Goal: Contribute content: Contribute content

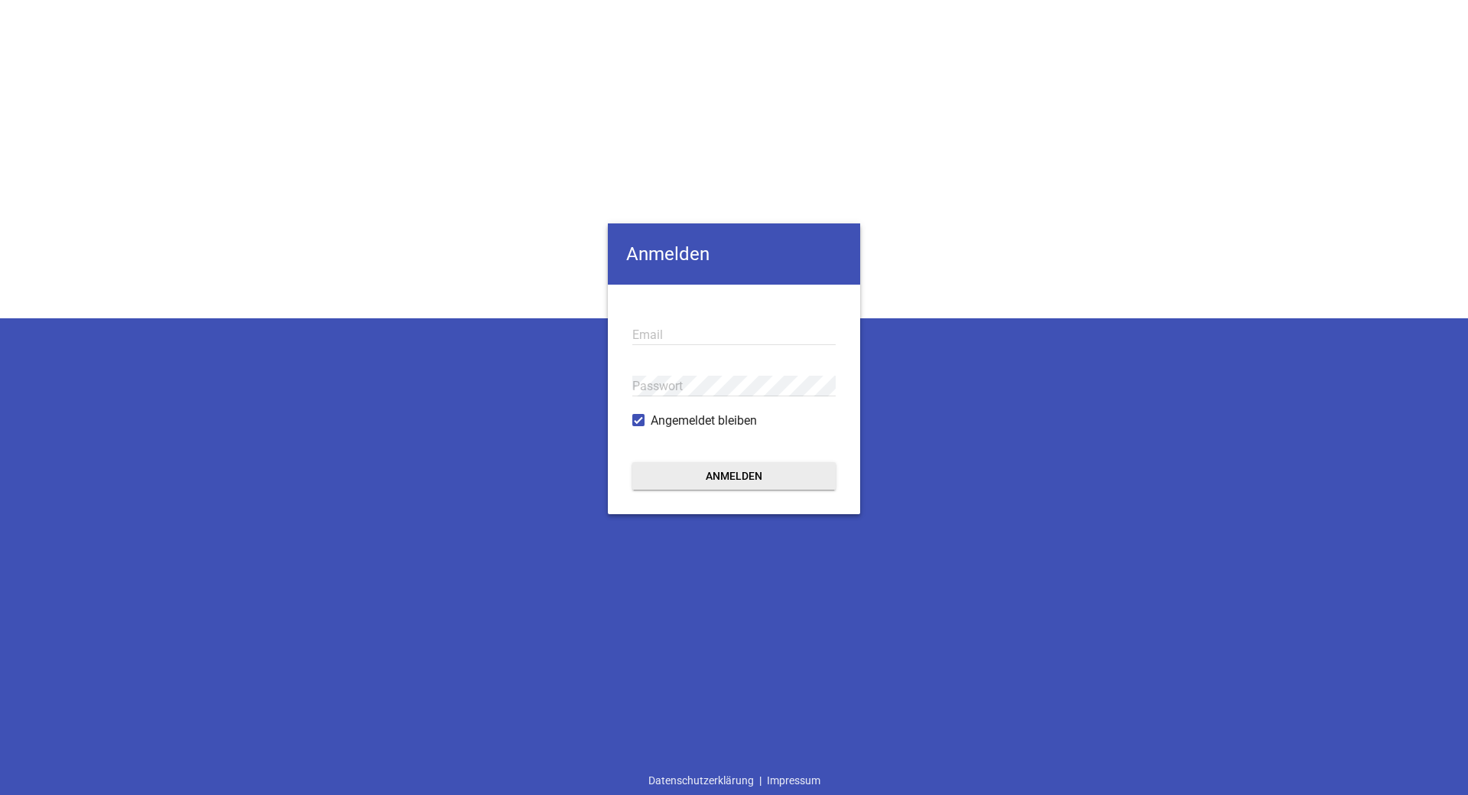
type input "[EMAIL_ADDRESS][DOMAIN_NAME]"
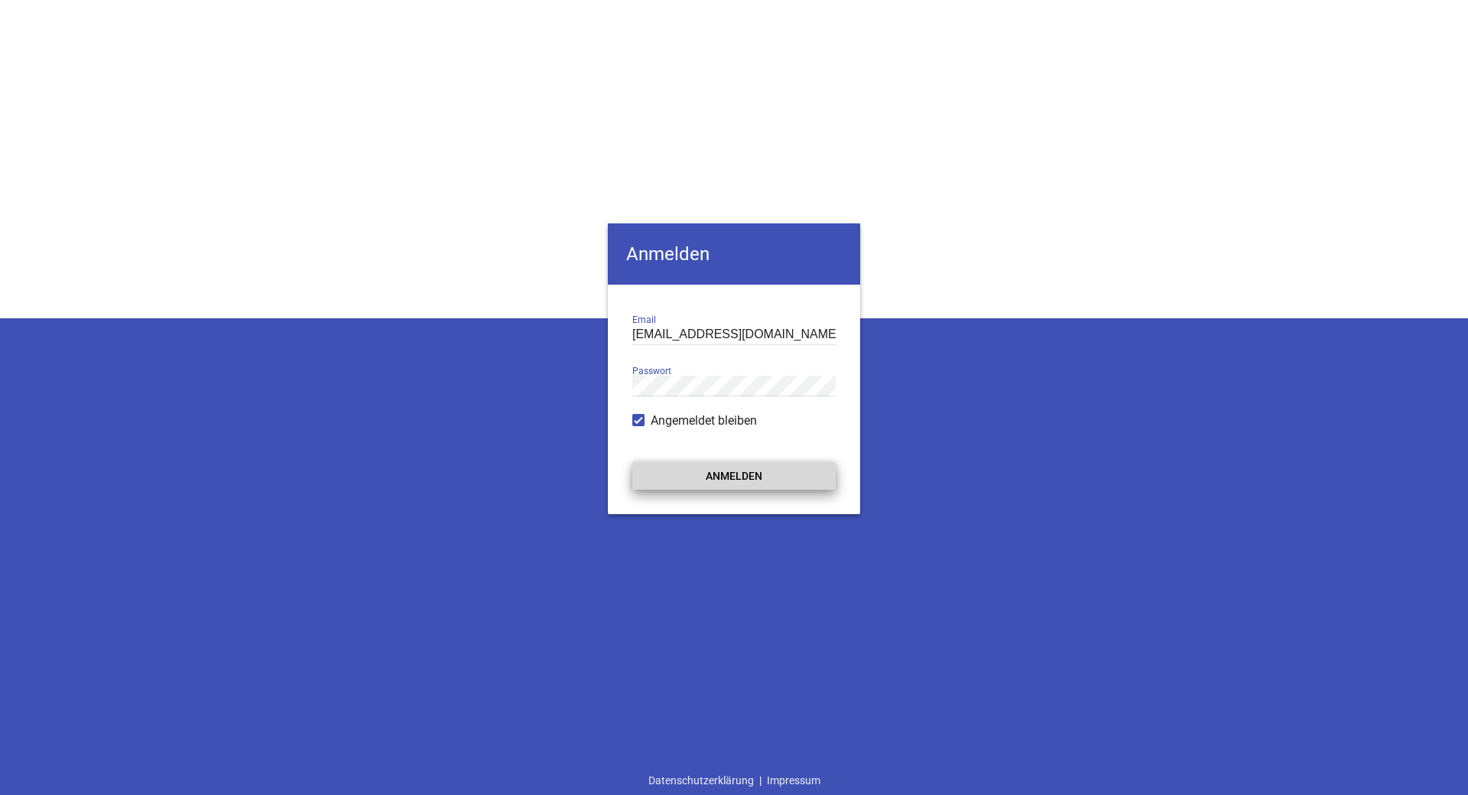
click at [720, 480] on button "Anmelden" at bounding box center [733, 476] width 203 height 28
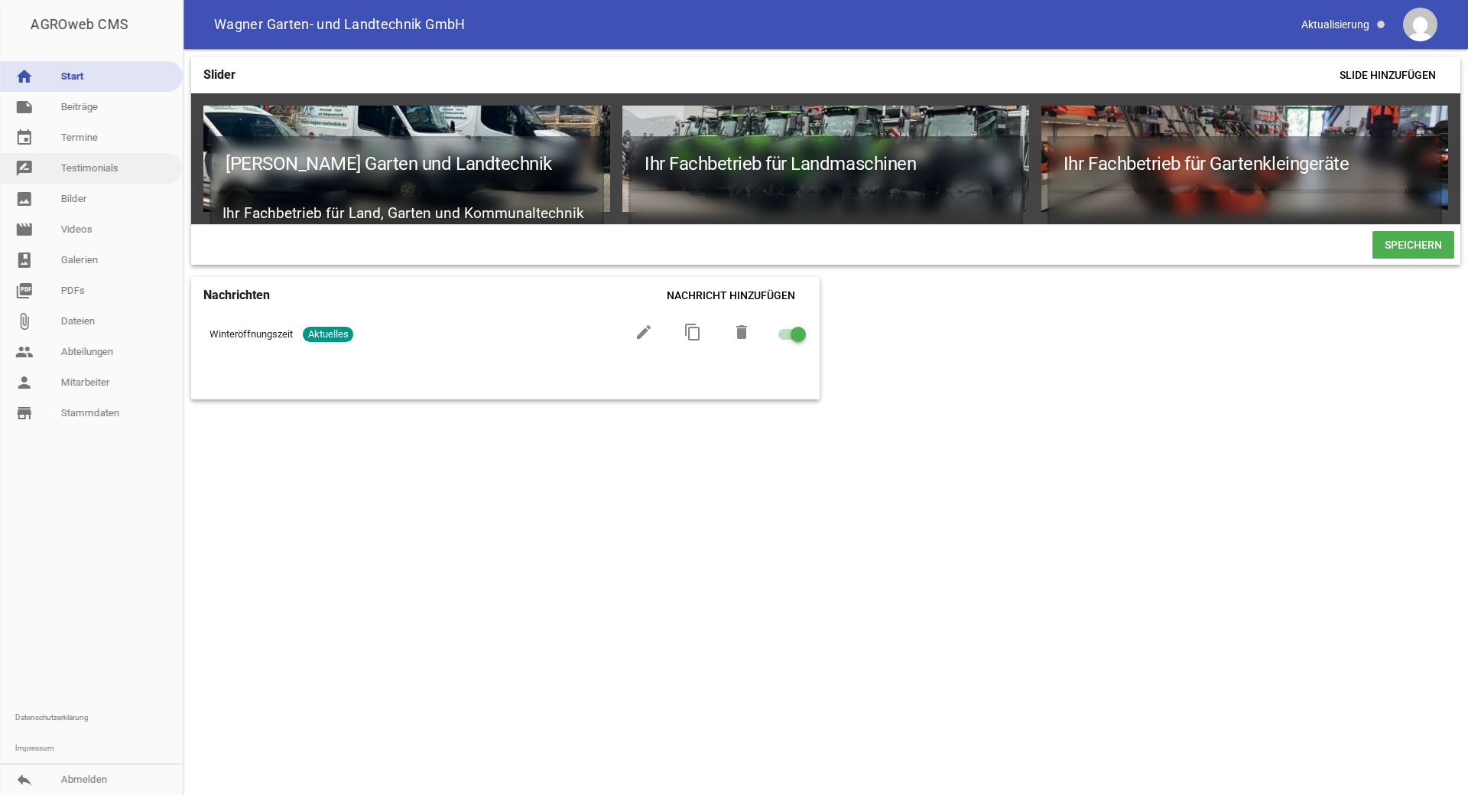
click at [122, 177] on link "rate_review Testimonials" at bounding box center [91, 168] width 183 height 31
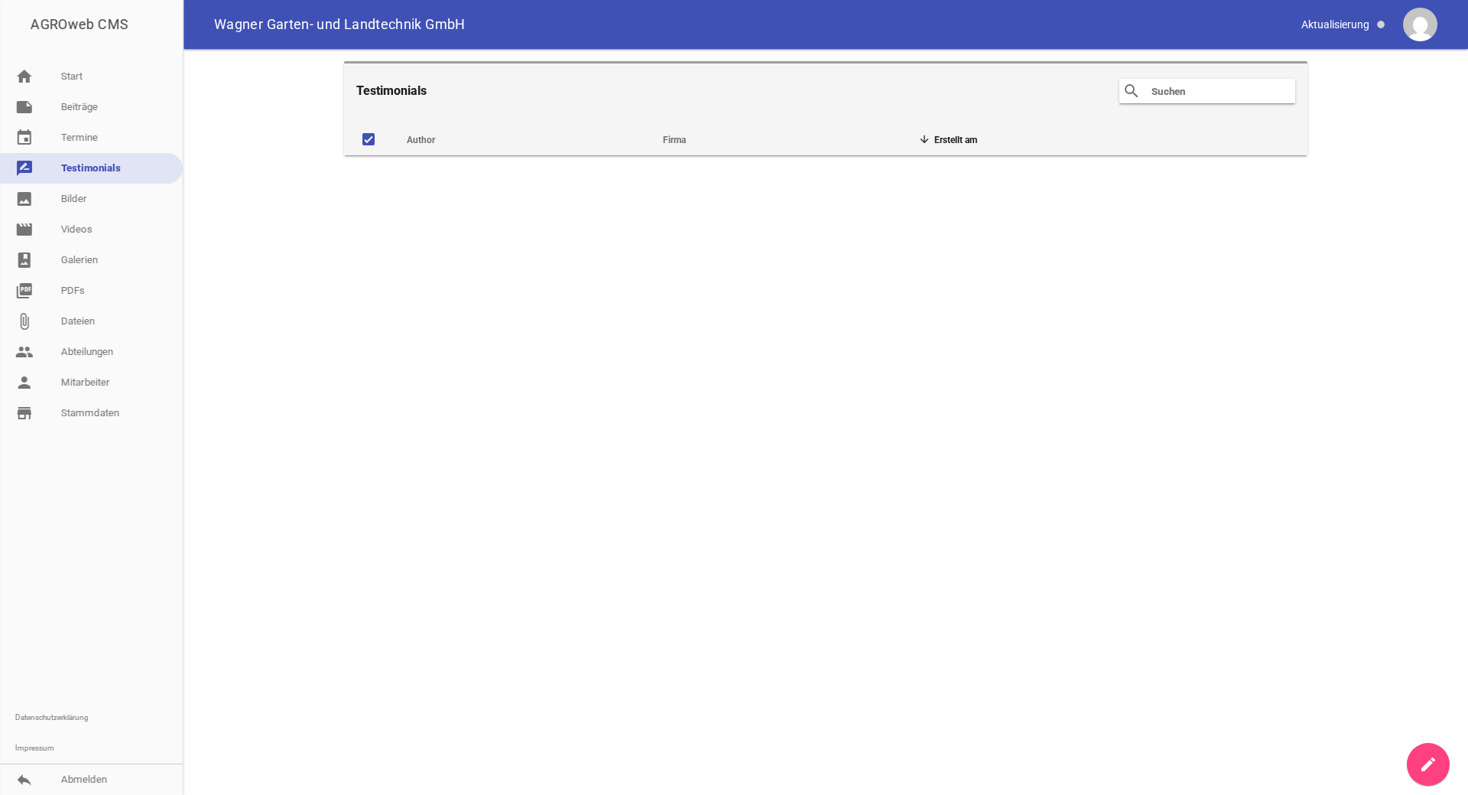
click at [1417, 762] on link "create" at bounding box center [1428, 764] width 43 height 43
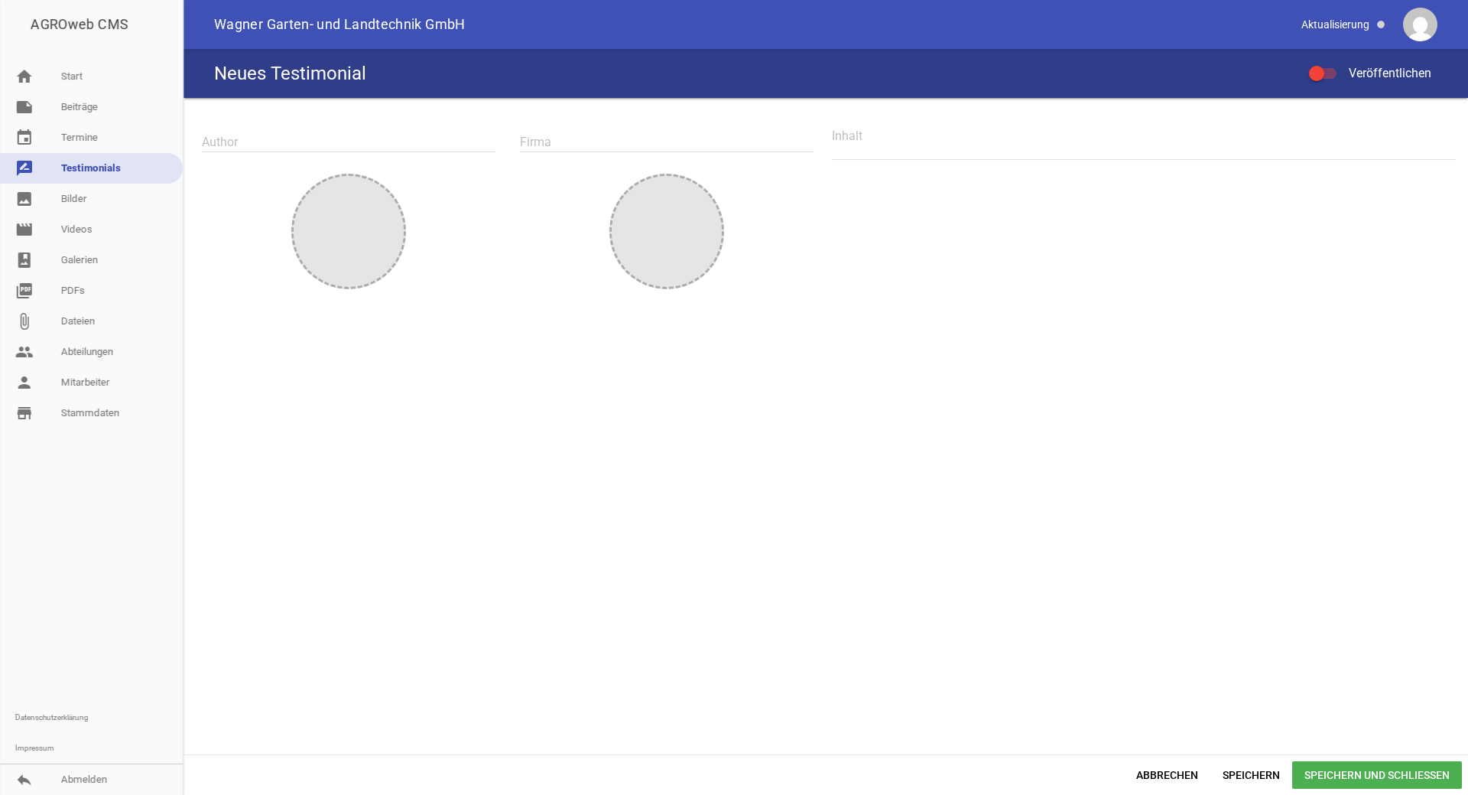
click at [220, 142] on input "text" at bounding box center [349, 142] width 294 height 21
type input "[PERSON_NAME]"
click at [527, 136] on input "text" at bounding box center [667, 142] width 294 height 21
click at [869, 138] on textarea at bounding box center [1144, 142] width 624 height 34
click at [839, 139] on textarea at bounding box center [1144, 142] width 624 height 34
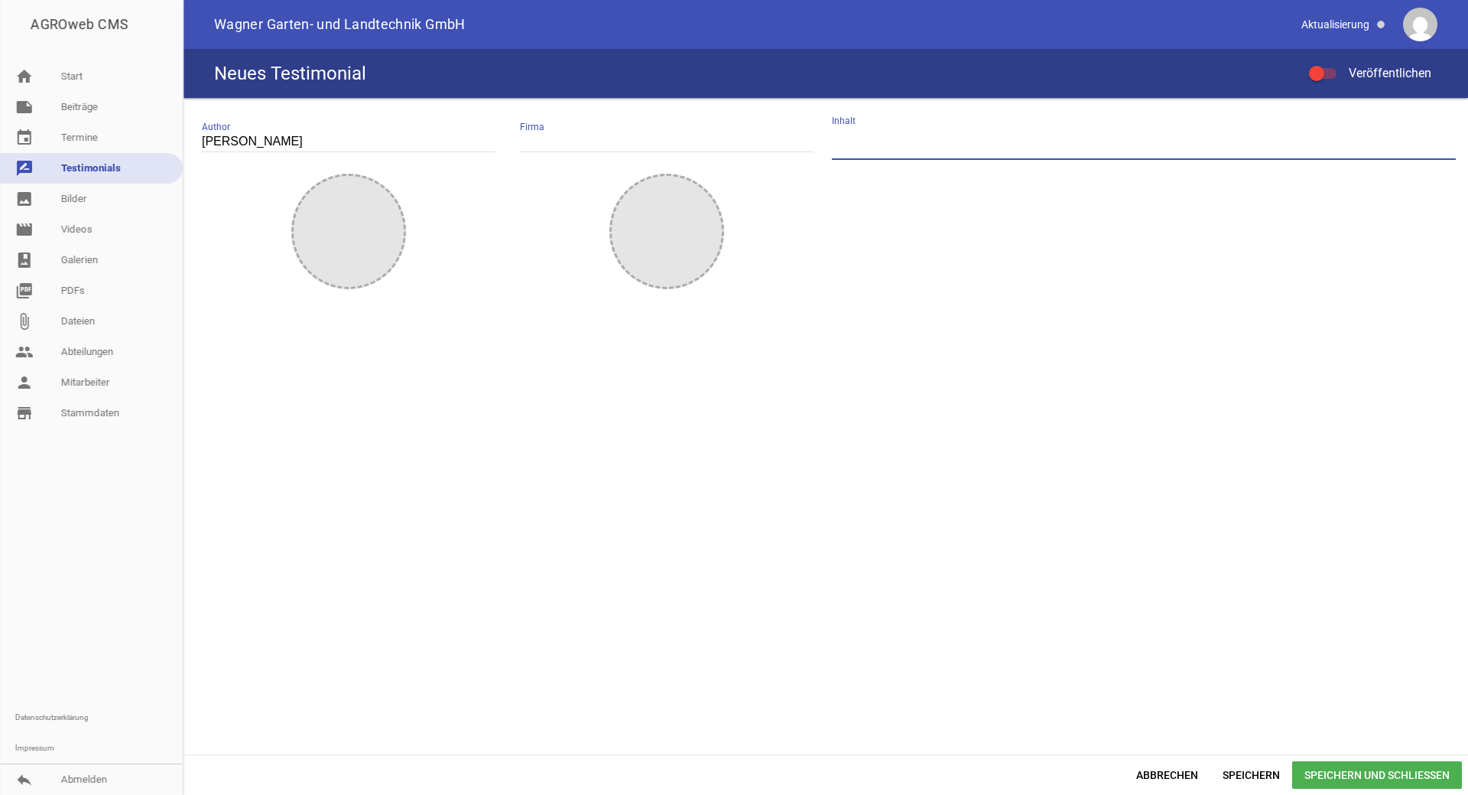
paste textarea "„Auf der Suche nach einem neuen und für uns passenden Traktor wurden wir von de…"
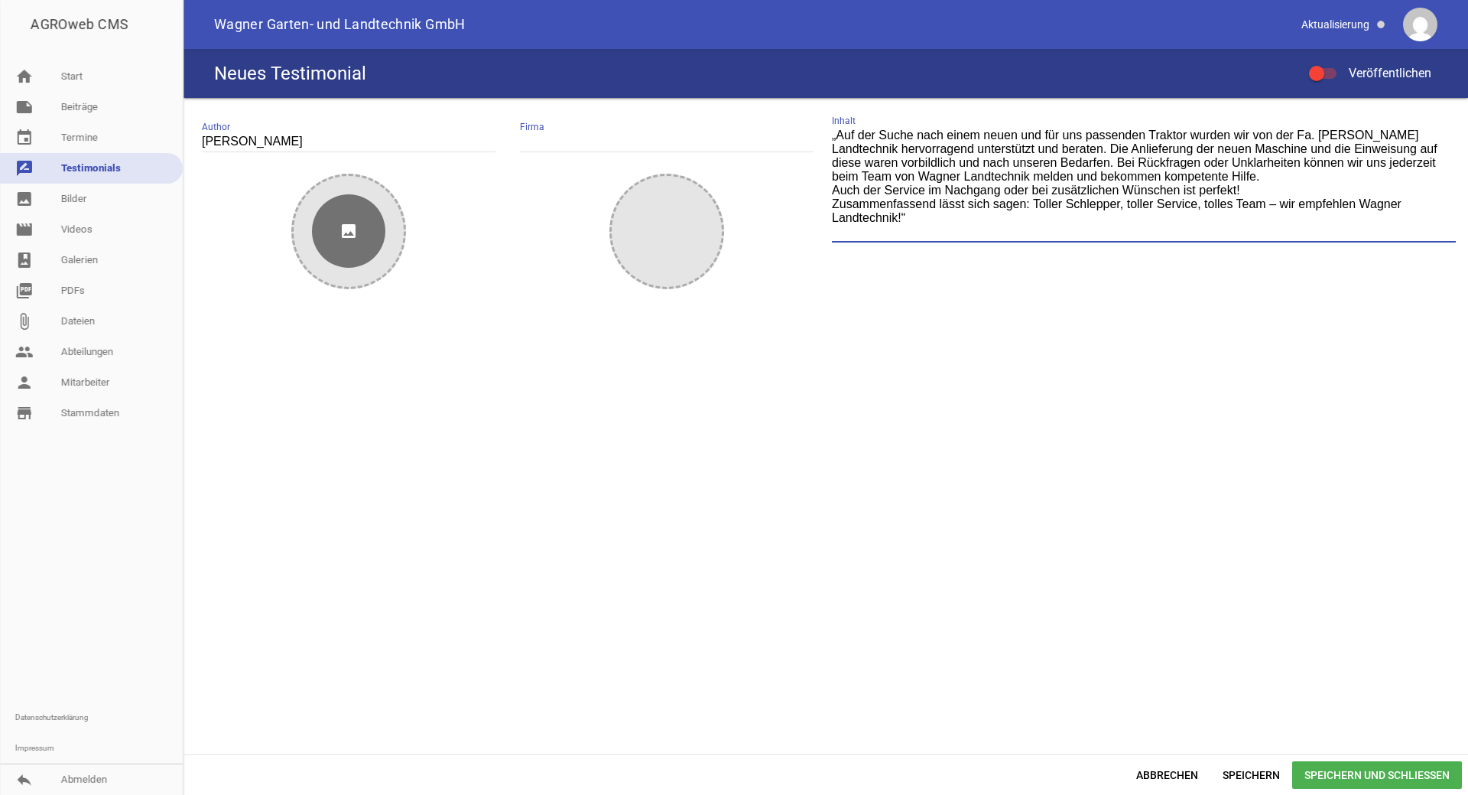
type textarea "„Auf der Suche nach einem neuen und für uns passenden Traktor wurden wir von de…"
click at [369, 238] on icon "image" at bounding box center [348, 230] width 73 height 73
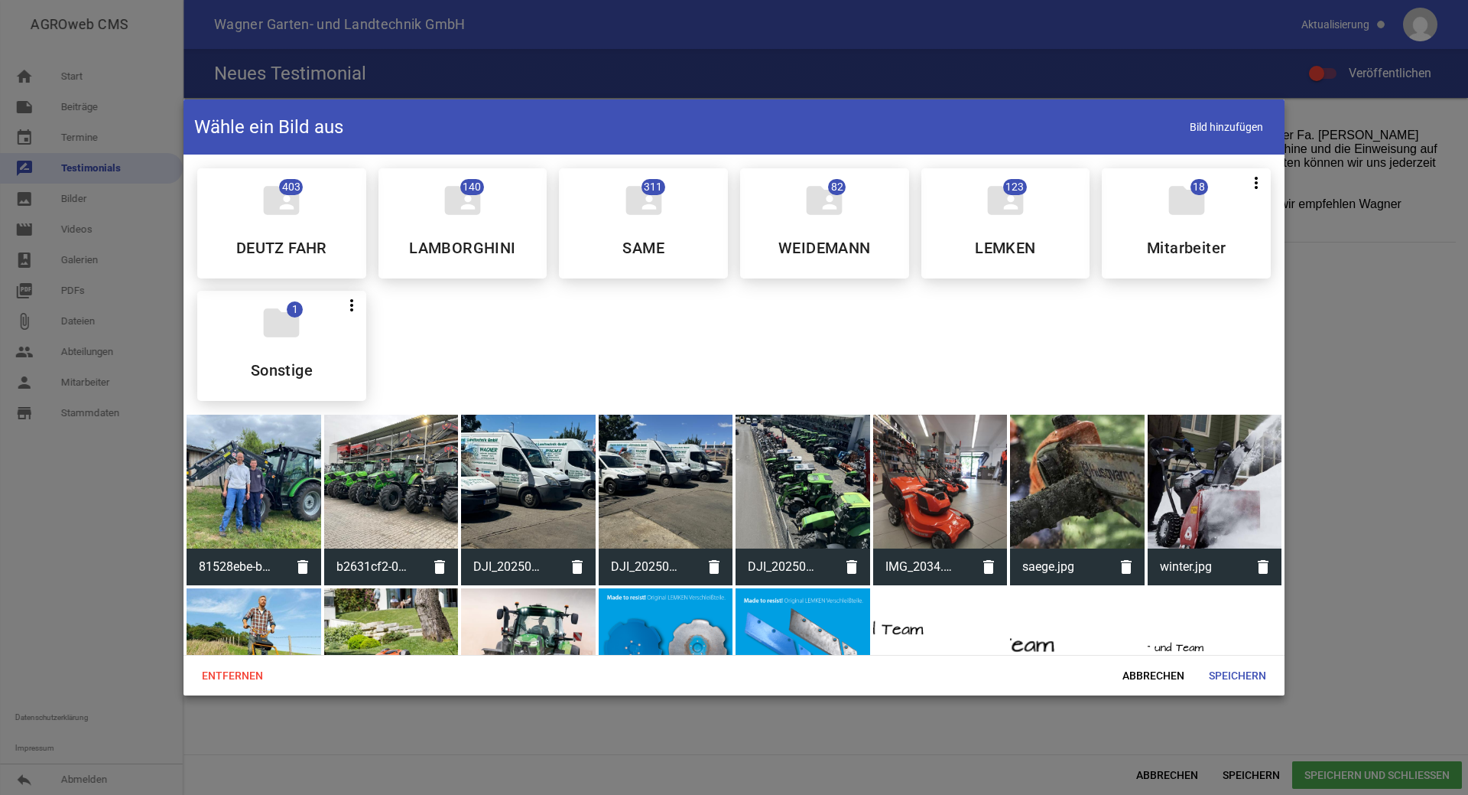
click at [277, 458] on div at bounding box center [254, 481] width 135 height 135
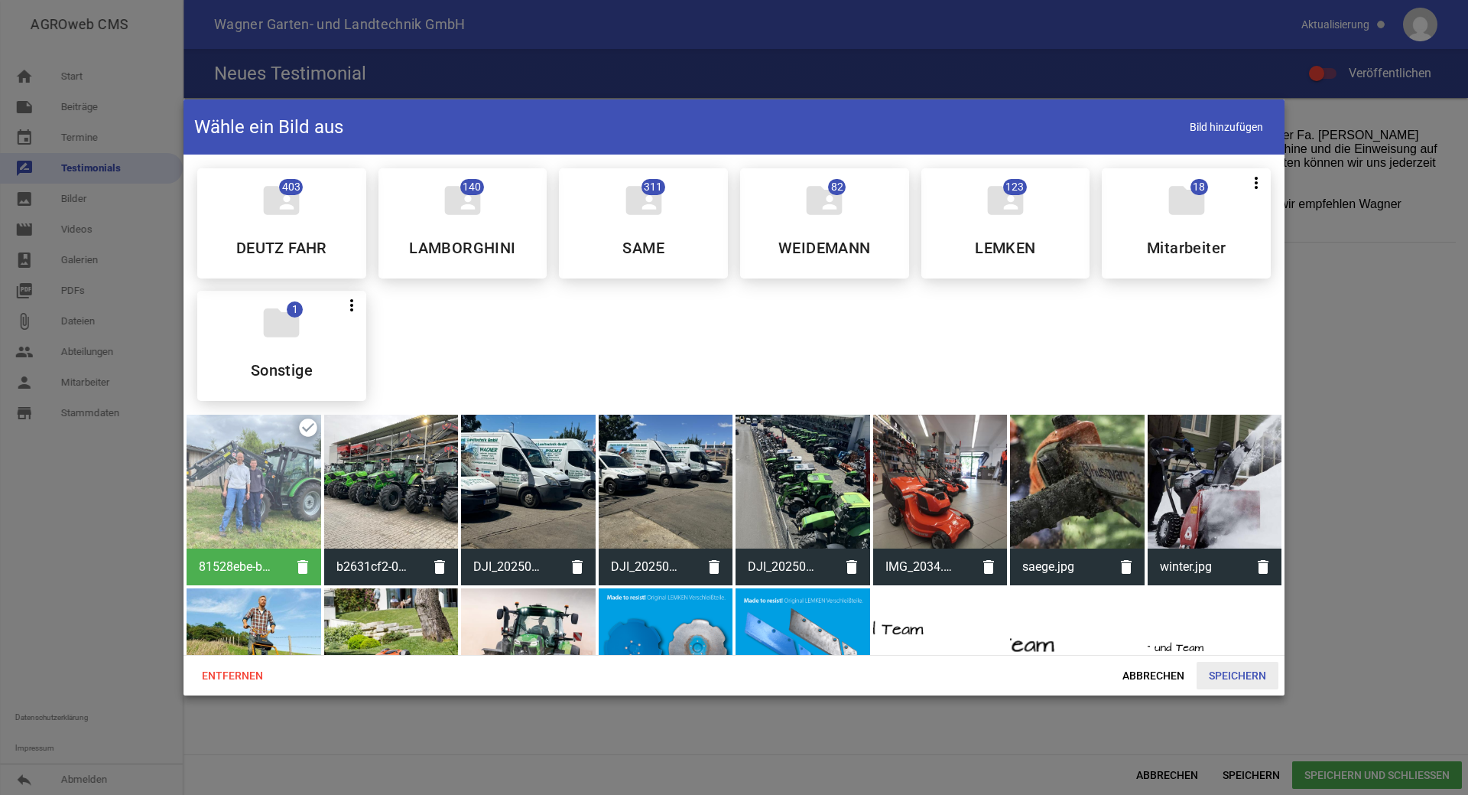
click at [1237, 679] on span "Speichern" at bounding box center [1238, 675] width 82 height 28
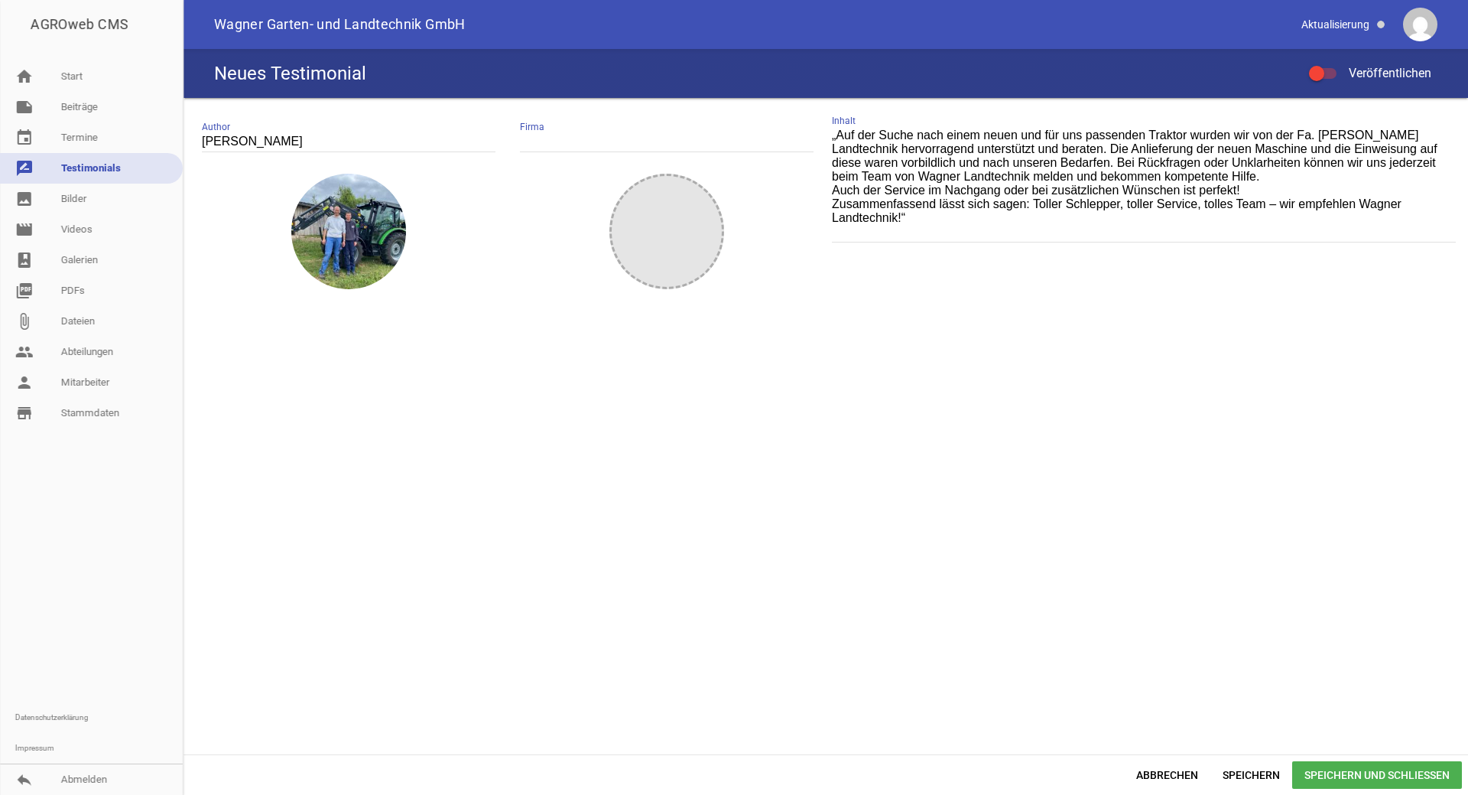
click at [1327, 71] on div at bounding box center [1323, 73] width 28 height 11
click at [1331, 64] on input "Veröffentlichen" at bounding box center [1331, 64] width 0 height 0
click at [1387, 772] on span "Speichern und Schließen" at bounding box center [1377, 775] width 170 height 28
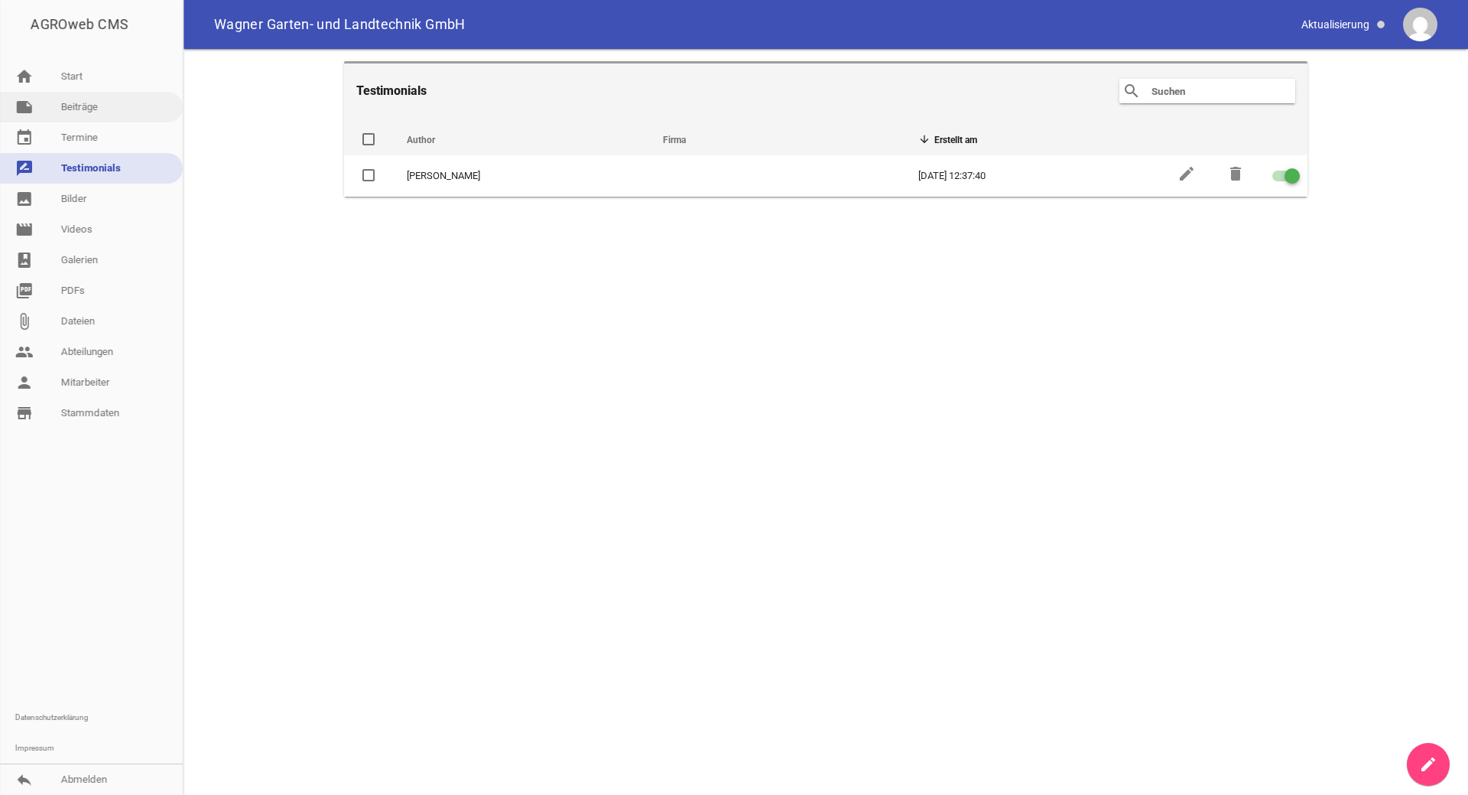
click at [86, 112] on link "note Beiträge" at bounding box center [91, 107] width 183 height 31
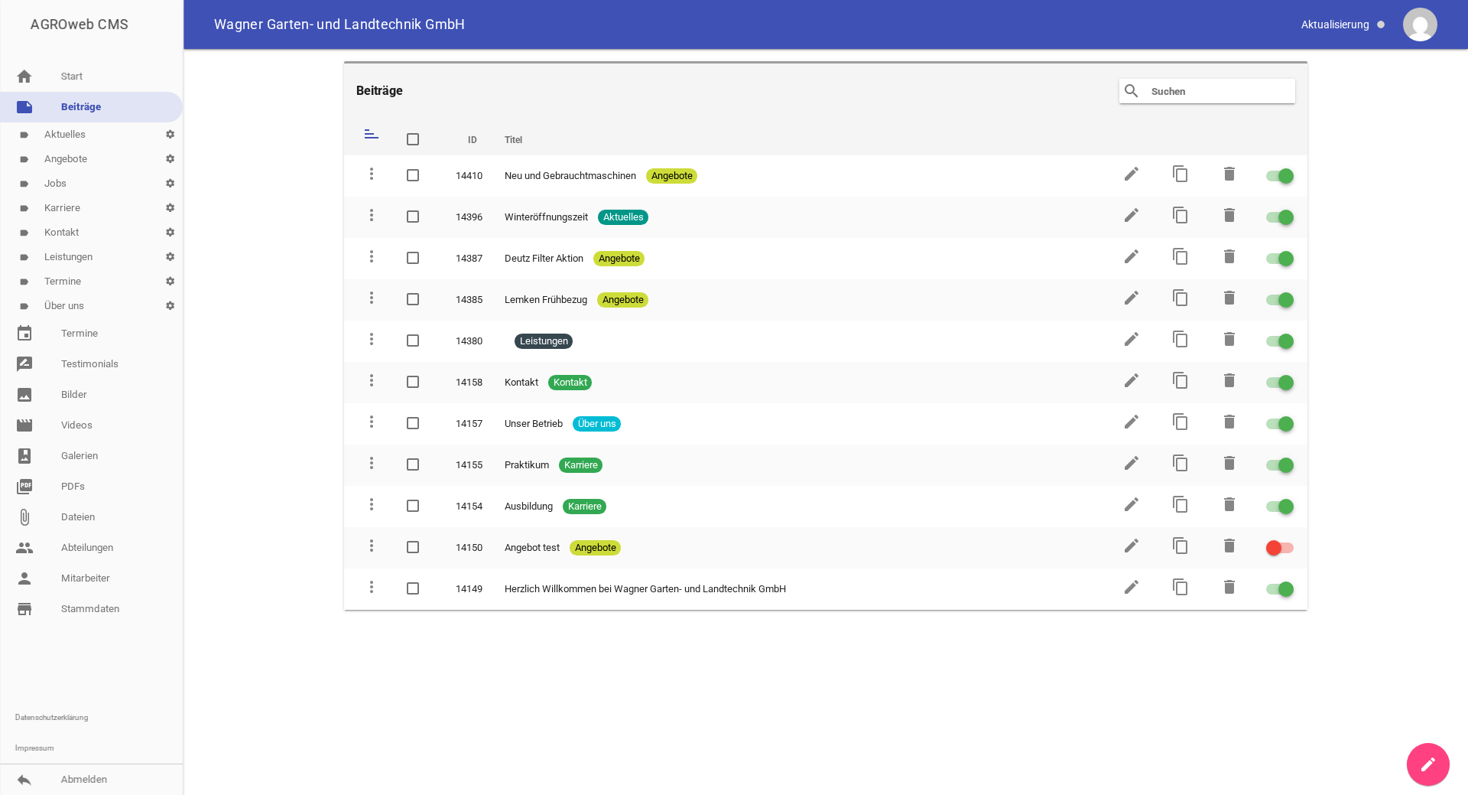
click at [85, 135] on link "label Aktuelles settings" at bounding box center [91, 134] width 183 height 24
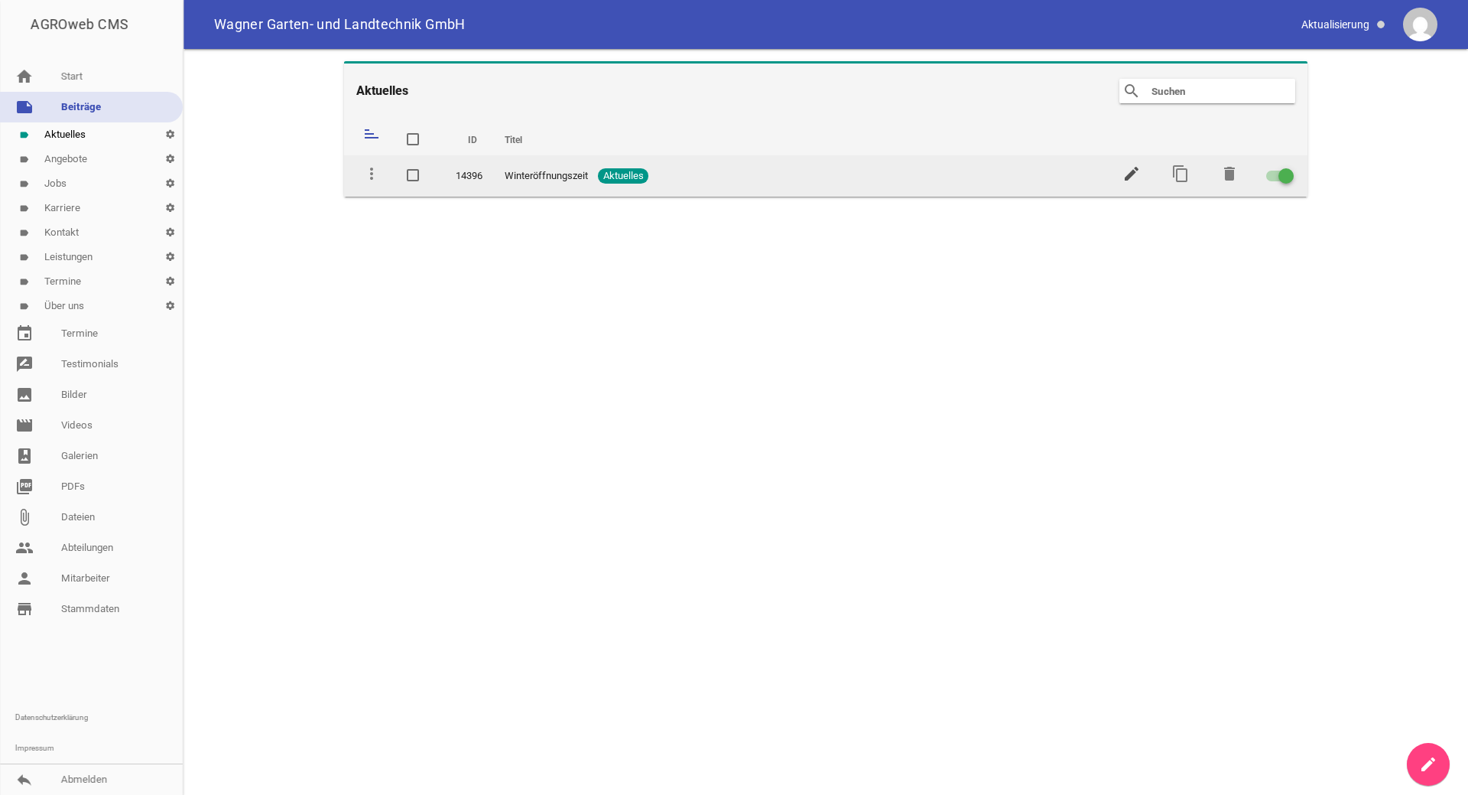
click at [1128, 177] on icon "edit" at bounding box center [1132, 173] width 18 height 18
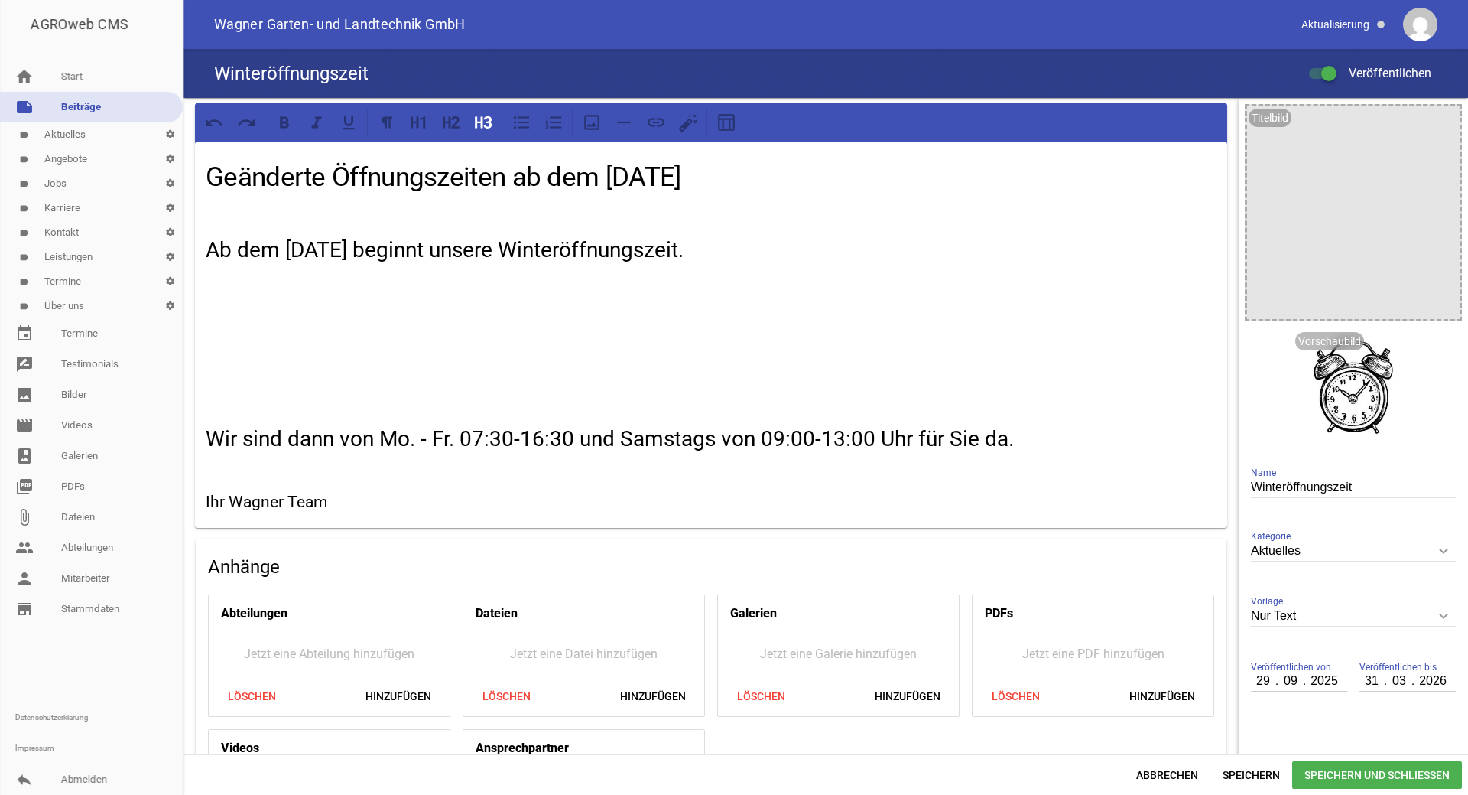
click at [65, 141] on link "label Aktuelles settings" at bounding box center [91, 134] width 183 height 24
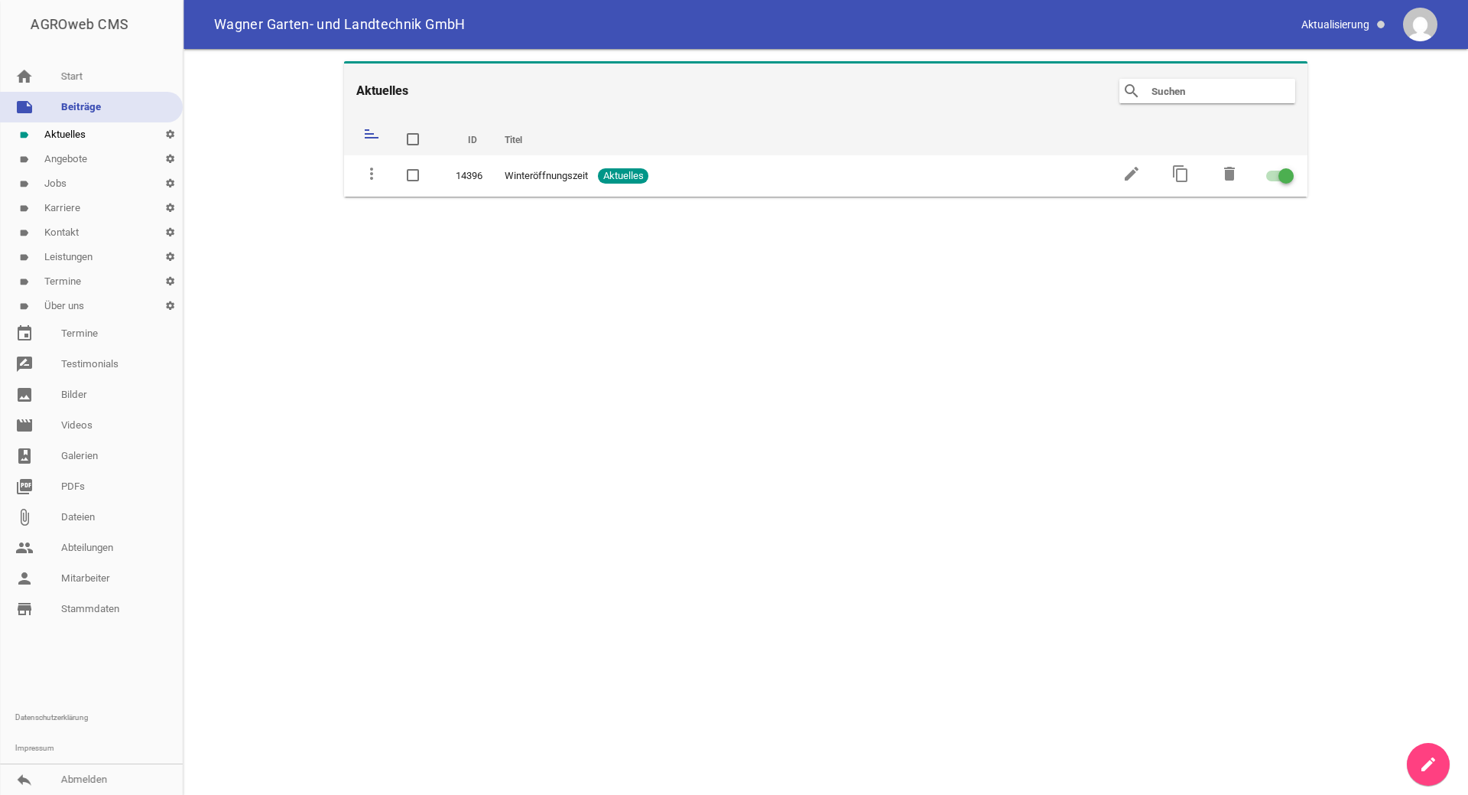
click at [66, 158] on link "label Angebote settings" at bounding box center [91, 159] width 183 height 24
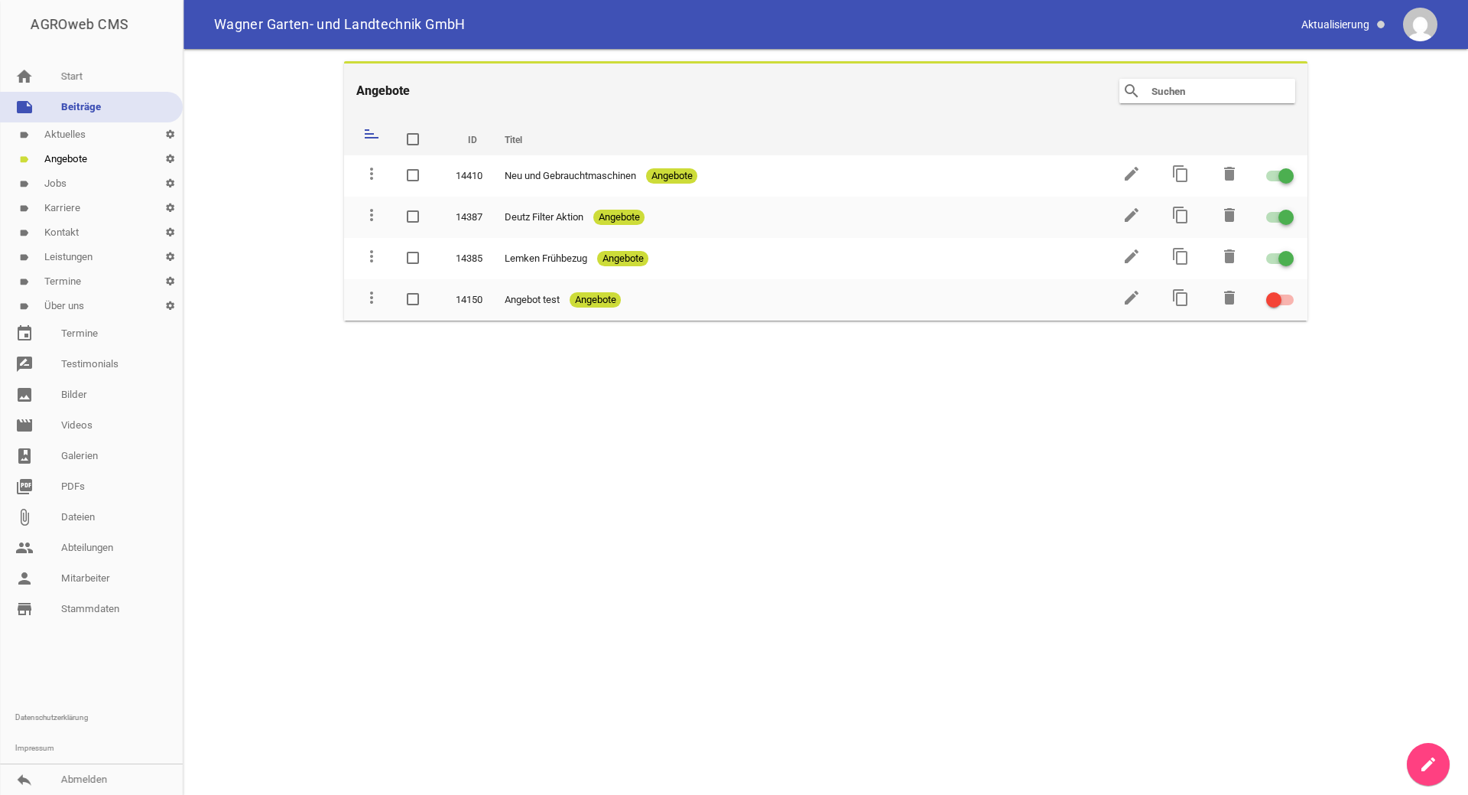
click at [91, 135] on link "label Aktuelles settings" at bounding box center [91, 134] width 183 height 24
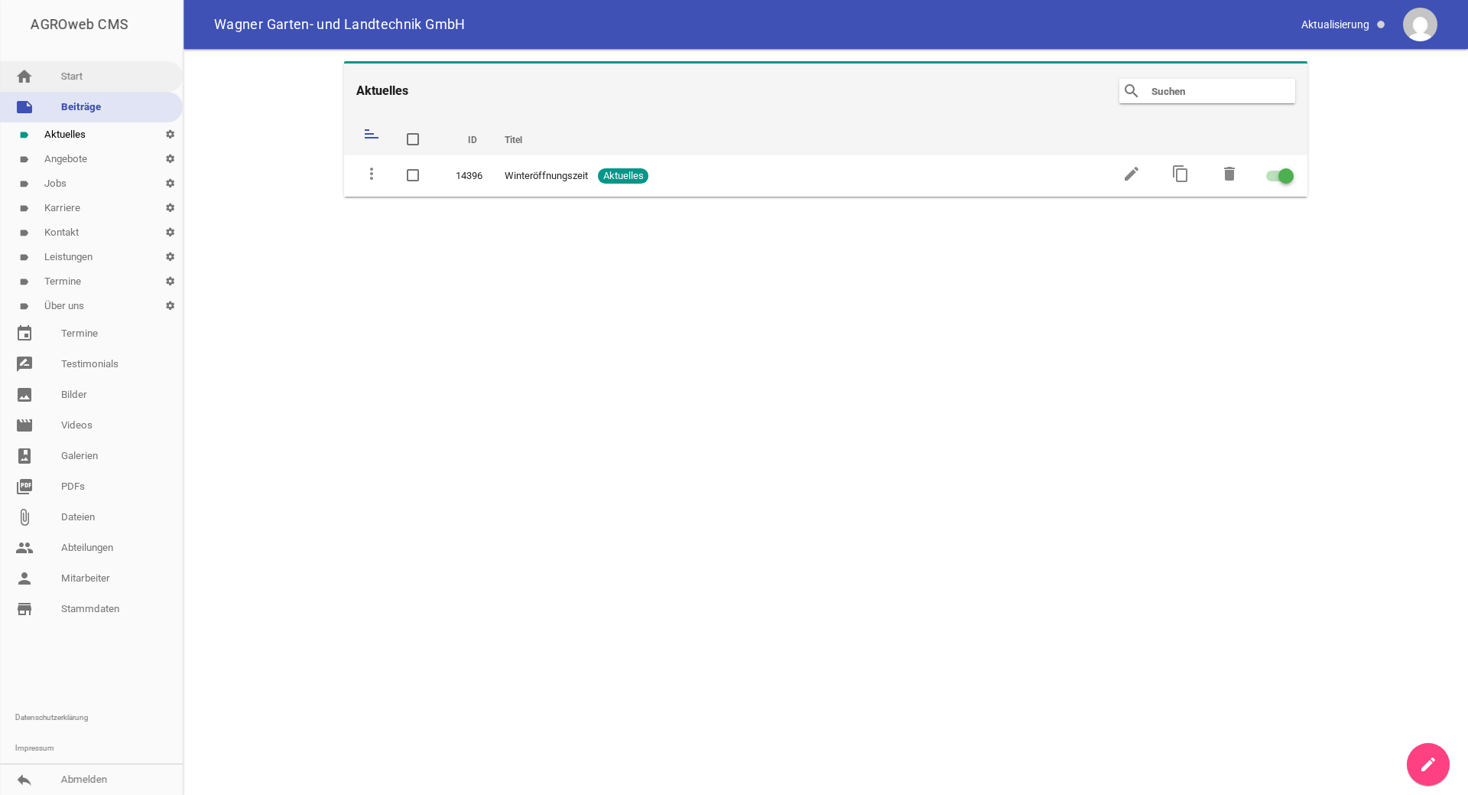
click at [70, 84] on link "home Start" at bounding box center [91, 76] width 183 height 31
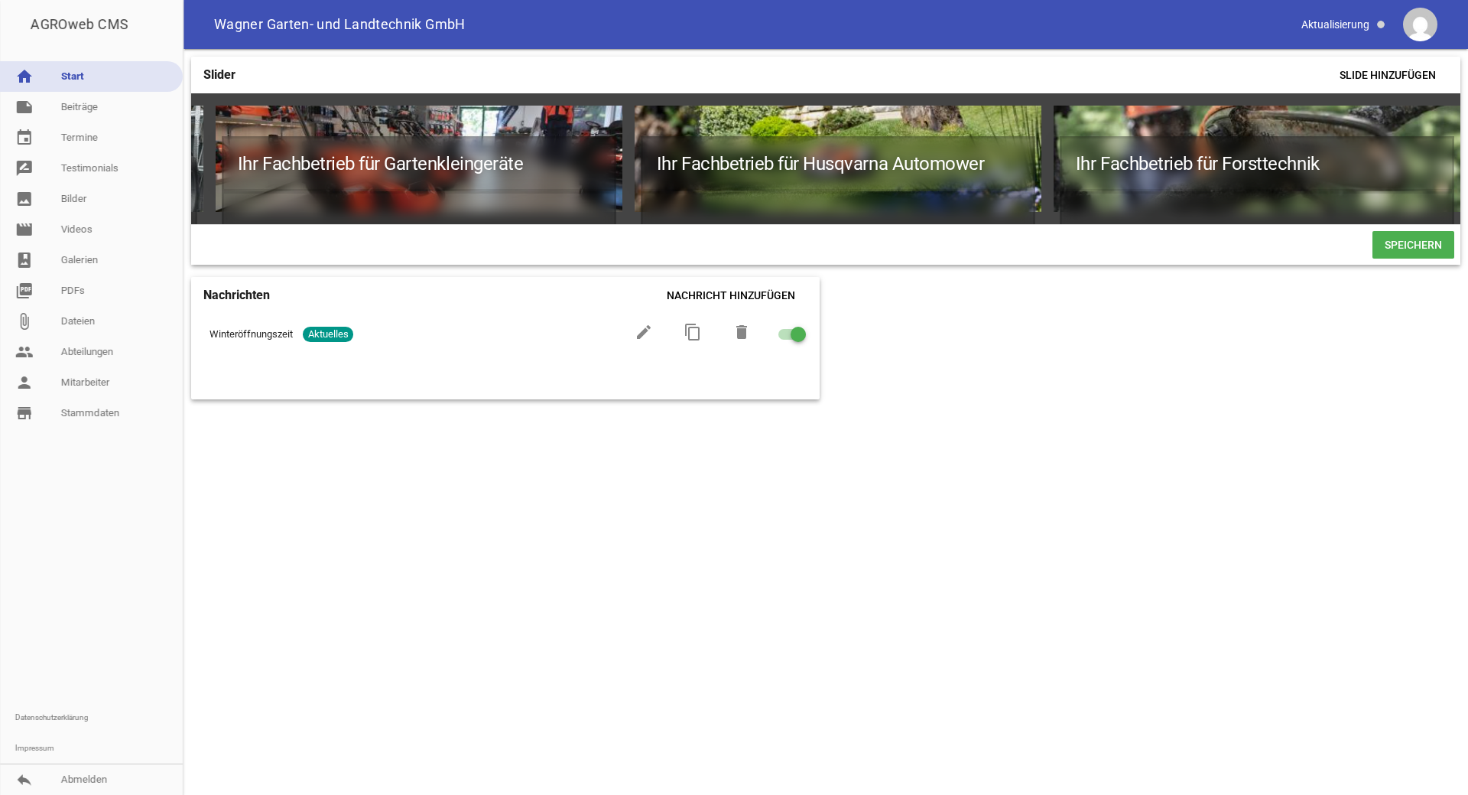
scroll to position [0, 838]
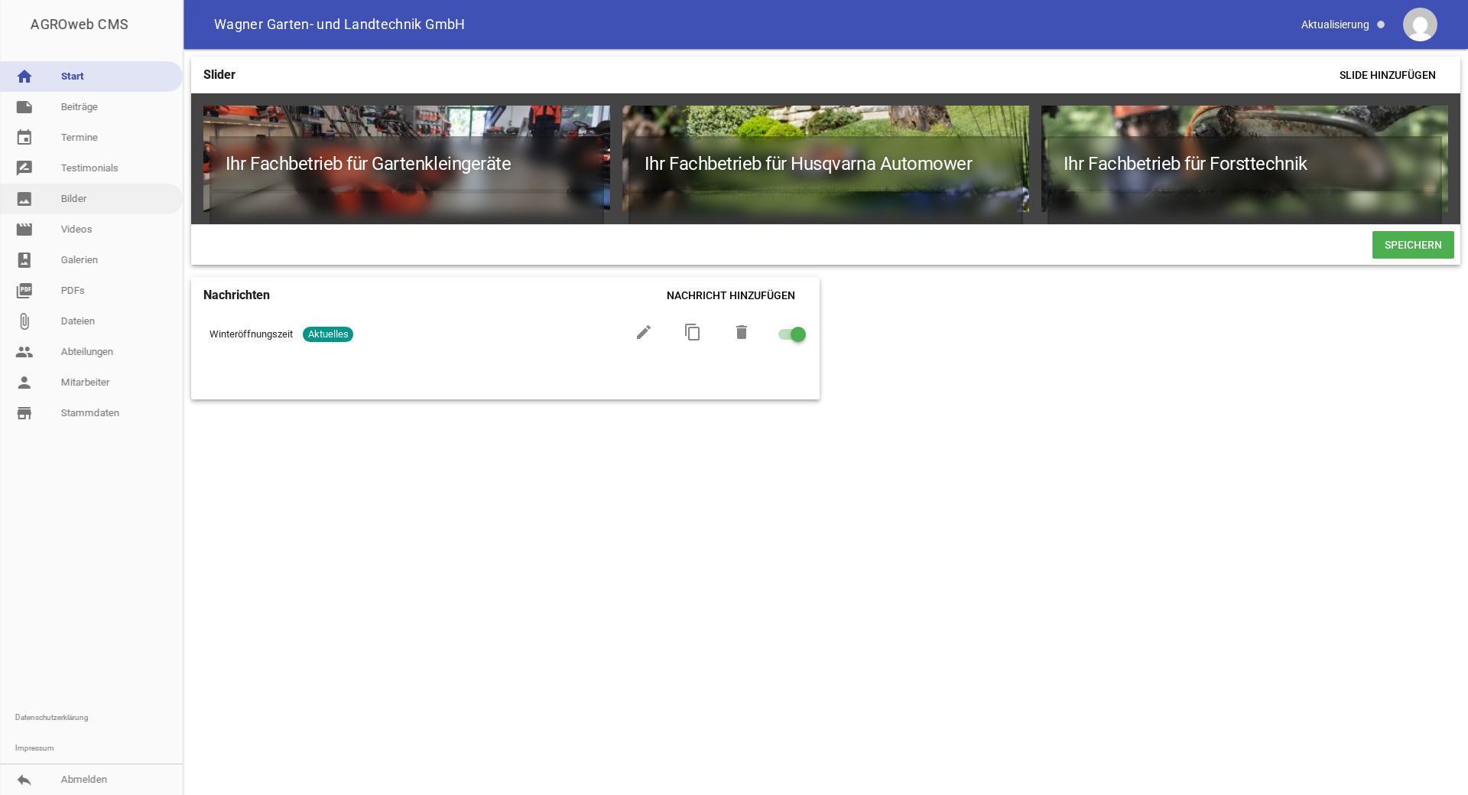
click at [95, 206] on link "image Bilder" at bounding box center [91, 199] width 183 height 31
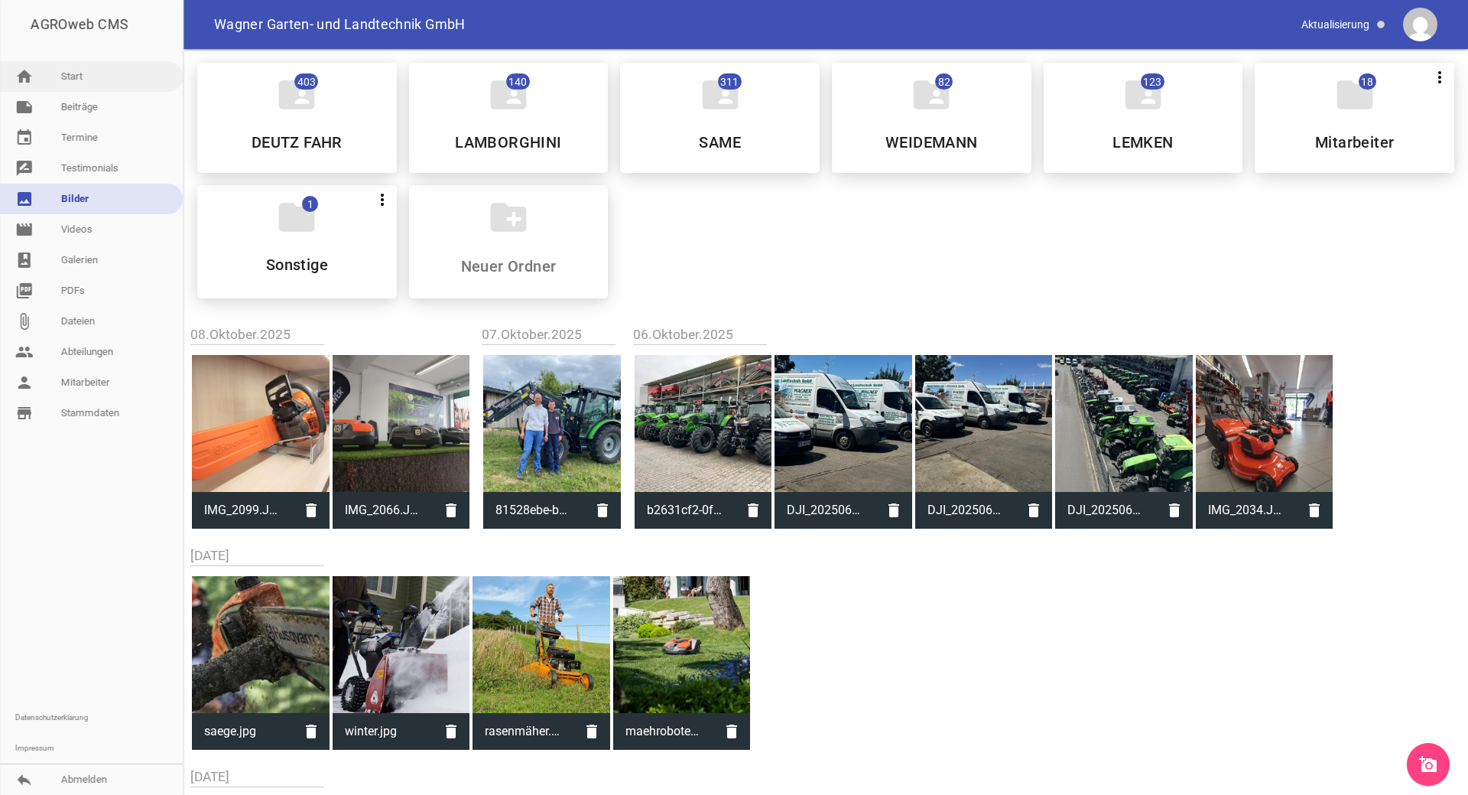
click at [95, 77] on link "home Start" at bounding box center [91, 76] width 183 height 31
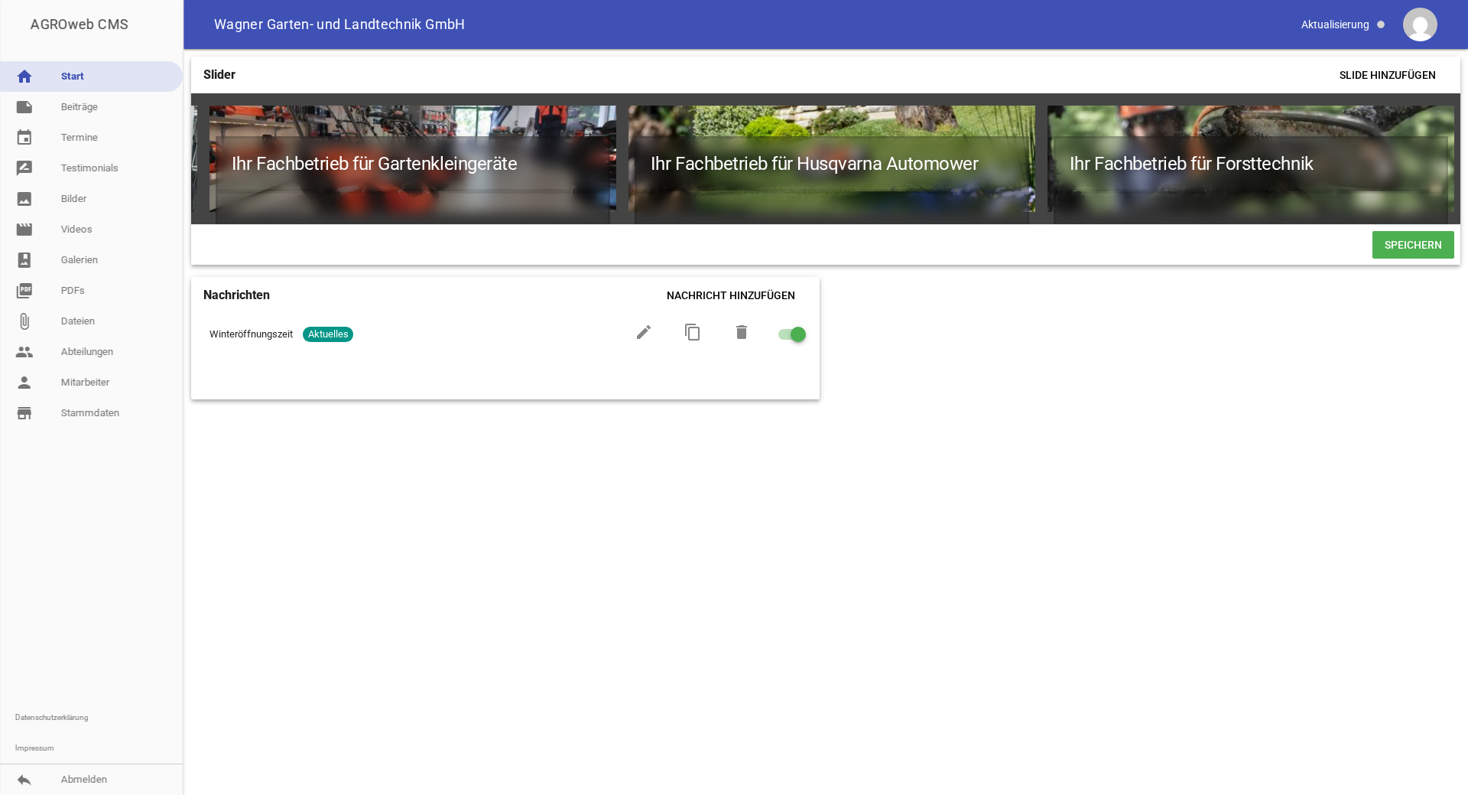
scroll to position [0, 838]
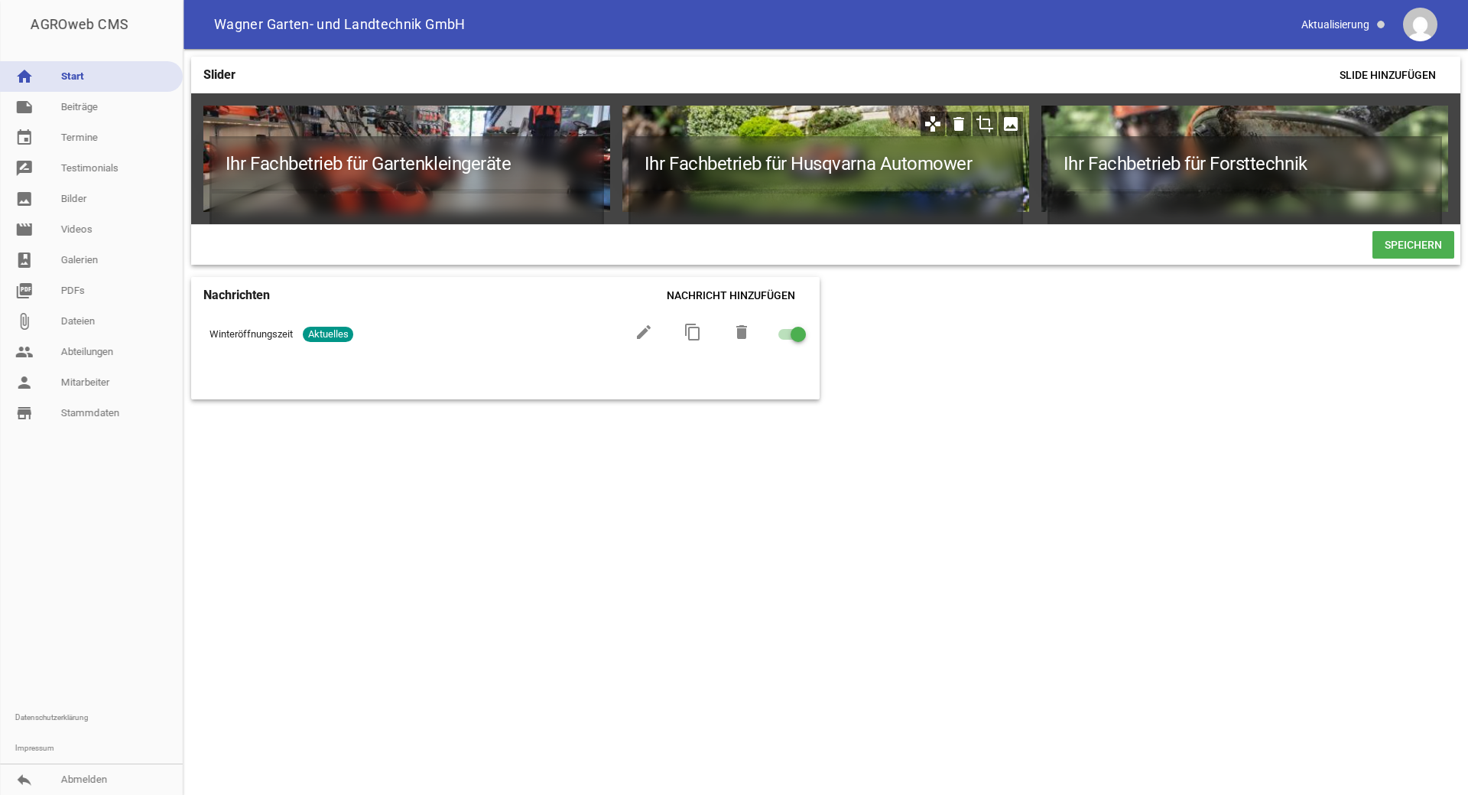
click at [1012, 125] on icon "image" at bounding box center [1011, 124] width 24 height 24
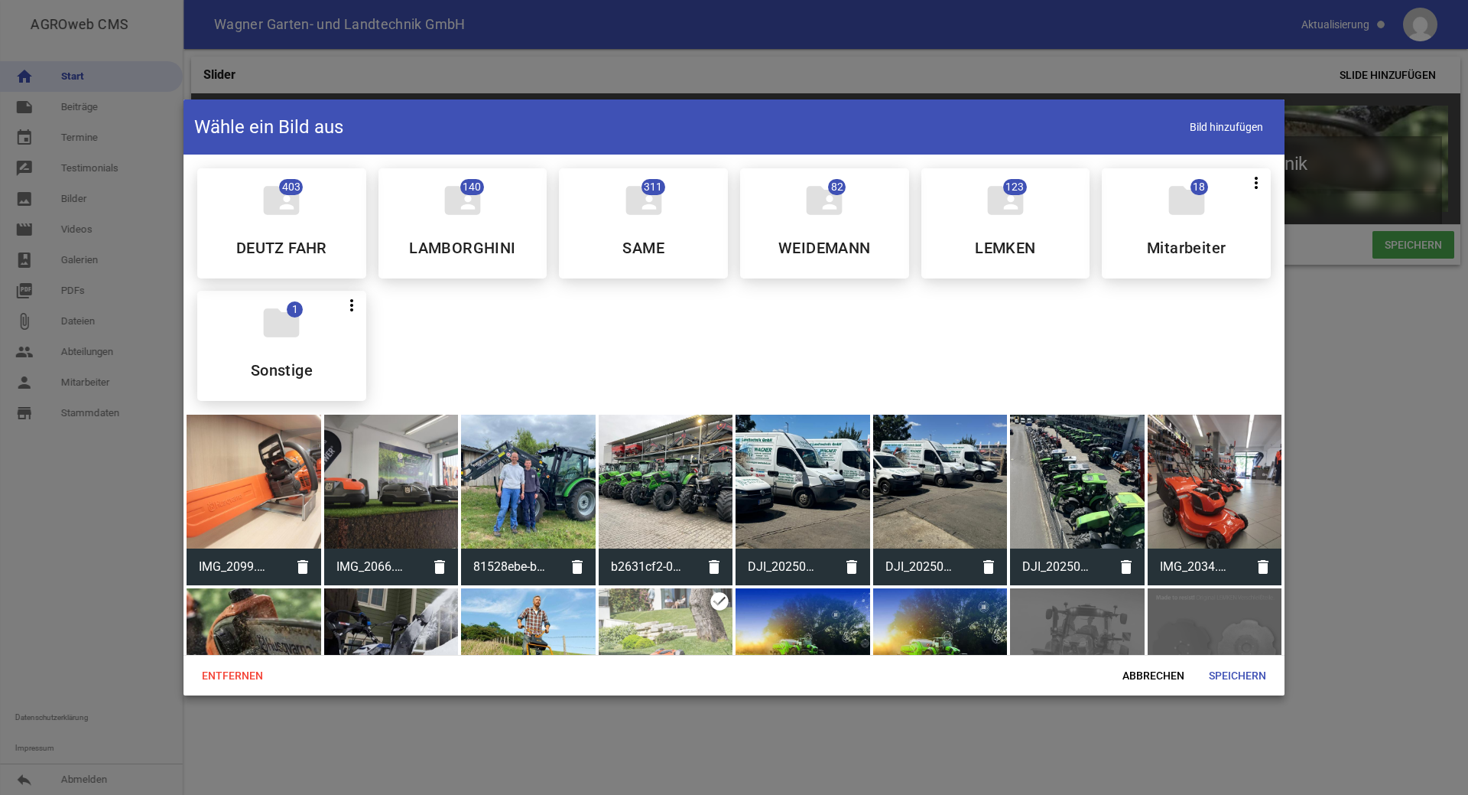
click at [388, 483] on div at bounding box center [391, 481] width 135 height 135
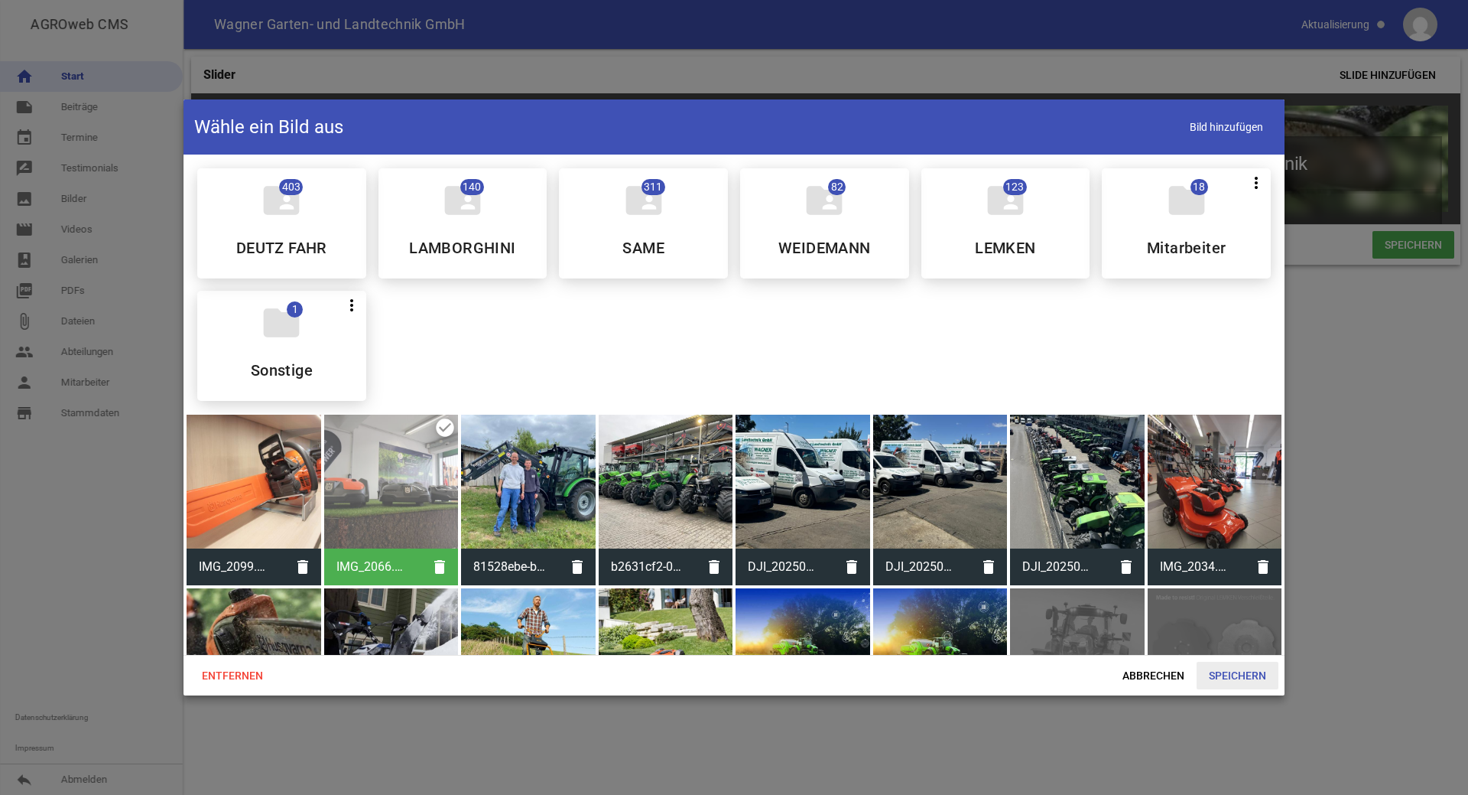
click at [1232, 674] on span "Speichern" at bounding box center [1238, 675] width 82 height 28
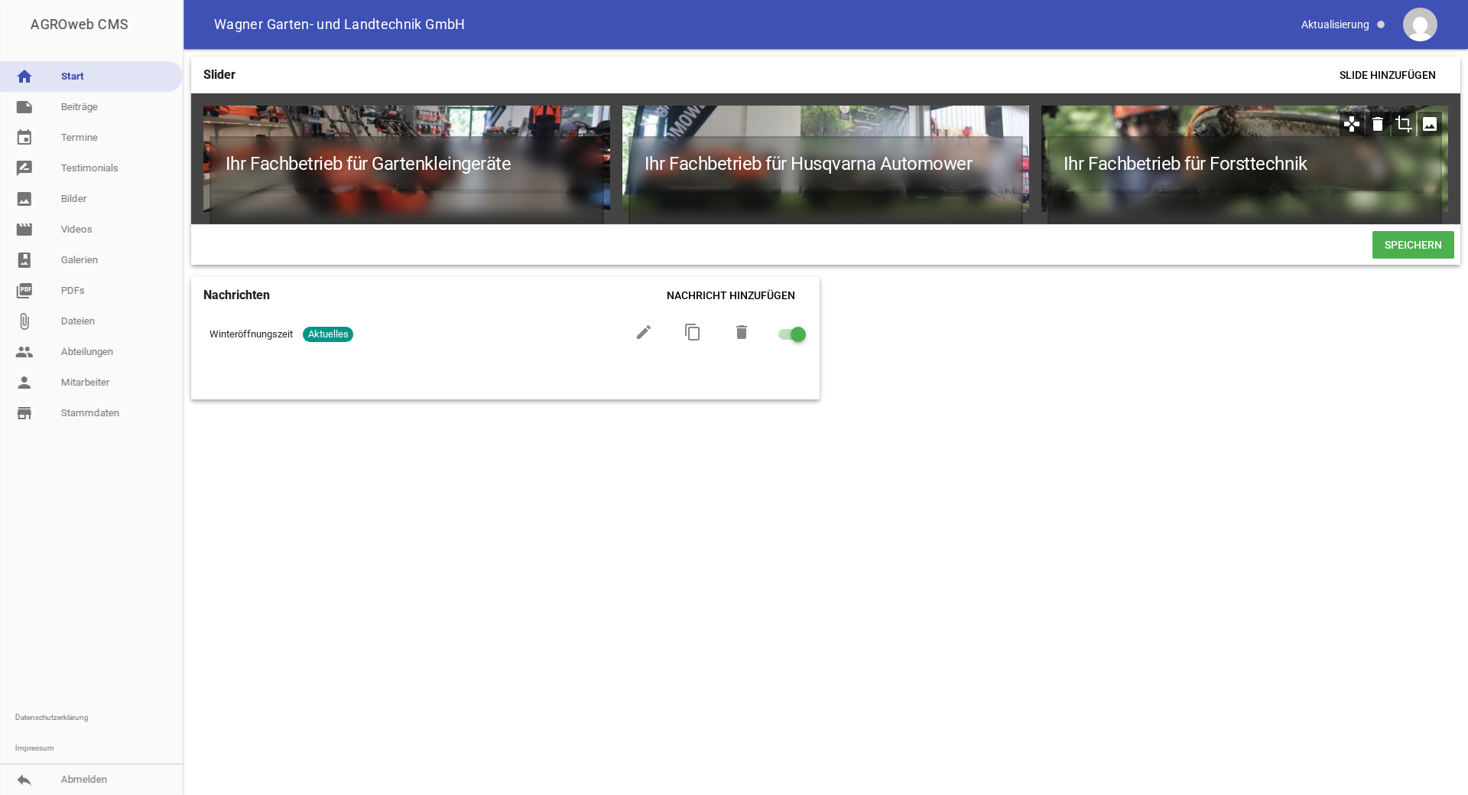
click at [1431, 119] on icon "image" at bounding box center [1430, 124] width 24 height 24
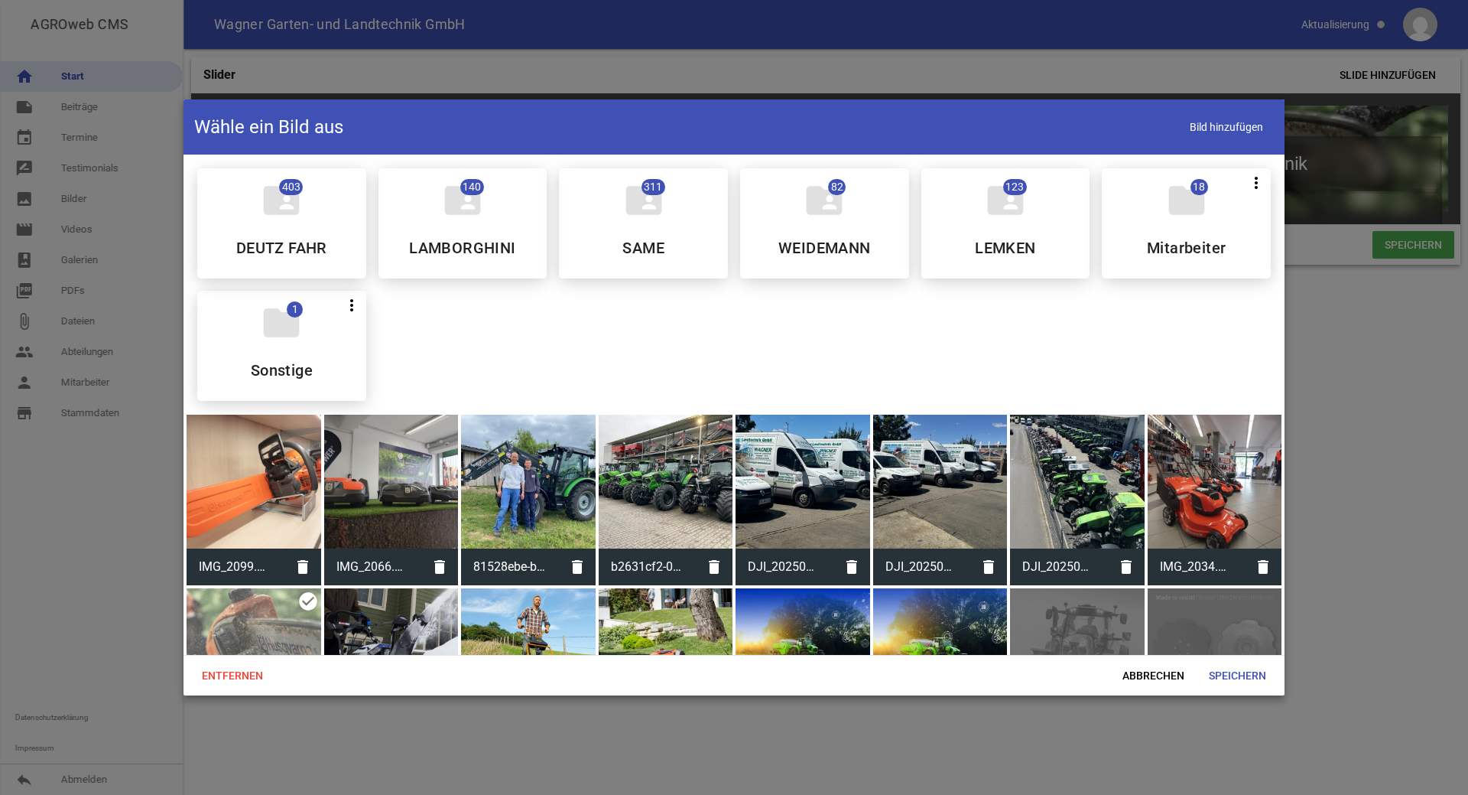
click at [275, 500] on div at bounding box center [254, 481] width 135 height 135
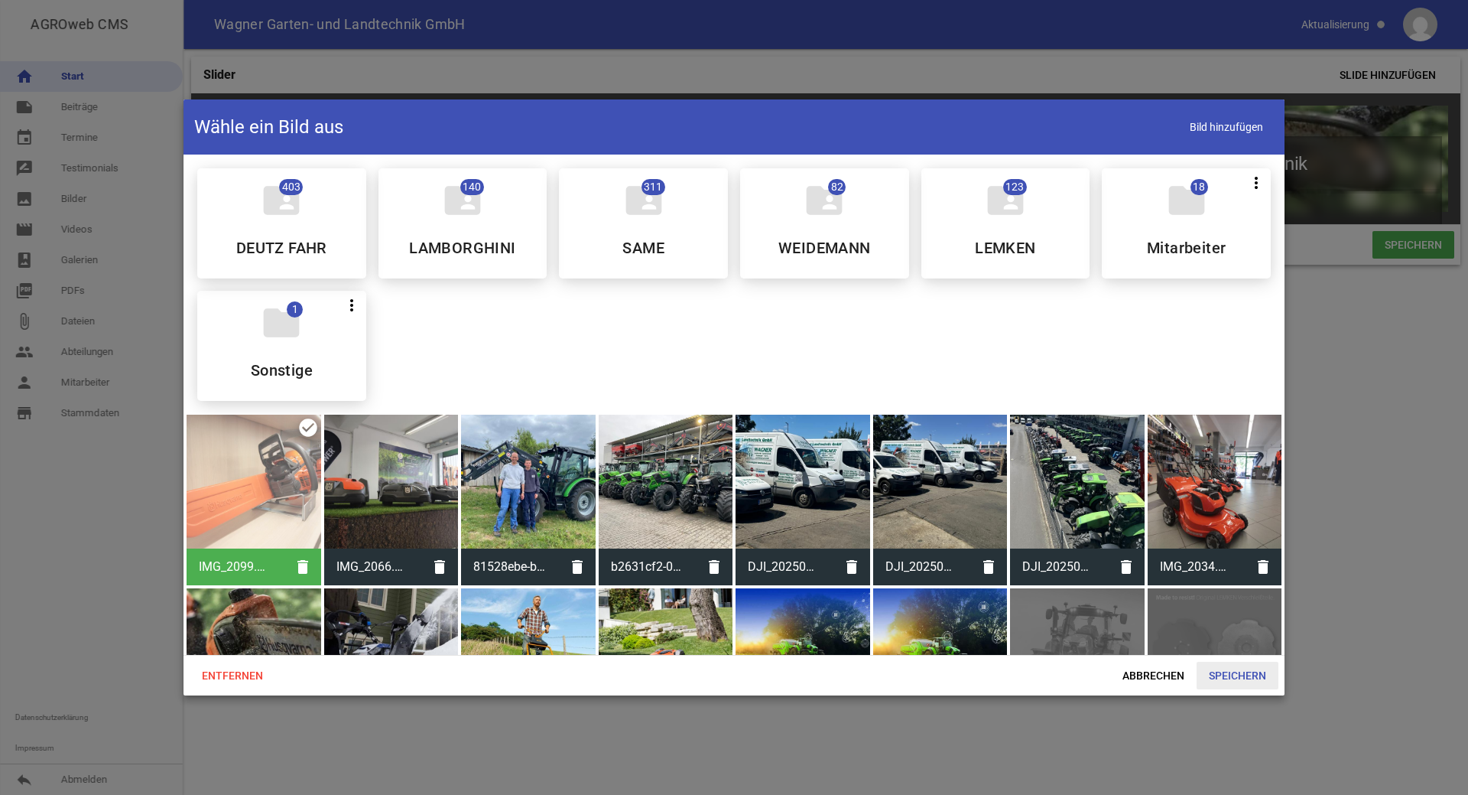
click at [1244, 670] on span "Speichern" at bounding box center [1238, 675] width 82 height 28
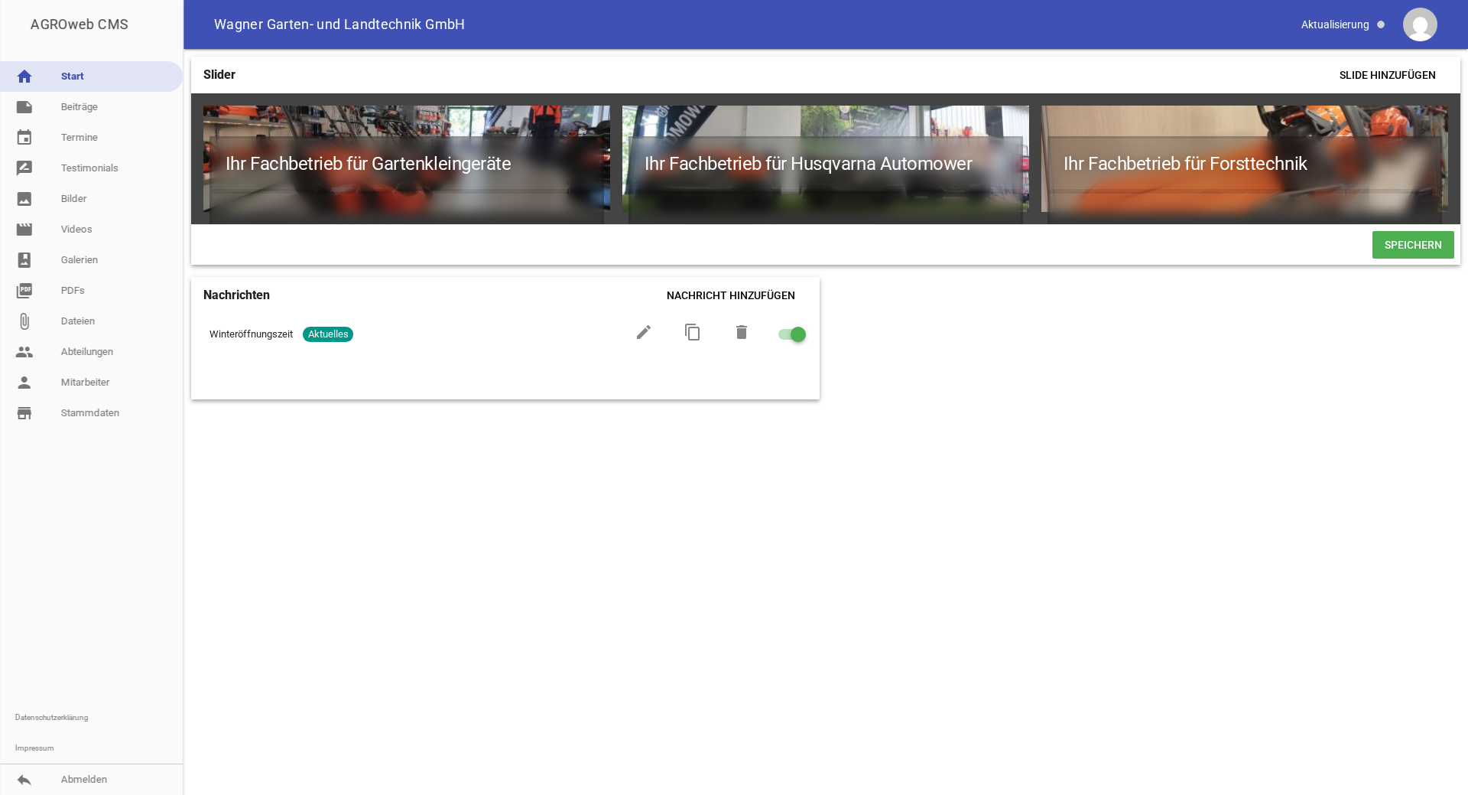
click at [1388, 243] on span "Speichern" at bounding box center [1414, 245] width 82 height 28
click at [103, 114] on link "note Beiträge" at bounding box center [91, 107] width 183 height 31
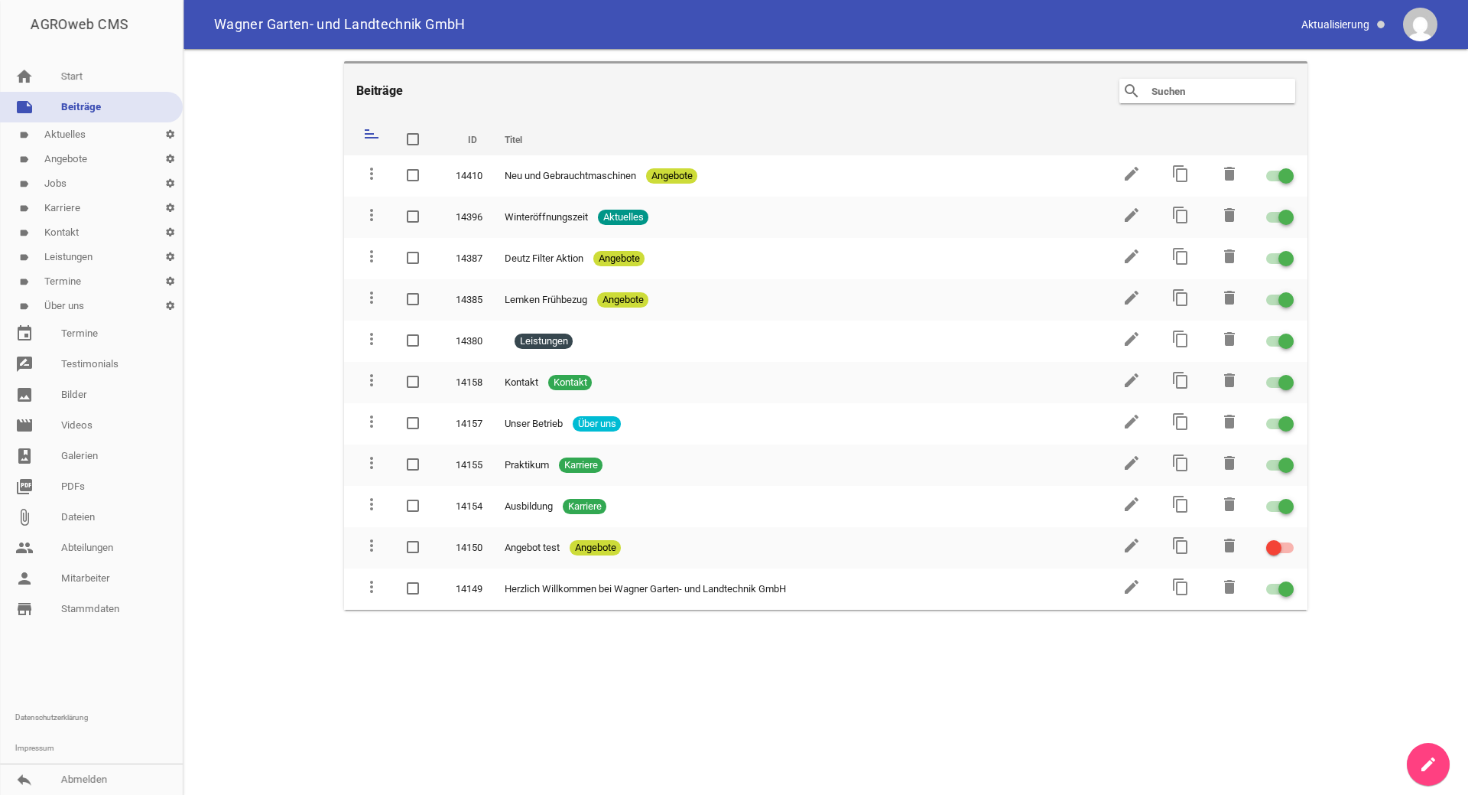
click at [82, 137] on link "label Aktuelles settings" at bounding box center [91, 134] width 183 height 24
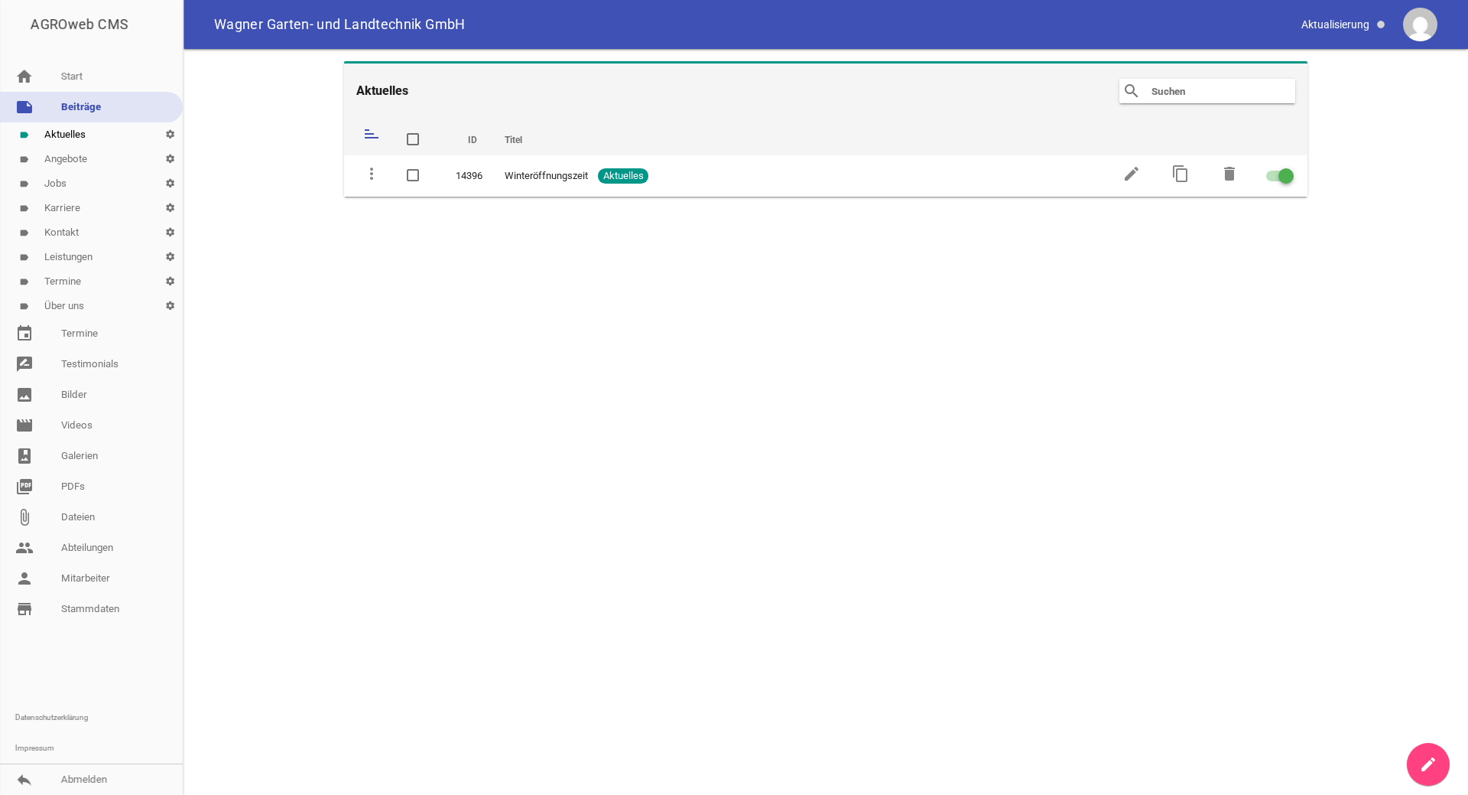
click at [1419, 760] on link "create" at bounding box center [1428, 764] width 43 height 43
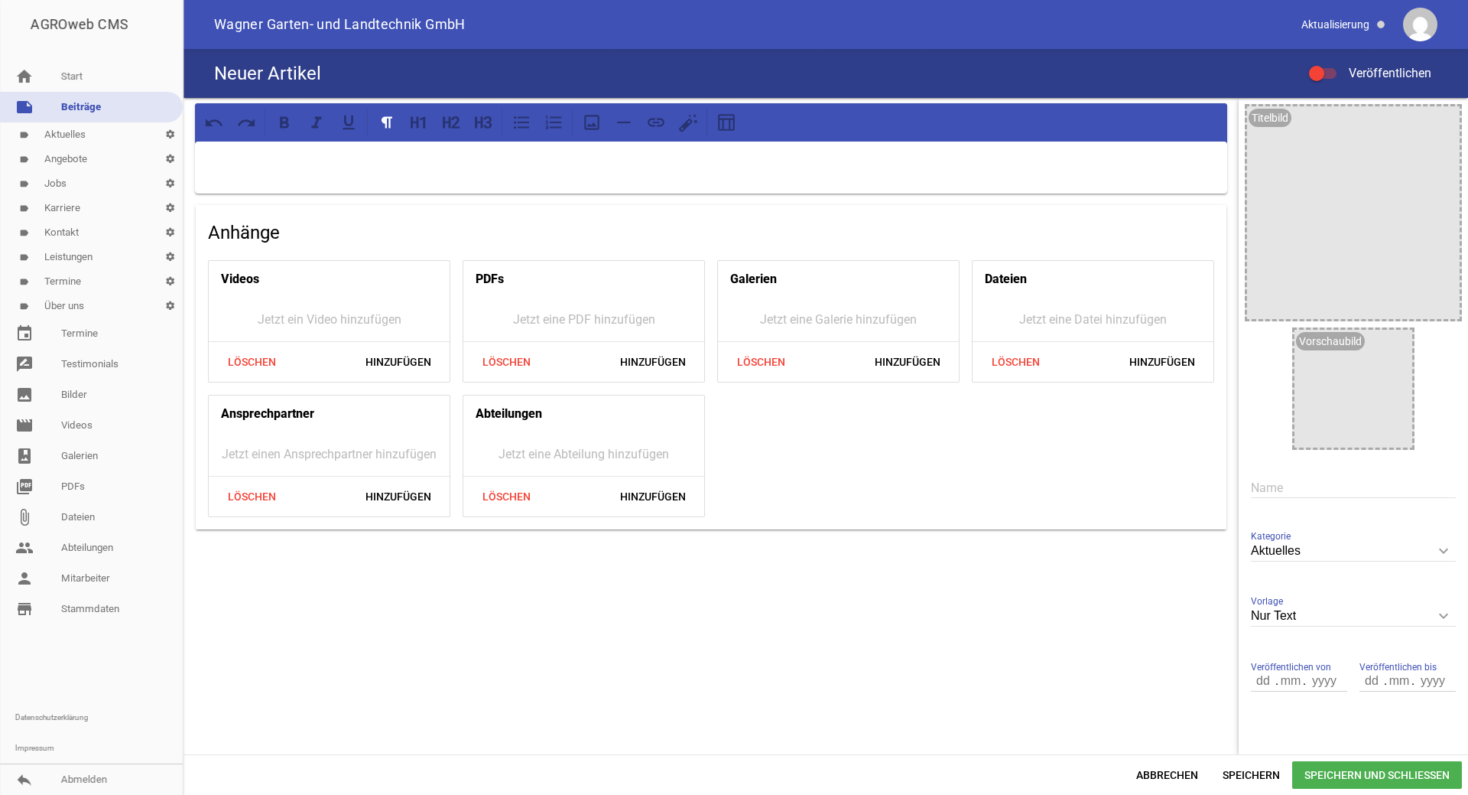
click at [503, 171] on div at bounding box center [711, 167] width 1032 height 52
click at [473, 119] on icon at bounding box center [483, 122] width 20 height 20
click at [430, 122] on button at bounding box center [419, 123] width 28 height 28
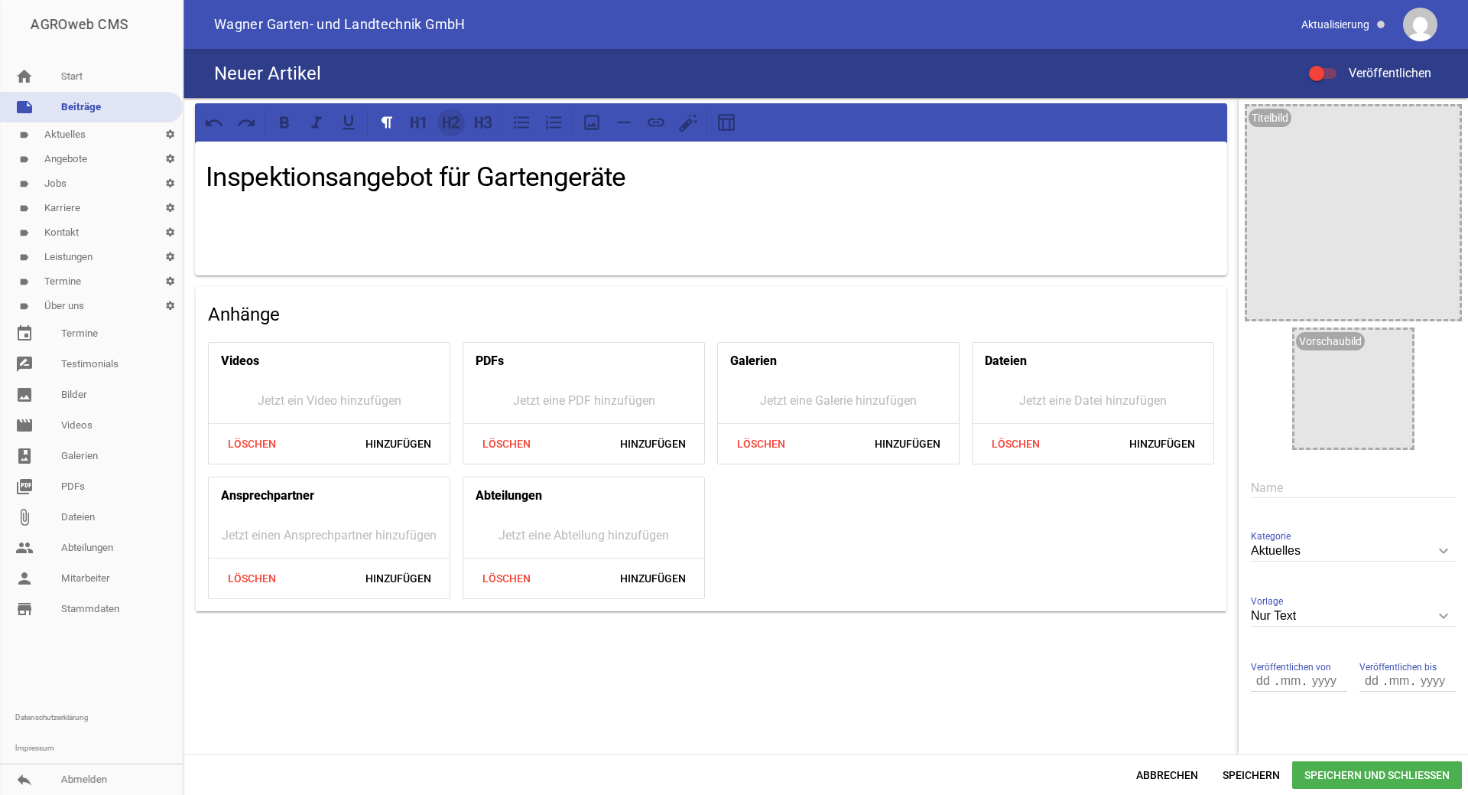
click at [450, 124] on icon at bounding box center [447, 121] width 8 height 11
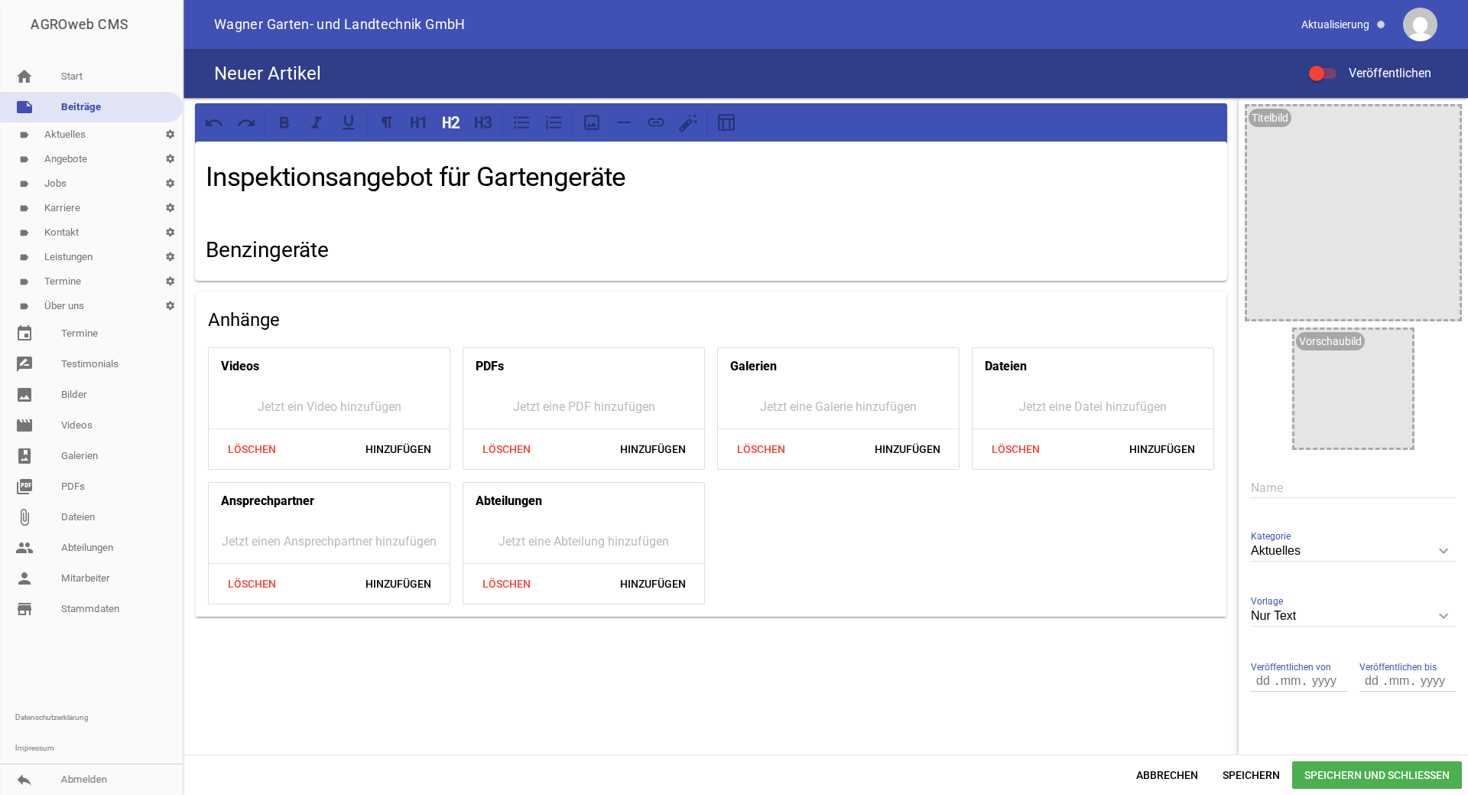
click at [330, 249] on h2 "Benzingeräte" at bounding box center [711, 250] width 1011 height 32
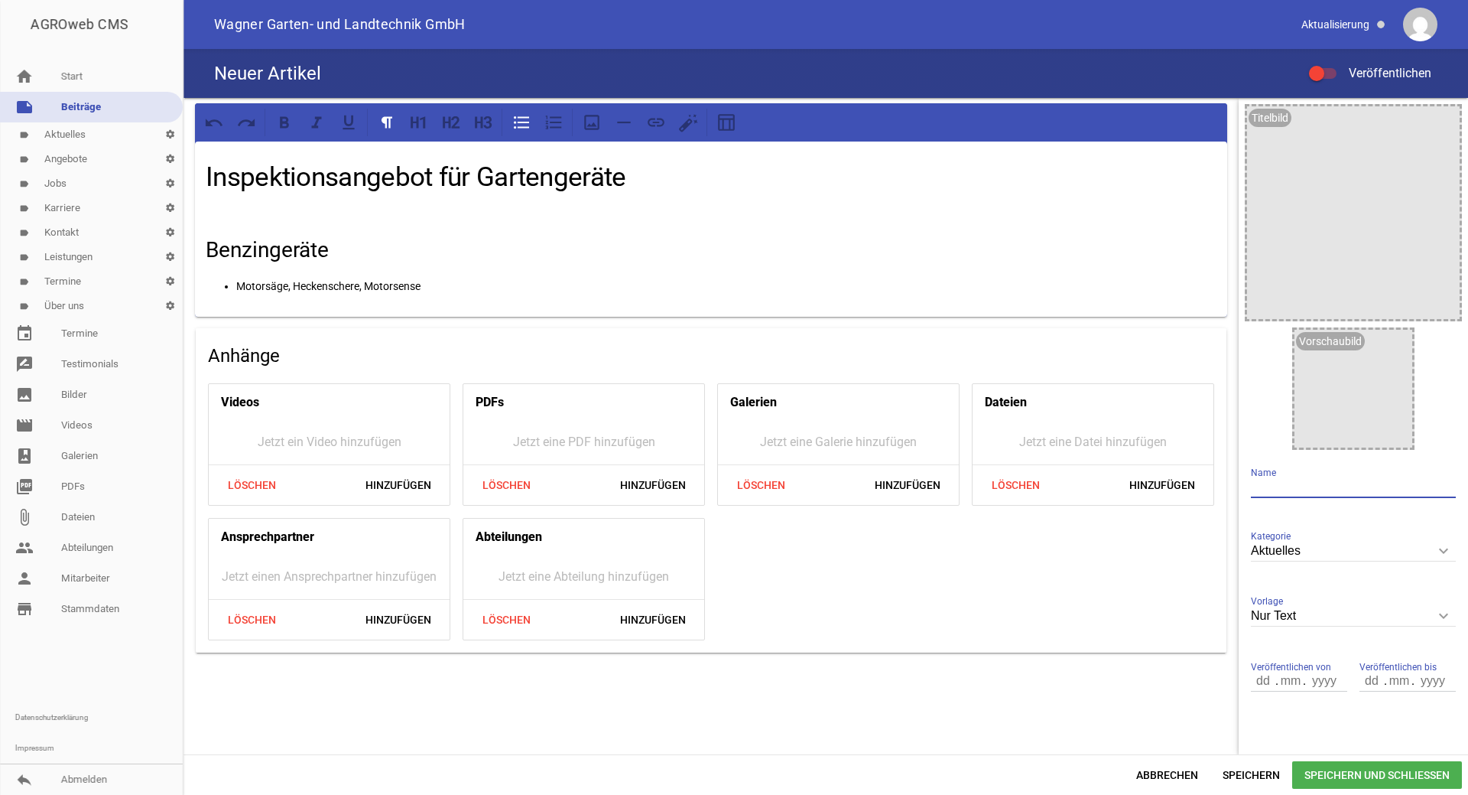
click at [434, 281] on p "Motorsäge, Heckenschere, Motorsense" at bounding box center [726, 286] width 980 height 18
click at [434, 282] on p "Motorsäge, Heckenschere, Motorsense" at bounding box center [726, 286] width 980 height 18
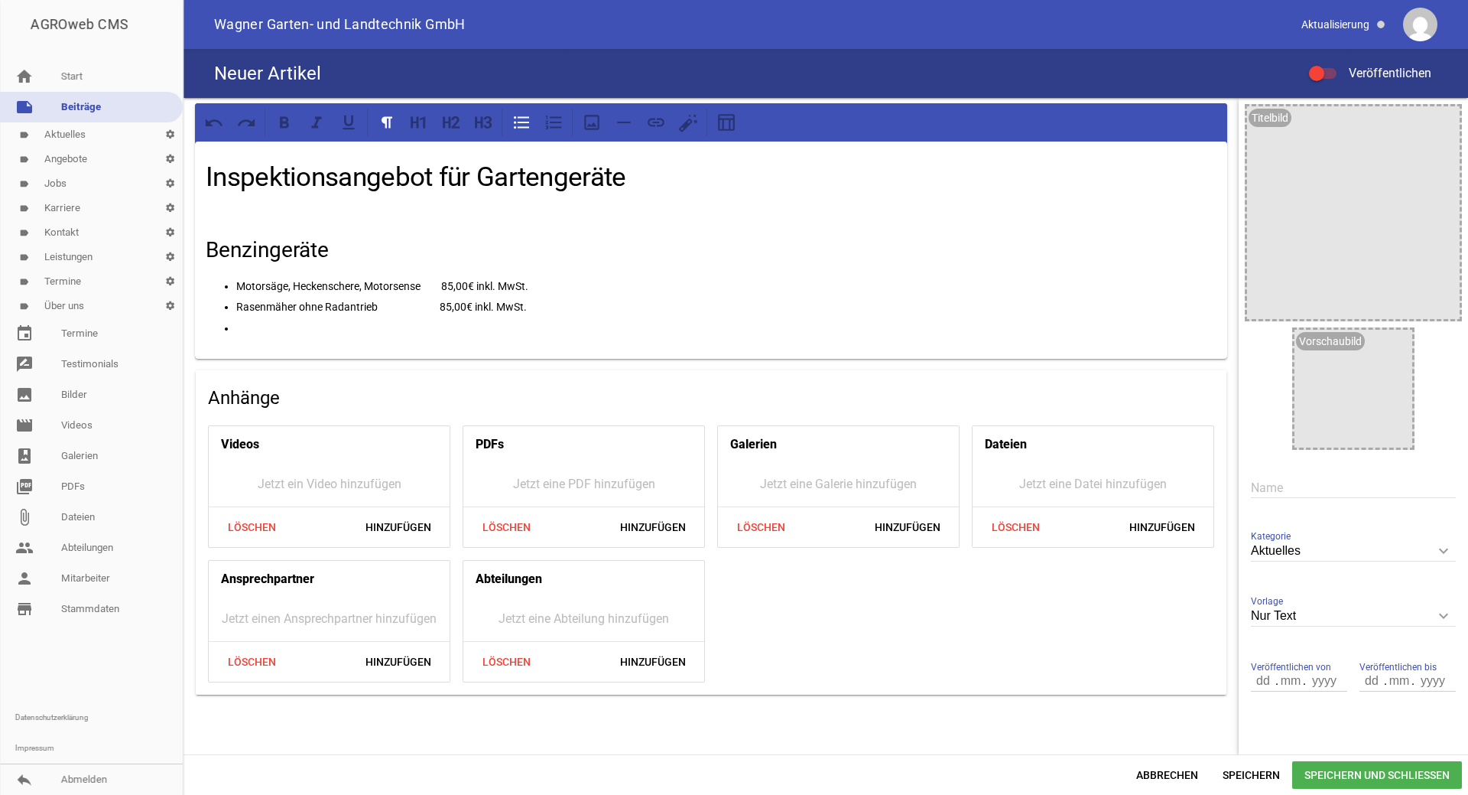
click at [446, 306] on p "Rasenmäher ohne Radantrieb 85,00€ inkl. MwSt." at bounding box center [726, 306] width 980 height 18
click at [270, 324] on p at bounding box center [726, 328] width 980 height 18
click at [254, 326] on ul "Rasenmäher mit Radantrieb" at bounding box center [726, 328] width 980 height 18
click at [252, 329] on ul "Rasenmäher mit Radantrieb" at bounding box center [726, 328] width 980 height 18
click at [392, 327] on p "Rasenmäher mit Radantrieb" at bounding box center [726, 328] width 980 height 18
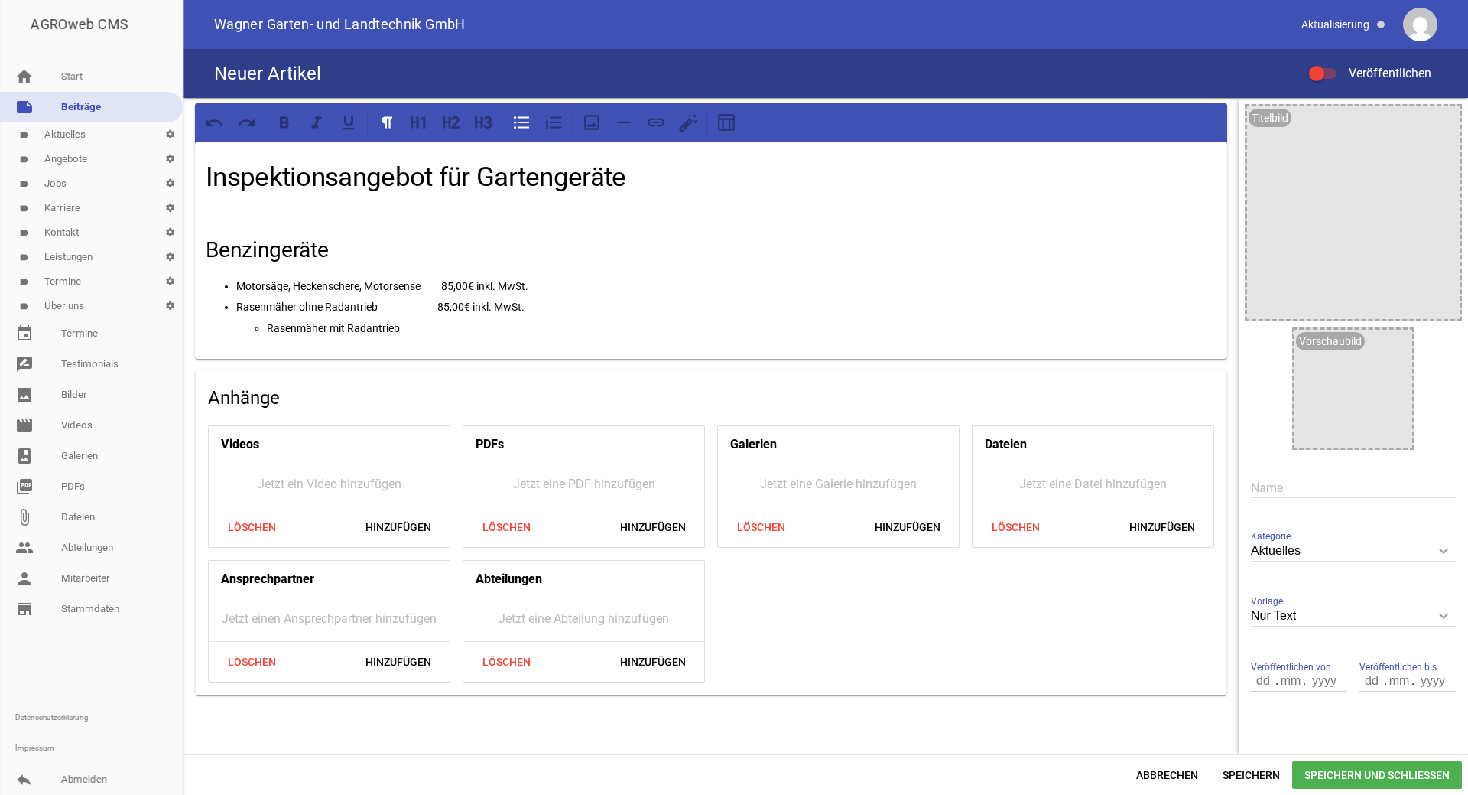
click at [252, 325] on ul "Rasenmäher mit Radantrieb" at bounding box center [726, 328] width 980 height 18
click at [396, 333] on p "Rasenmäher mit Radantrieb" at bounding box center [726, 328] width 980 height 18
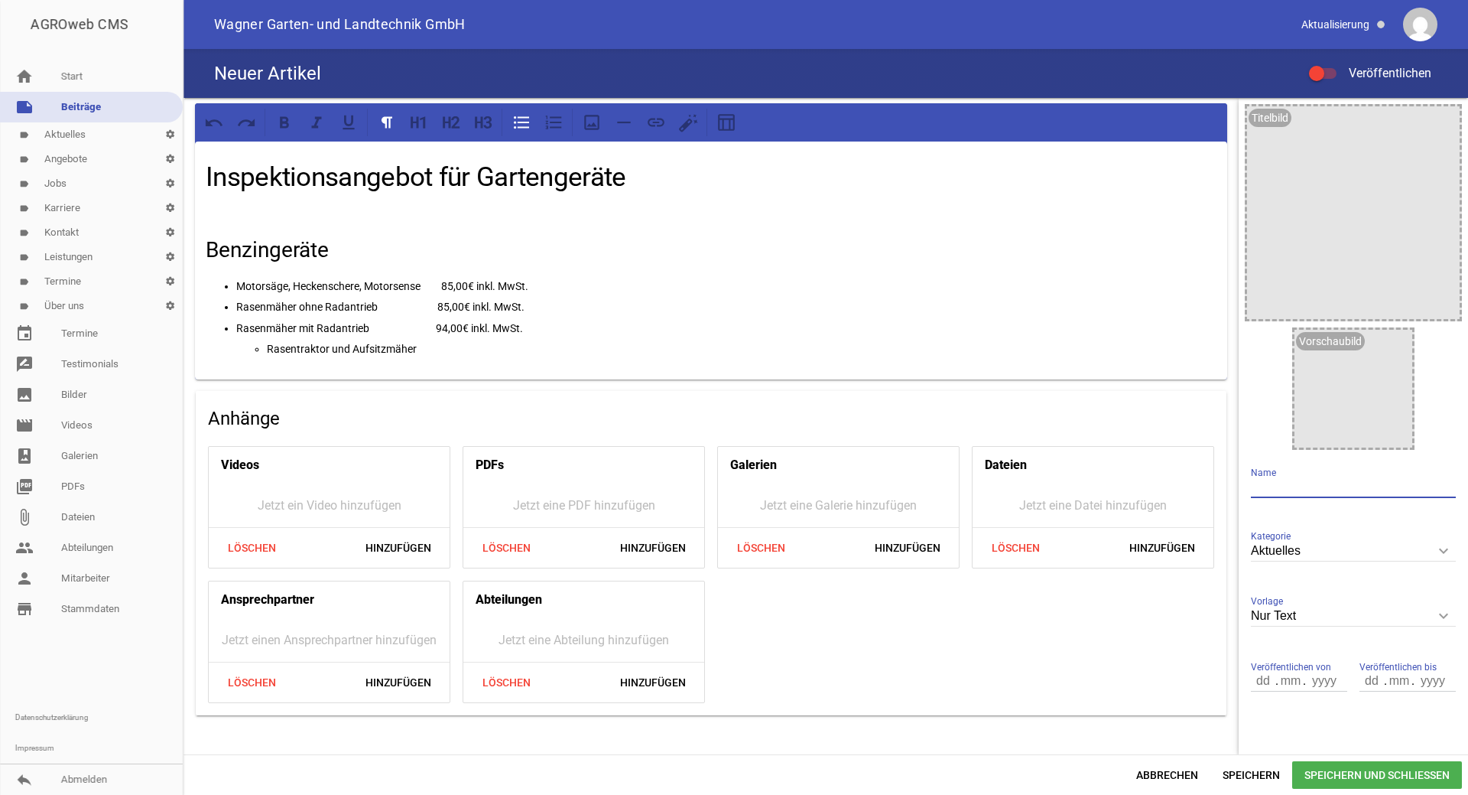
click at [266, 347] on ul "Rasentraktor und Aufsitzmäher" at bounding box center [726, 349] width 980 height 18
click at [447, 343] on p "Rasentraktor und Aufsitzmäher 176,00€ inkl." at bounding box center [726, 349] width 980 height 18
click at [507, 348] on p "Rasentraktor und Aufsitzmäher 176,00€ inkl." at bounding box center [726, 349] width 980 height 18
click at [452, 343] on p "Rasentraktor und Aufsitzmäher 176,00€ inkl. MwSt." at bounding box center [726, 349] width 980 height 18
click at [447, 349] on p "Rasentraktor und Aufsitzmäher 176,00€ inkl. MwSt." at bounding box center [726, 349] width 980 height 18
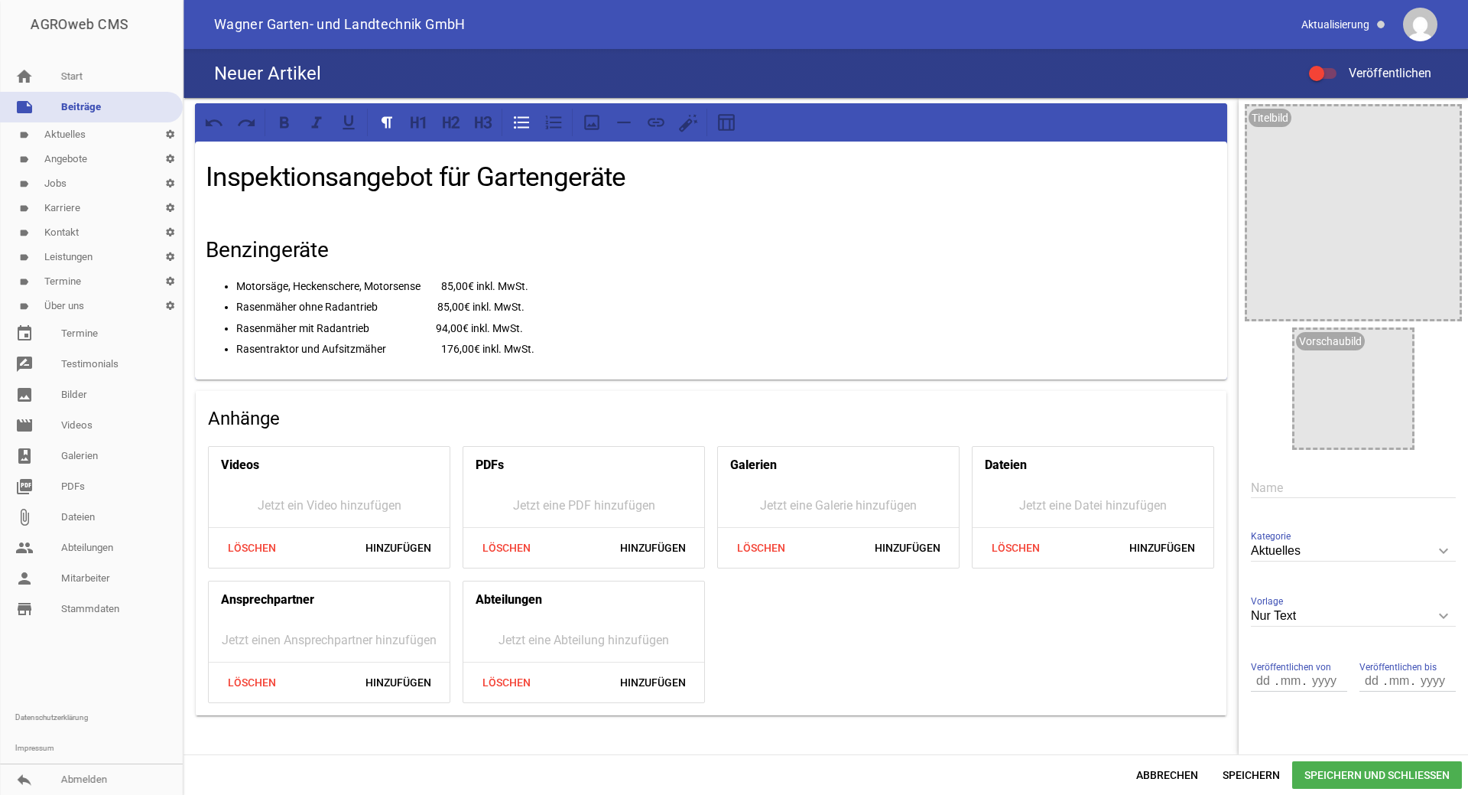
click at [448, 348] on p "Rasentraktor und Aufsitzmäher 176,00€ inkl. MwSt." at bounding box center [726, 349] width 980 height 18
click at [544, 346] on p "Rasentraktor und Aufsitzmäher 176,00€ inkl. MwSt." at bounding box center [726, 349] width 980 height 18
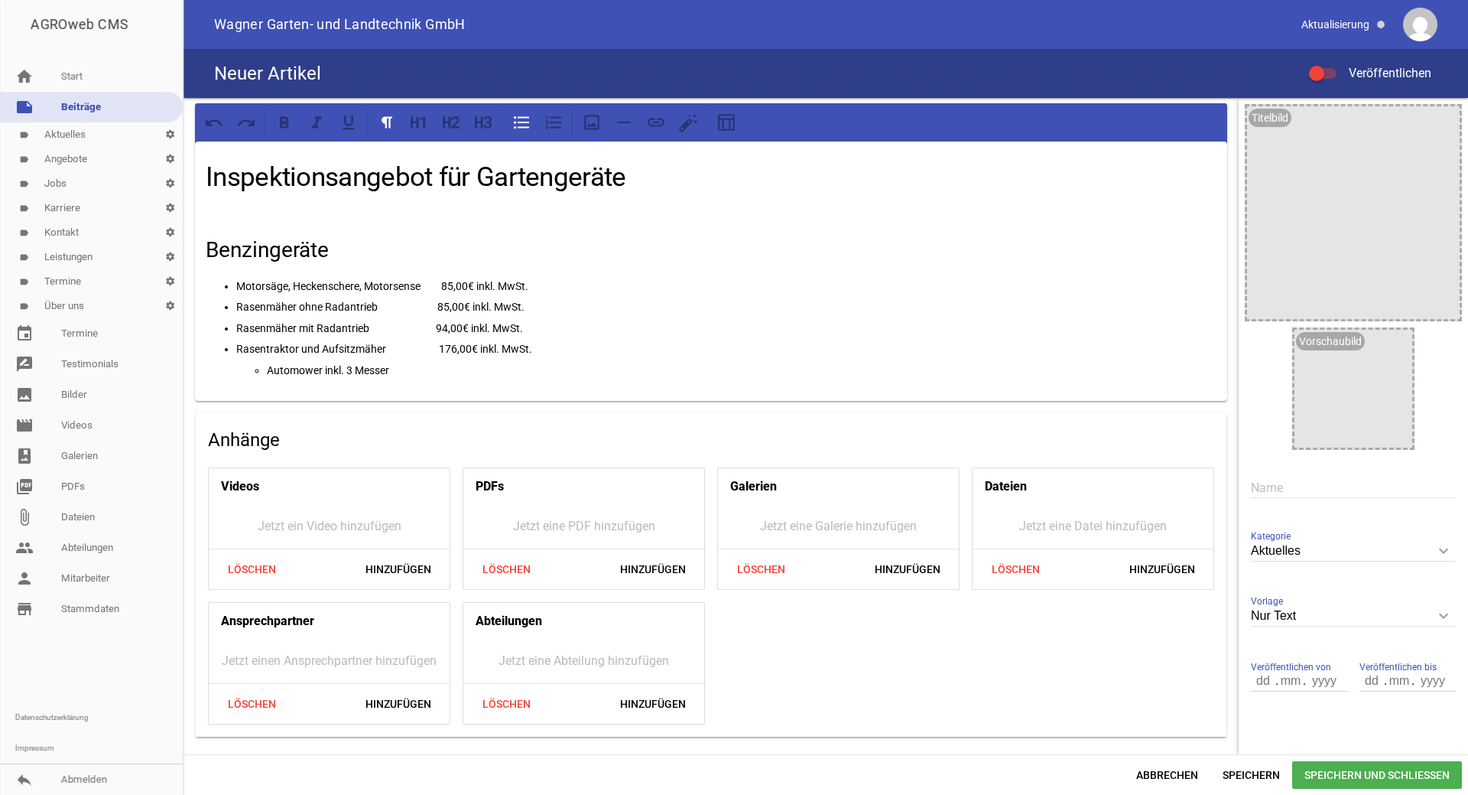
click at [254, 368] on ul "Automower inkl. 3 Messer" at bounding box center [726, 370] width 980 height 18
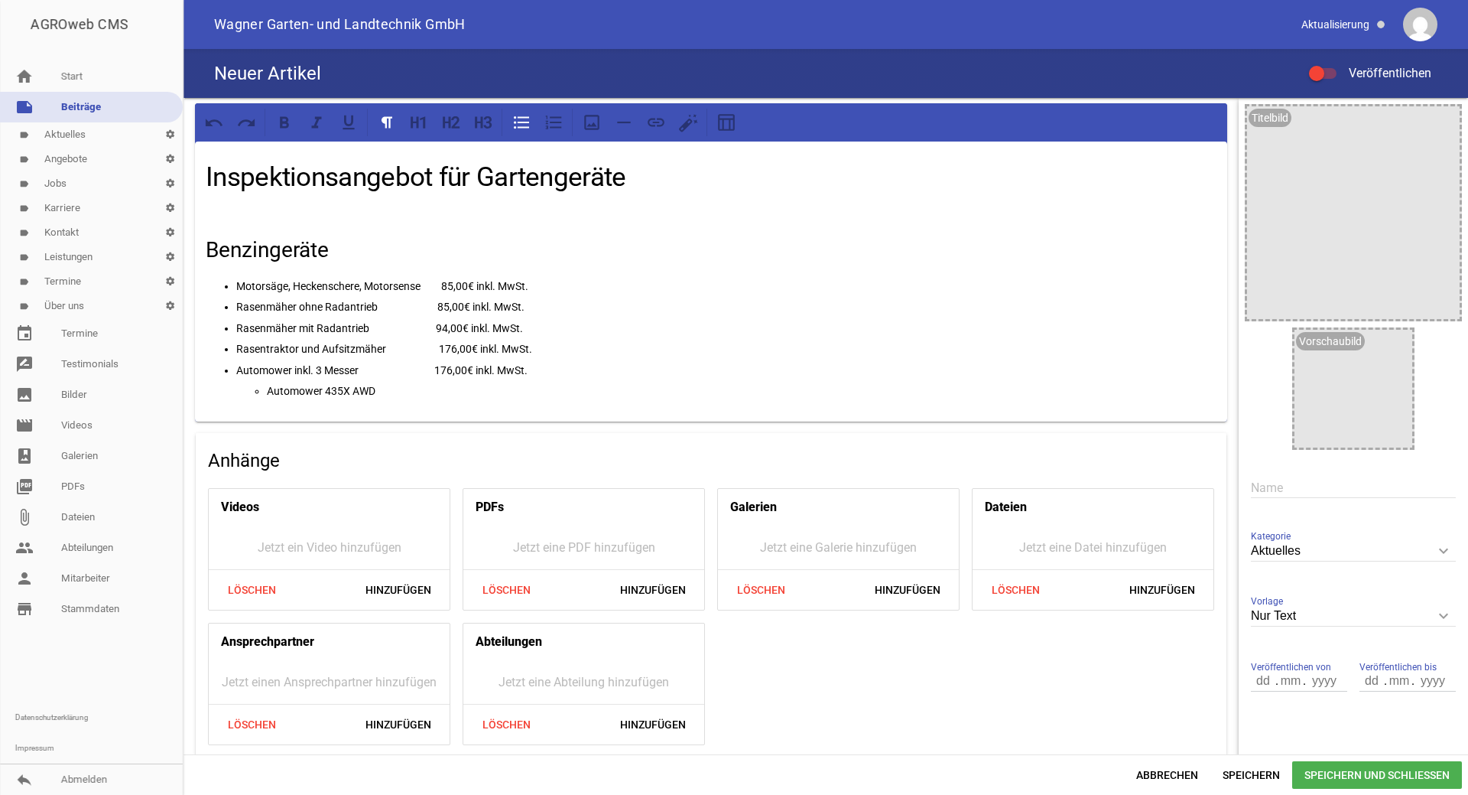
click at [271, 387] on p "Automower 435X AWD" at bounding box center [742, 391] width 950 height 18
click at [535, 258] on h2 "Benzingeräte" at bounding box center [711, 250] width 1011 height 32
click at [545, 365] on p "Automower inkl. 3 Messer 176,00€ inkl. MwSt." at bounding box center [726, 370] width 980 height 18
click at [387, 388] on p "Automower 435X AWD" at bounding box center [726, 391] width 980 height 18
click at [267, 391] on p "Automower 435X AWD" at bounding box center [742, 391] width 950 height 18
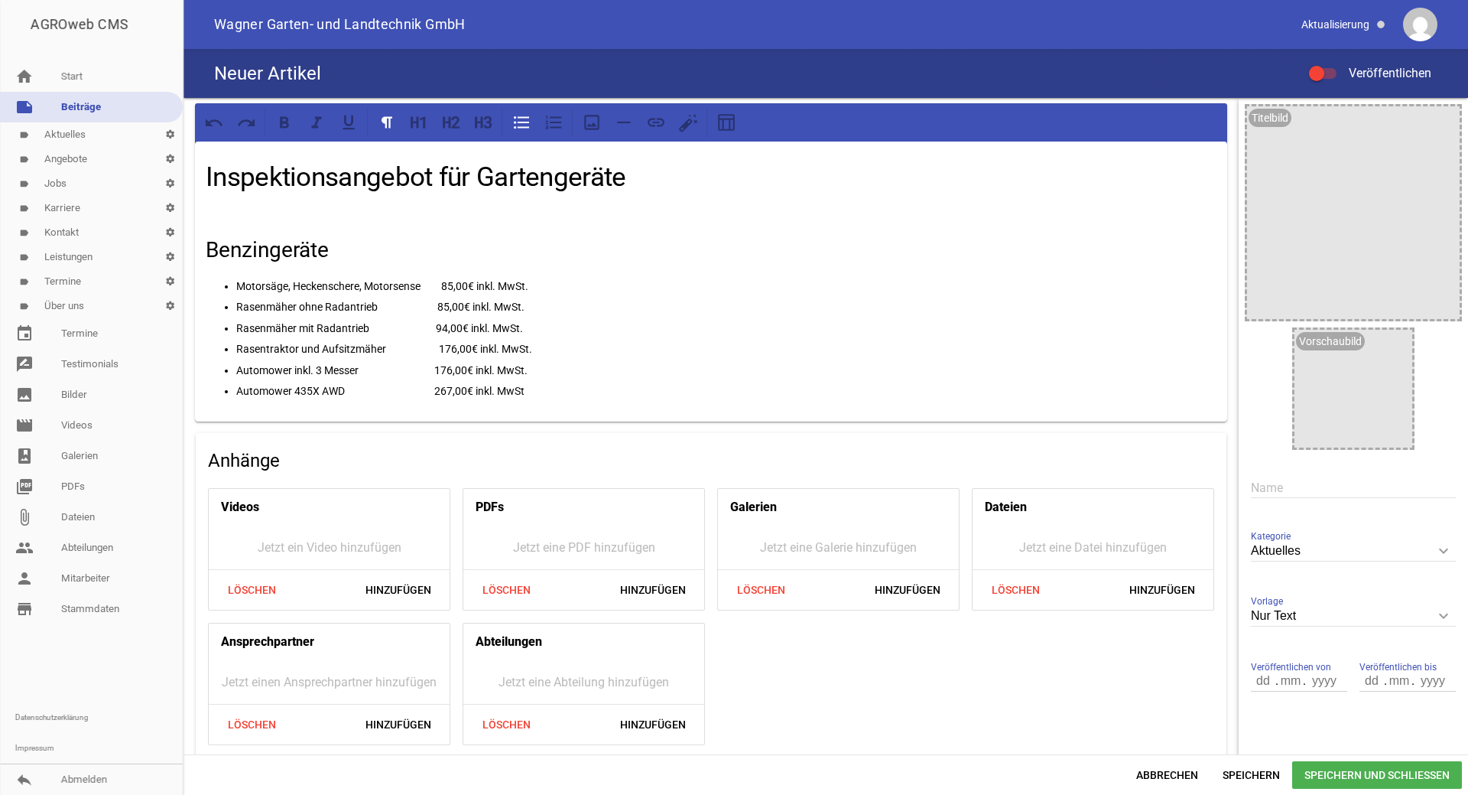
click at [447, 391] on p "Automower 435X AWD 267,00€ inkl. MwSt" at bounding box center [726, 391] width 980 height 18
click at [450, 369] on p "Automower inkl. 3 Messer 176,00€ inkl. MwSt." at bounding box center [726, 370] width 980 height 18
click at [447, 392] on p "Automower 435X AWD 267,00€ inkl. MwSt" at bounding box center [726, 391] width 980 height 18
click at [545, 391] on p "Automower 435X AWD 267,00€ inkl. MwSt" at bounding box center [726, 391] width 980 height 18
click at [450, 391] on p "Automower 435X AWD 267,00€ inkl. MwSt." at bounding box center [726, 391] width 980 height 18
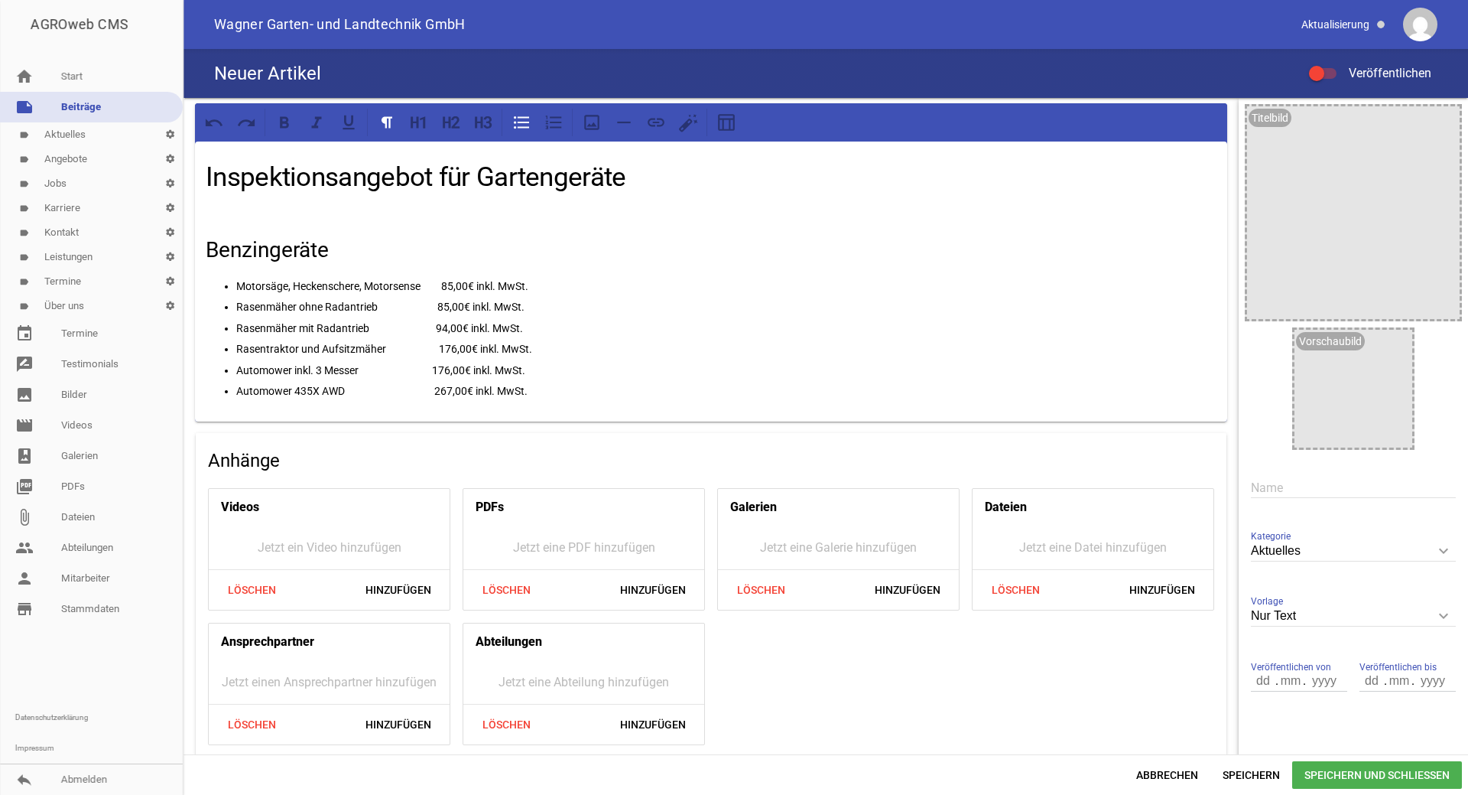
click at [341, 245] on h2 "Benzingeräte" at bounding box center [711, 250] width 1011 height 32
click at [388, 251] on h2 "Benzingeräte/ Aotumower" at bounding box center [711, 250] width 1011 height 32
click at [468, 255] on h2 "Benzingeräte/ Automower" at bounding box center [711, 250] width 1011 height 32
click at [470, 304] on p "Rasenmäher ohne Radantrieb 85,00€ inkl. MwSt." at bounding box center [726, 306] width 980 height 18
click at [1253, 776] on span "Speichern" at bounding box center [1252, 775] width 82 height 28
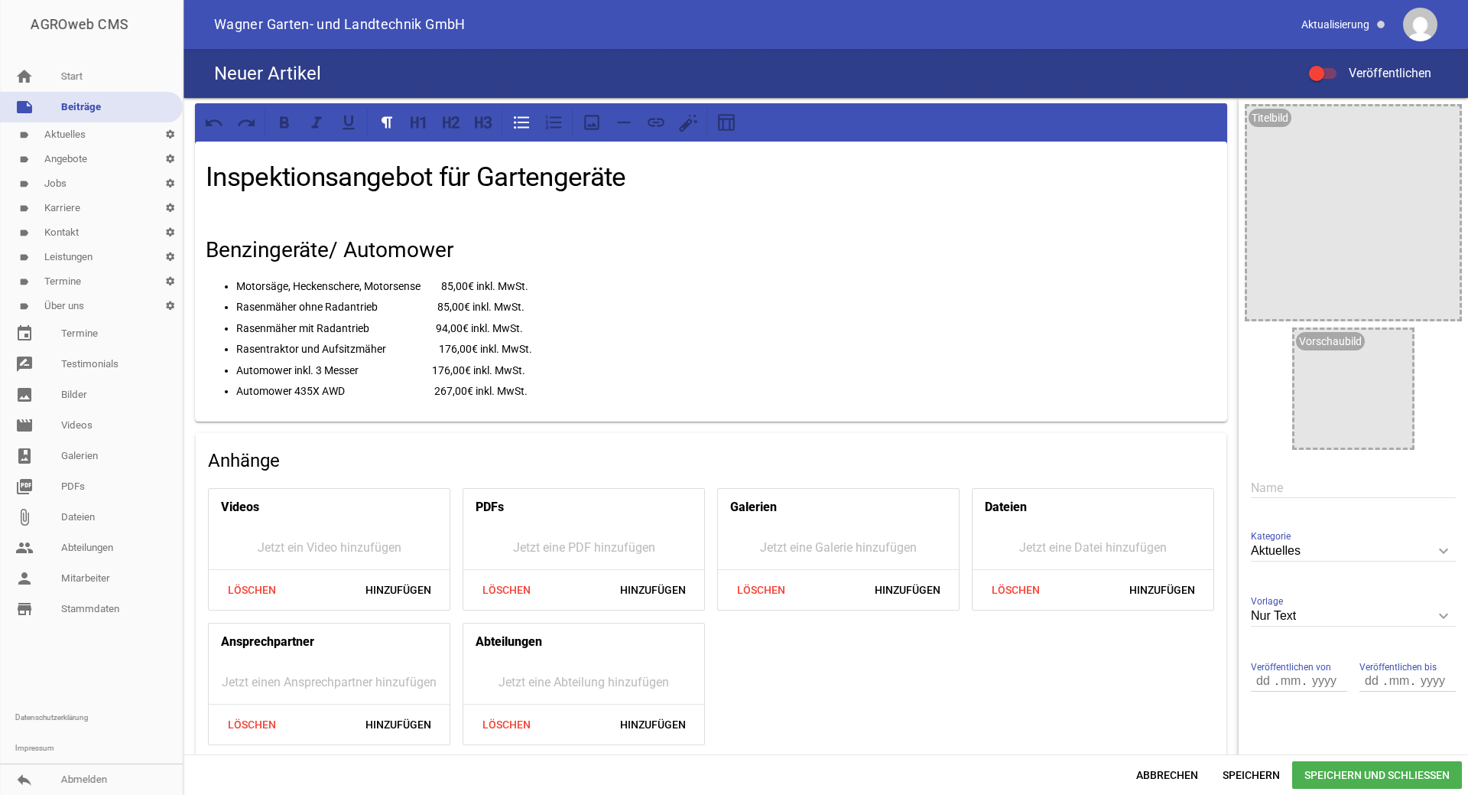
click at [331, 249] on h2 "Benzingeräte/ Automower" at bounding box center [711, 250] width 1011 height 32
click at [270, 255] on h2 "Benzingeräte/ Automower" at bounding box center [711, 250] width 1011 height 32
click at [401, 250] on h2 "Benzingartengeräte/ Automower" at bounding box center [711, 250] width 1011 height 32
click at [86, 79] on link "home Start" at bounding box center [91, 76] width 183 height 31
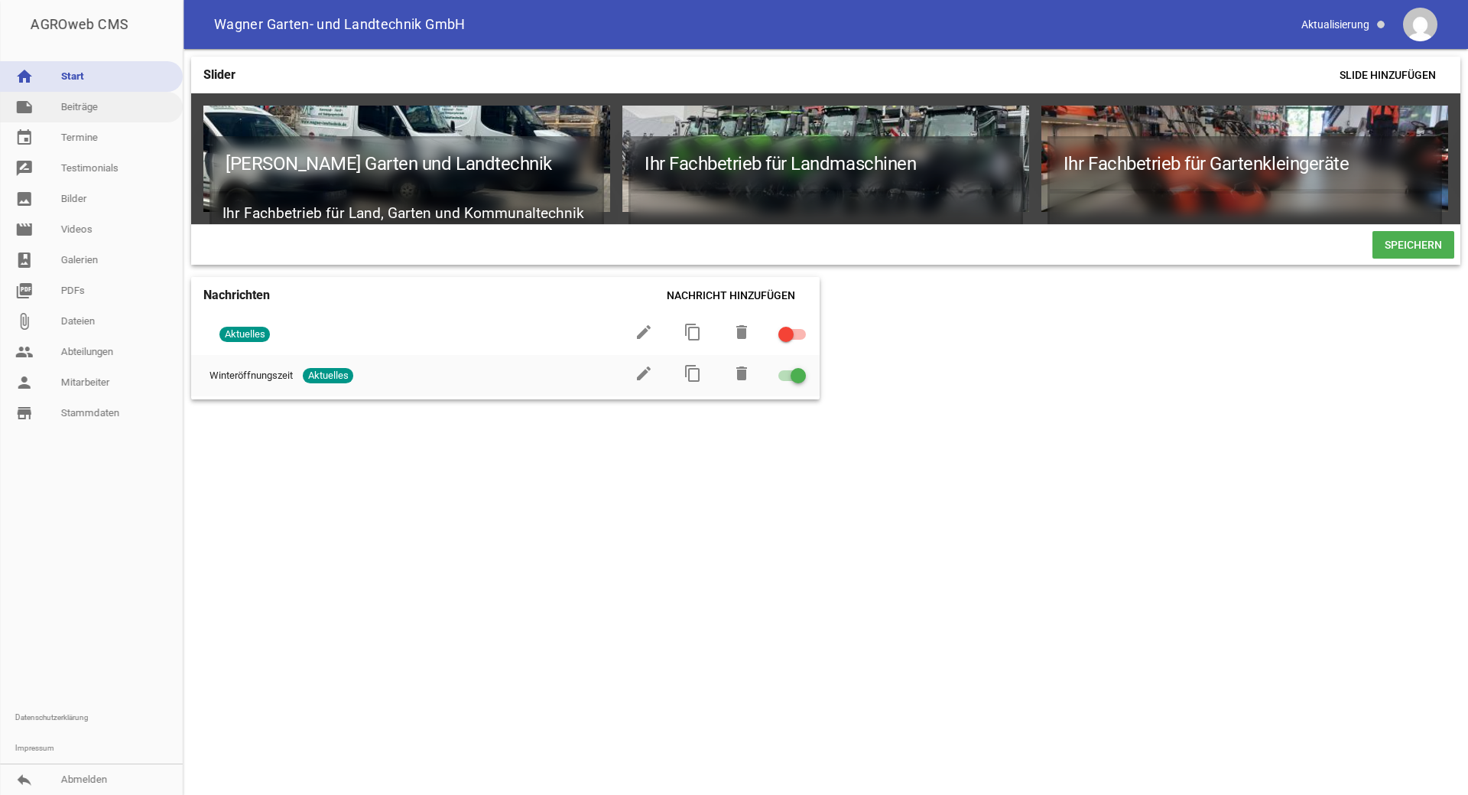
click at [139, 102] on link "note Beiträge" at bounding box center [91, 107] width 183 height 31
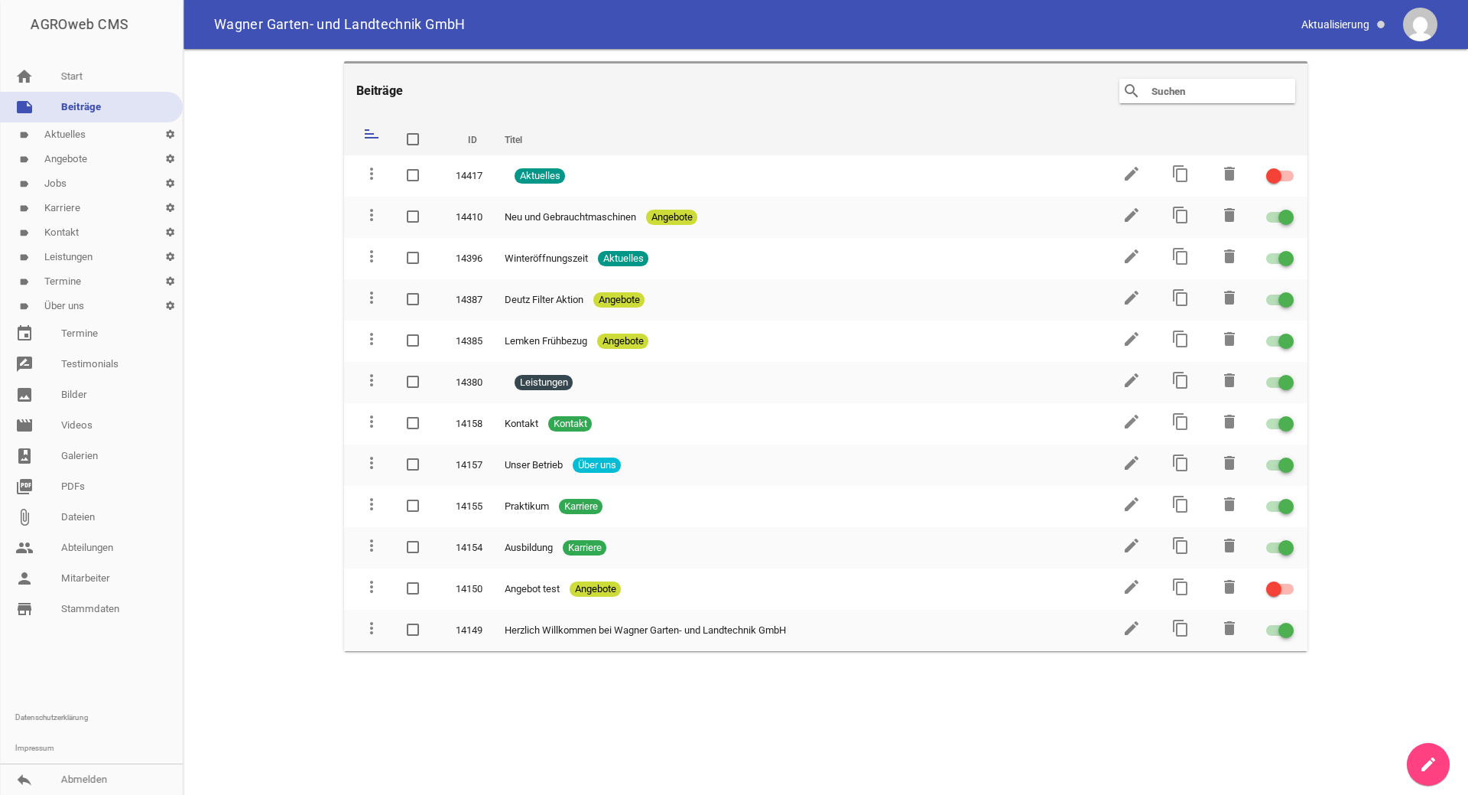
click at [110, 135] on link "label Aktuelles settings" at bounding box center [91, 134] width 183 height 24
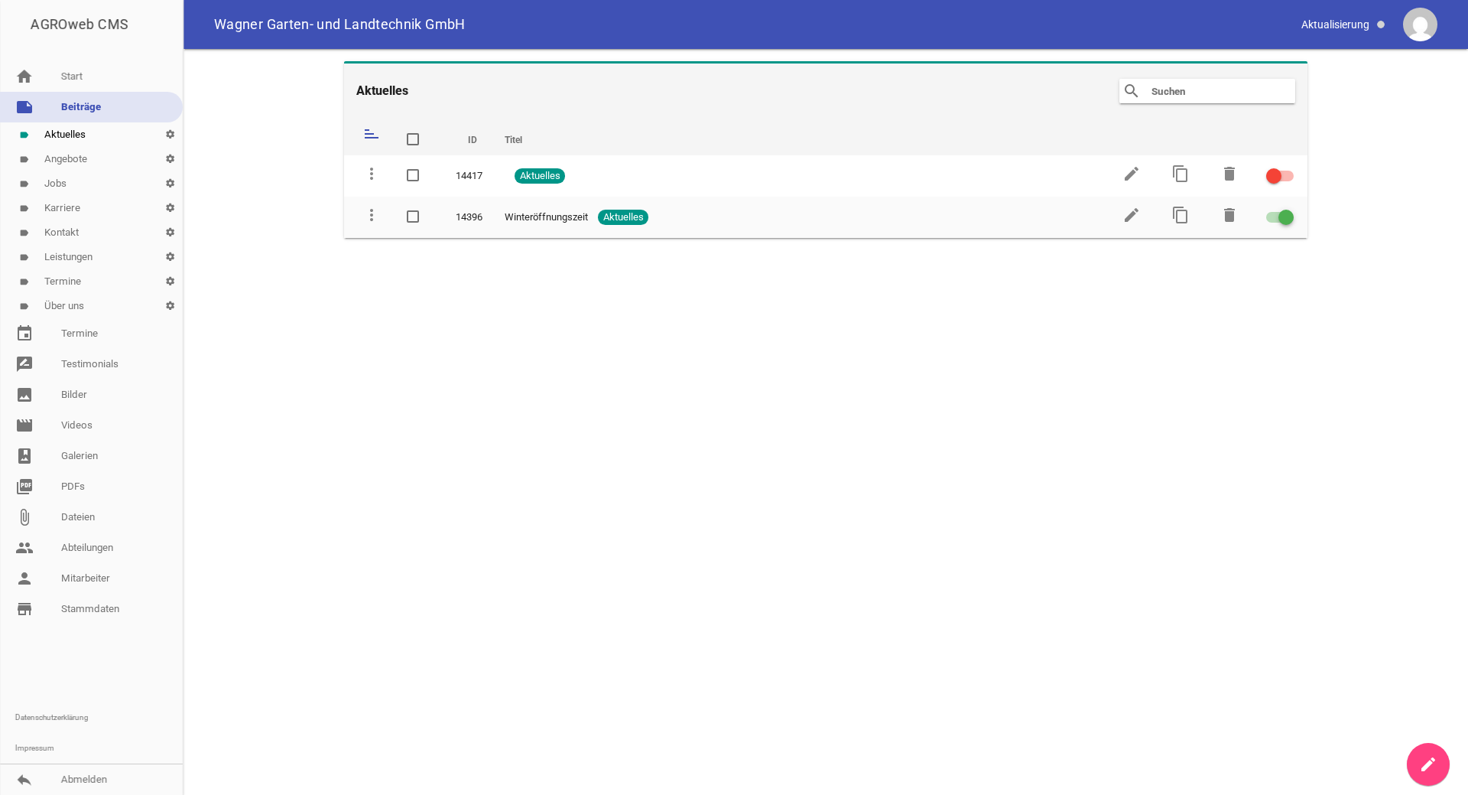
click at [91, 149] on link "label Angebote settings" at bounding box center [91, 159] width 183 height 24
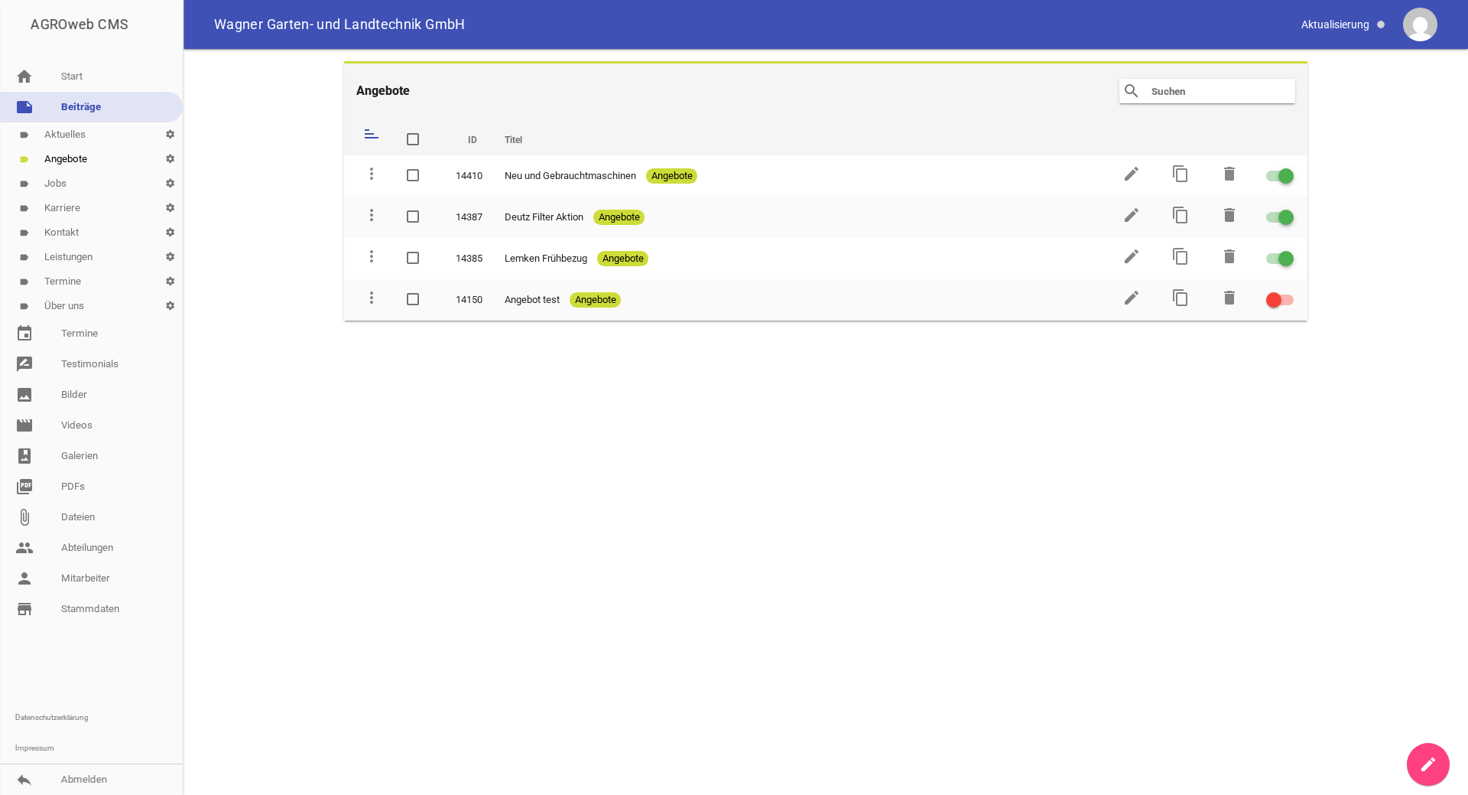
click at [89, 171] on link "label Angebote settings" at bounding box center [91, 159] width 183 height 24
click at [86, 178] on link "label Jobs settings" at bounding box center [91, 183] width 183 height 24
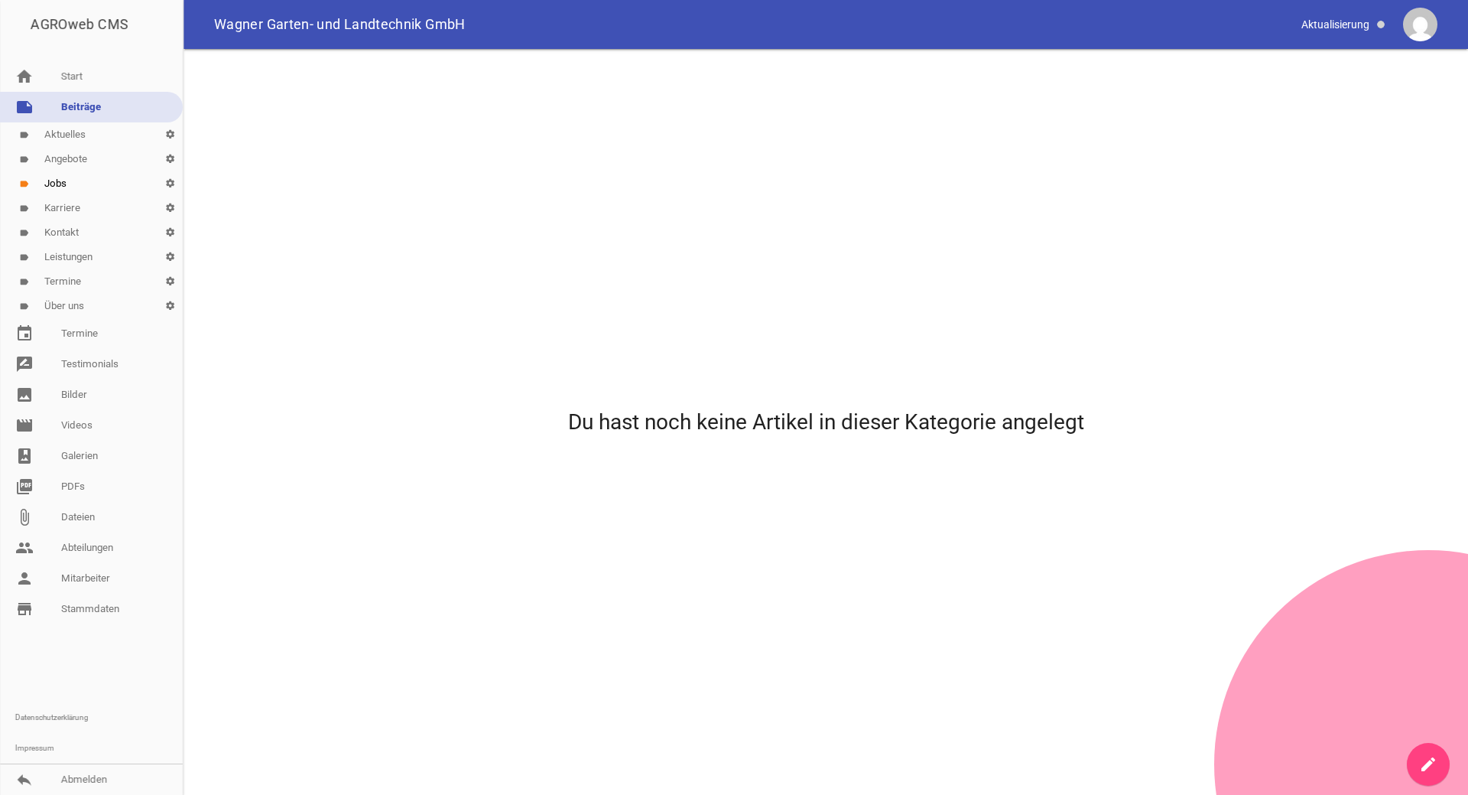
click at [66, 202] on link "label Karriere settings" at bounding box center [91, 208] width 183 height 24
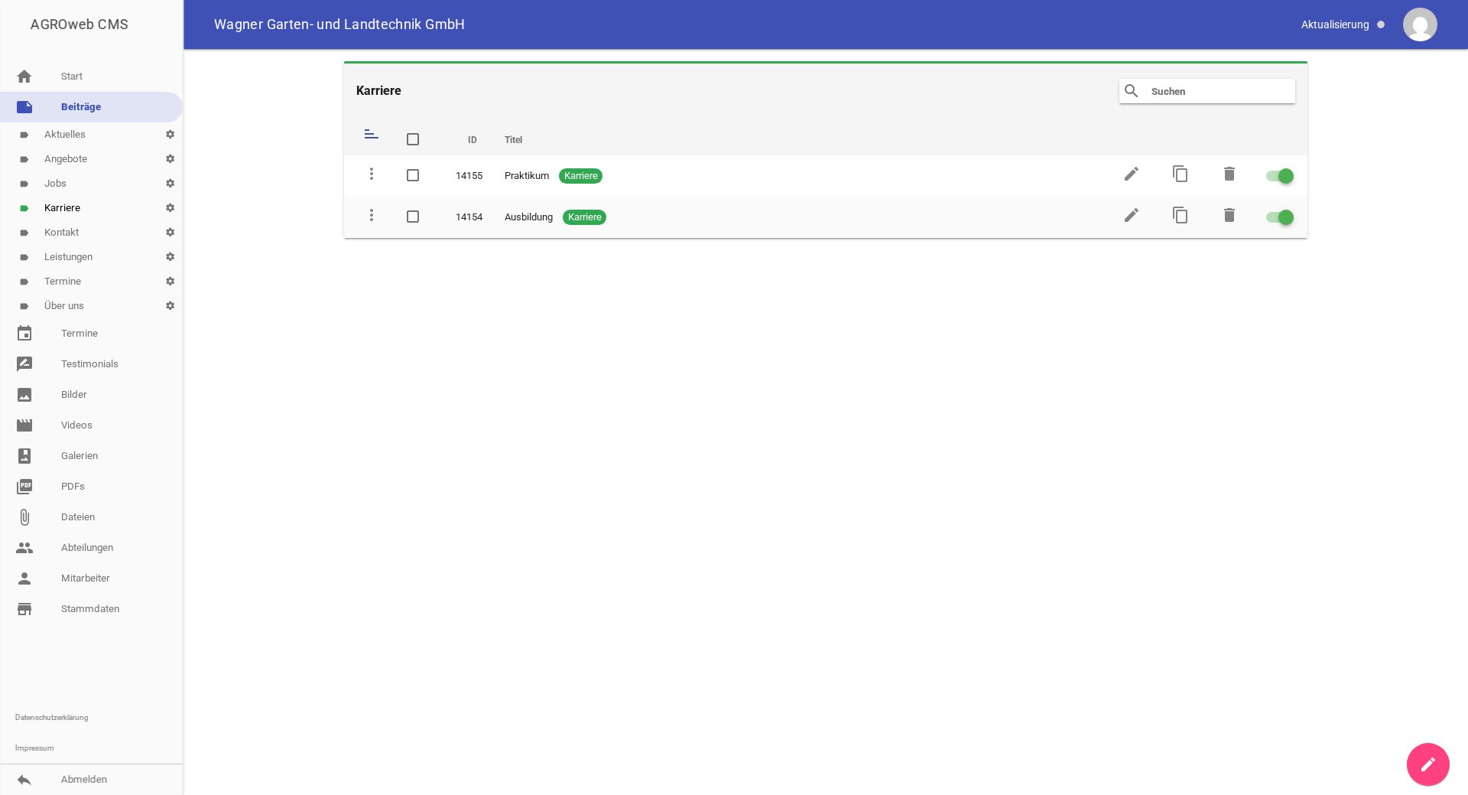
click at [69, 226] on link "label Kontakt settings" at bounding box center [91, 232] width 183 height 24
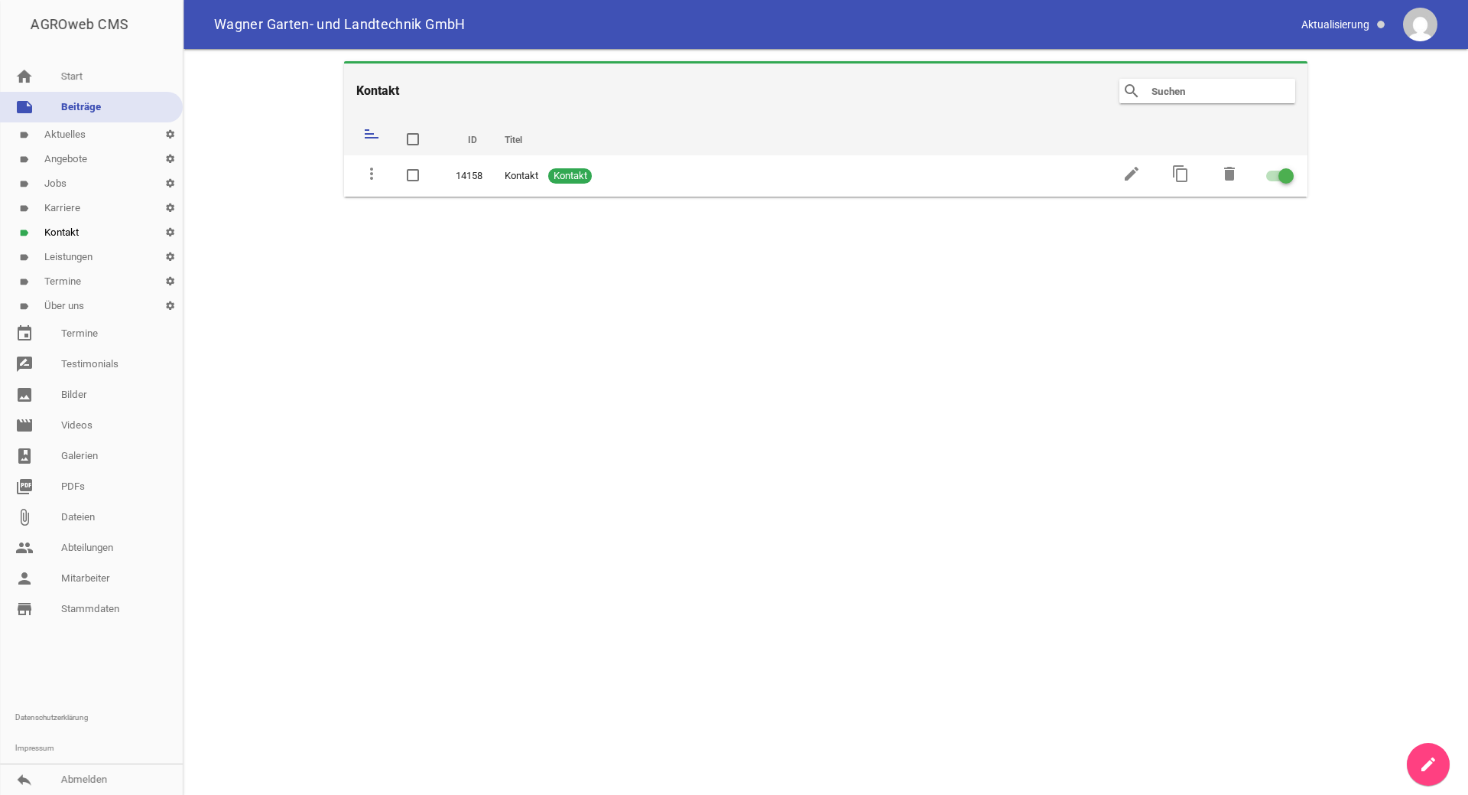
click at [69, 251] on link "label Leistungen settings" at bounding box center [91, 257] width 183 height 24
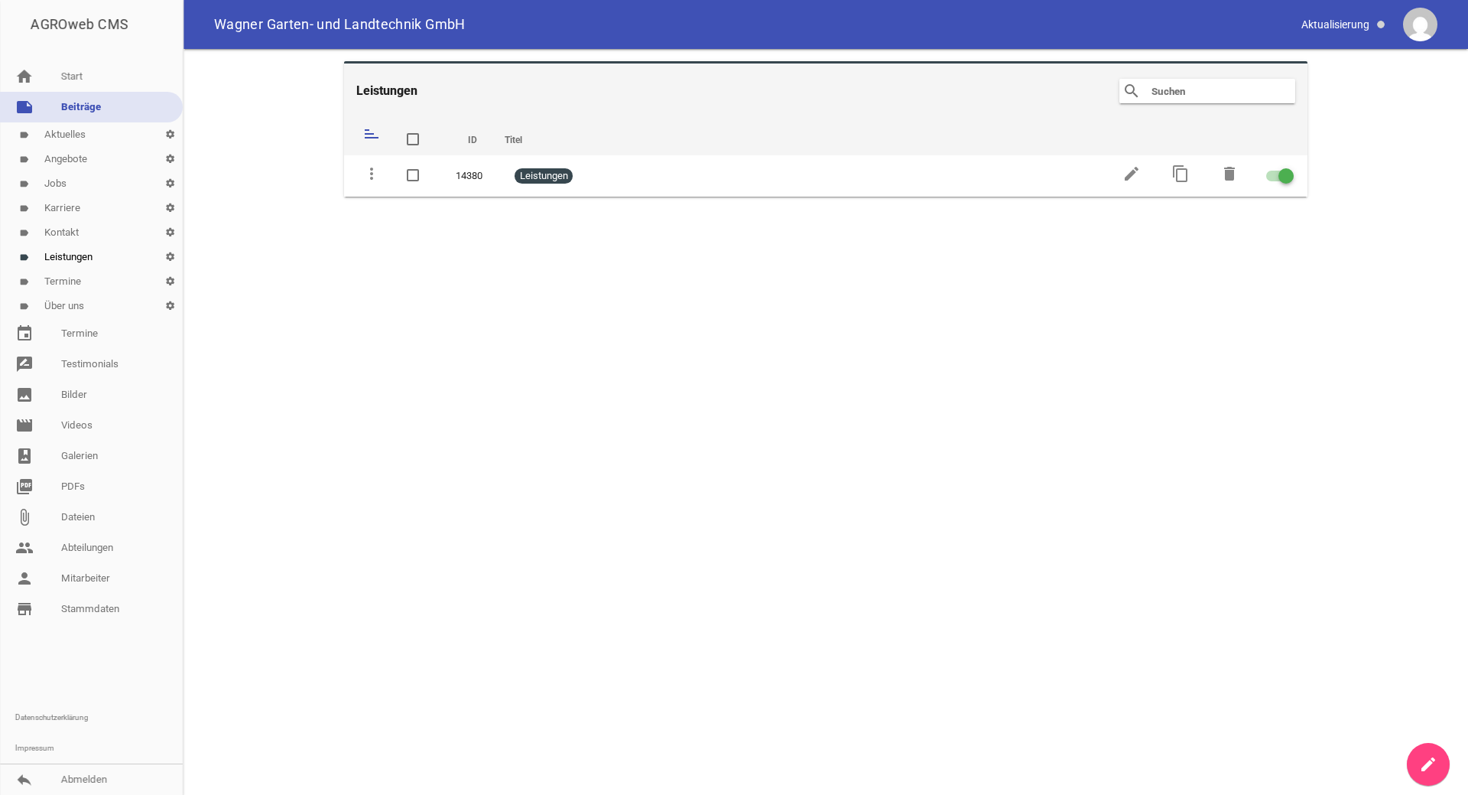
click at [73, 271] on link "label Termine settings" at bounding box center [91, 281] width 183 height 24
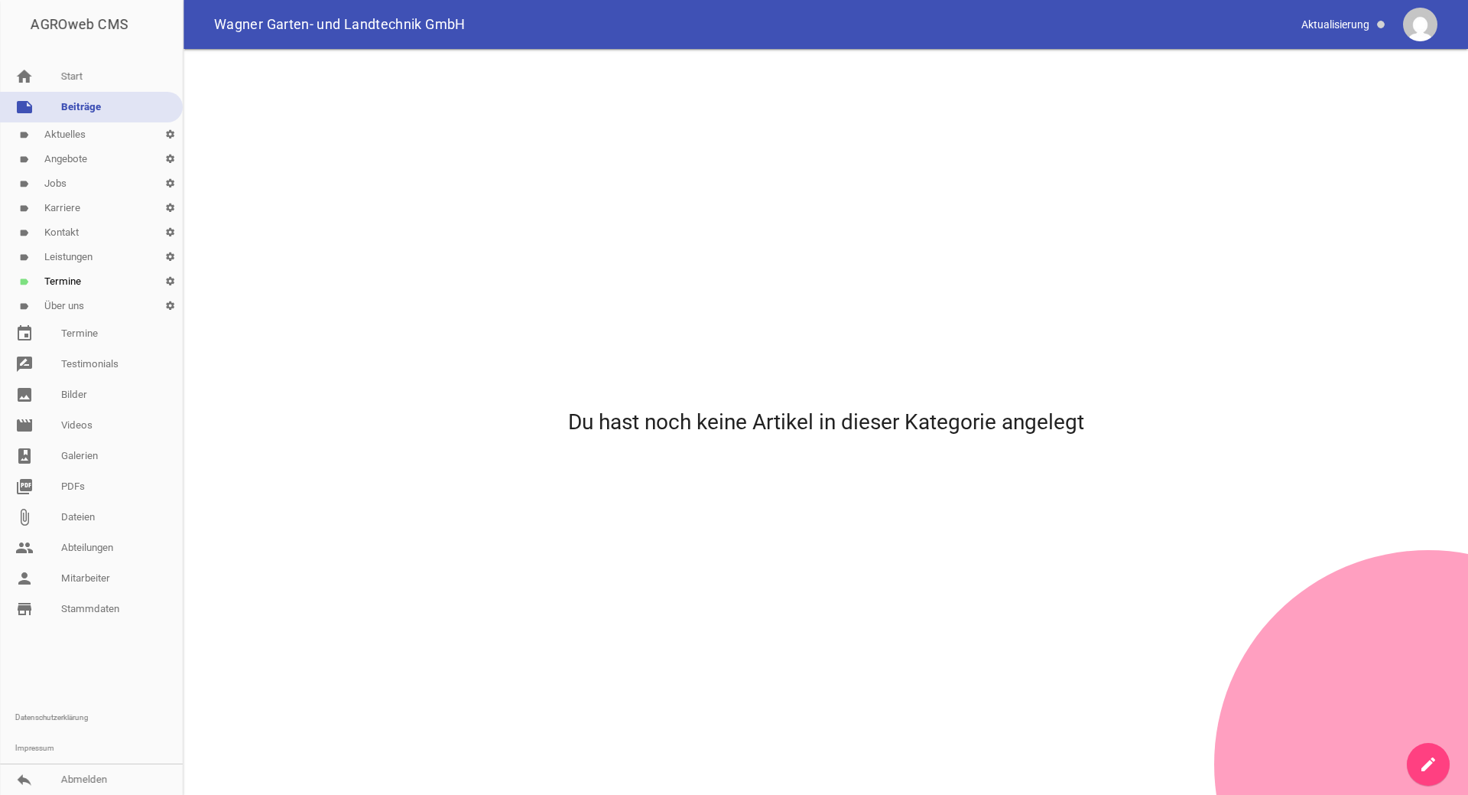
click at [73, 301] on link "label Über uns settings" at bounding box center [91, 306] width 183 height 24
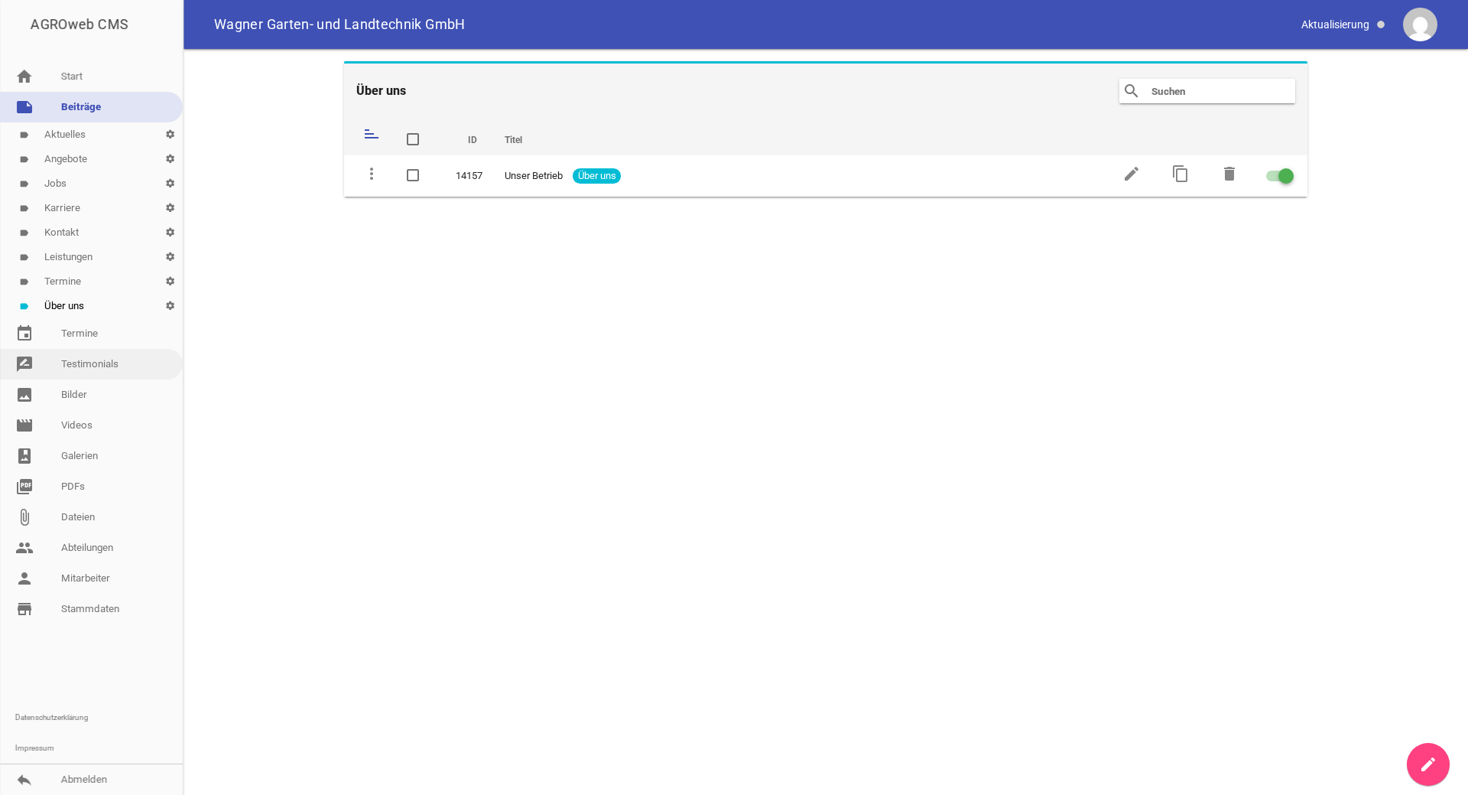
click at [89, 359] on link "rate_review Testimonials" at bounding box center [91, 364] width 183 height 31
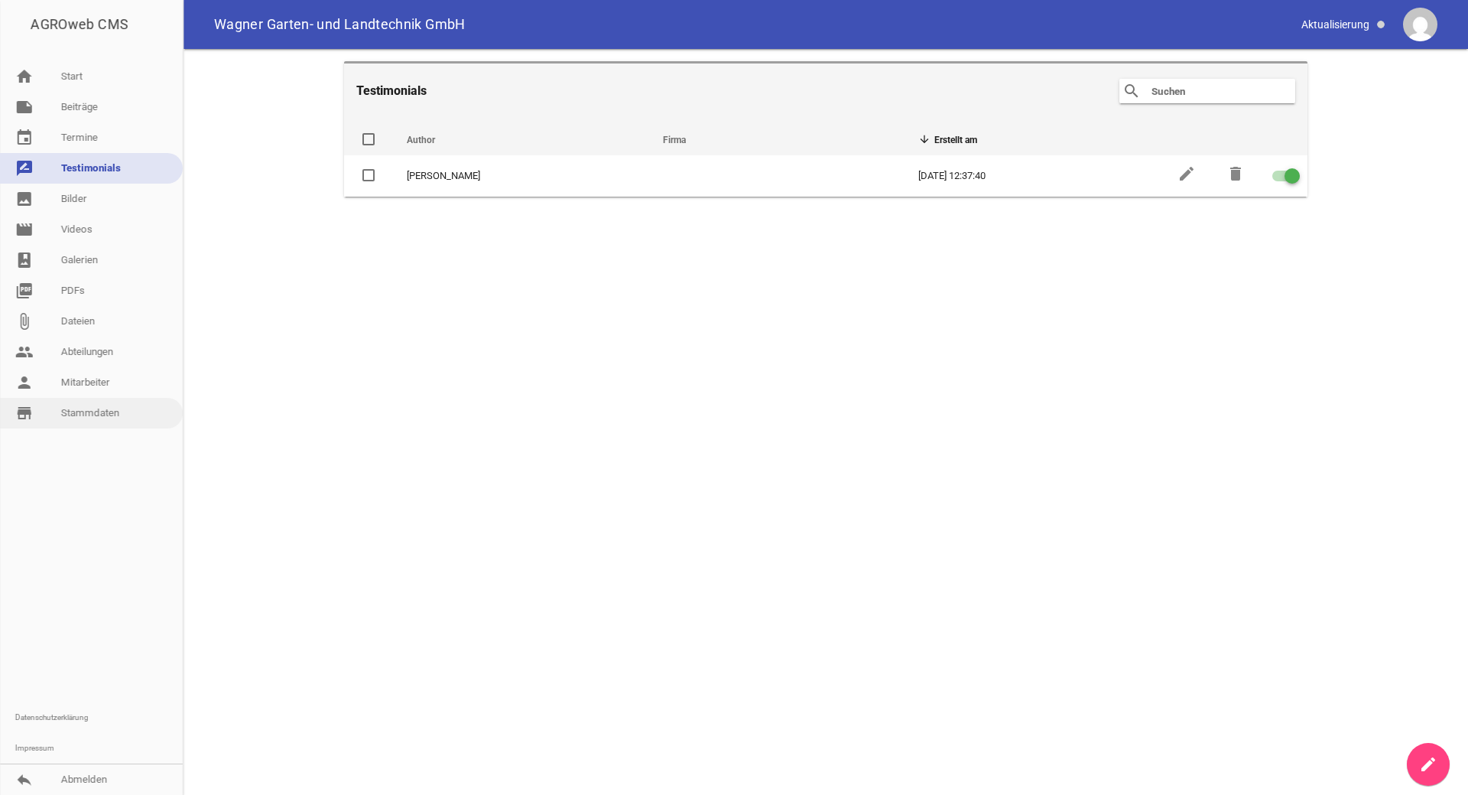
click at [88, 408] on link "store_mall_directory Stammdaten" at bounding box center [91, 413] width 183 height 31
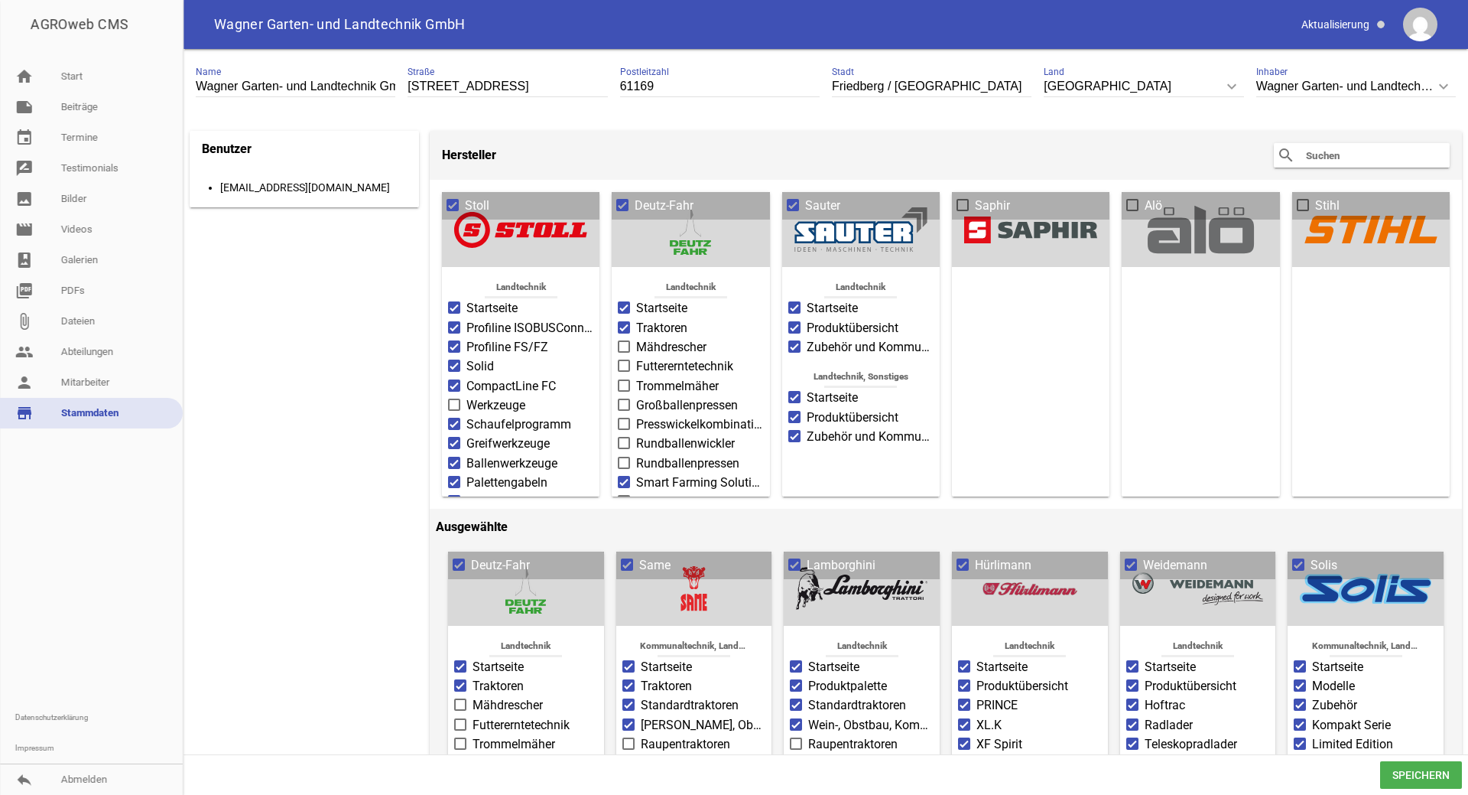
click at [1427, 26] on img at bounding box center [1420, 25] width 34 height 34
click at [85, 73] on link "home Start" at bounding box center [91, 76] width 183 height 31
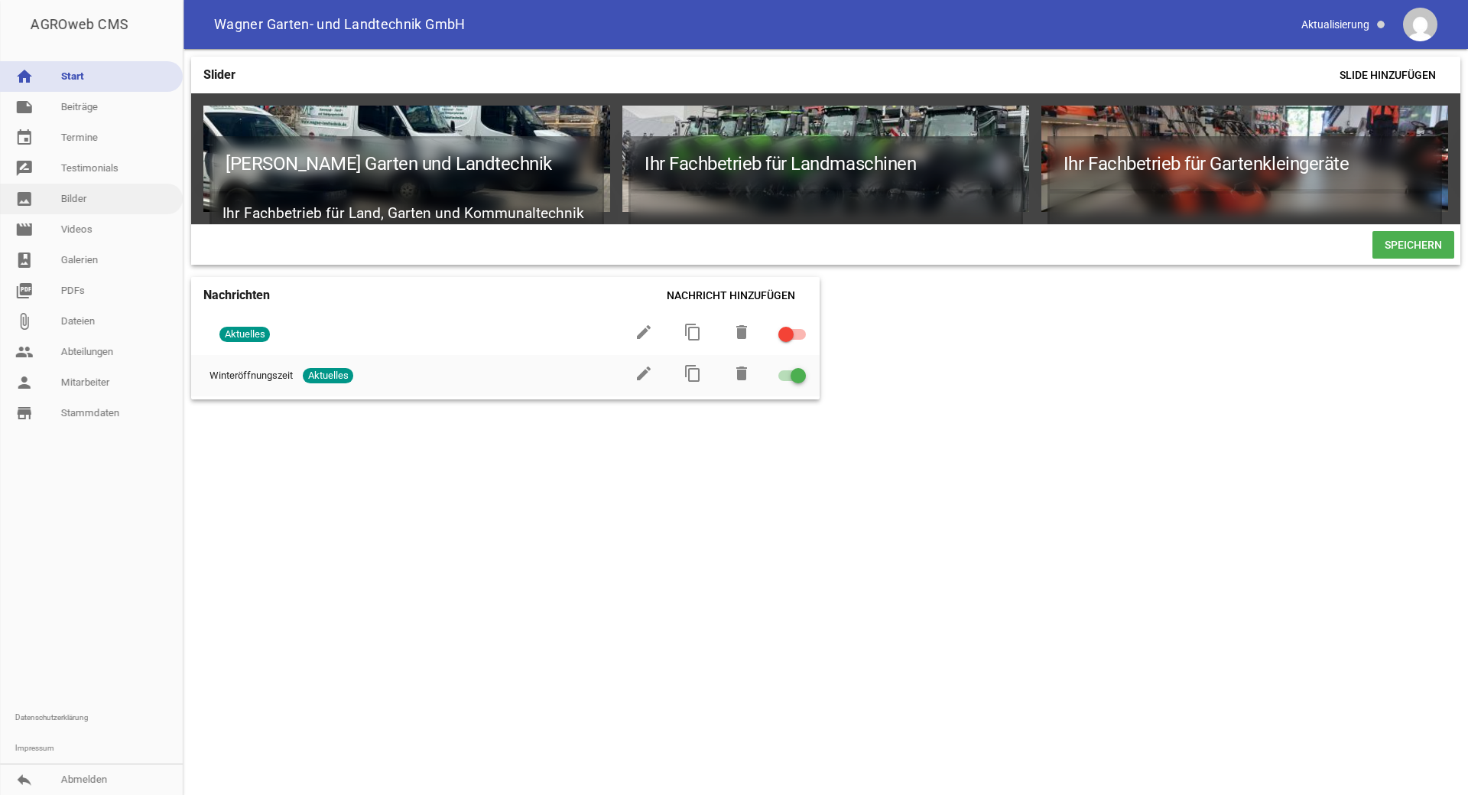
click at [75, 200] on link "image Bilder" at bounding box center [91, 199] width 183 height 31
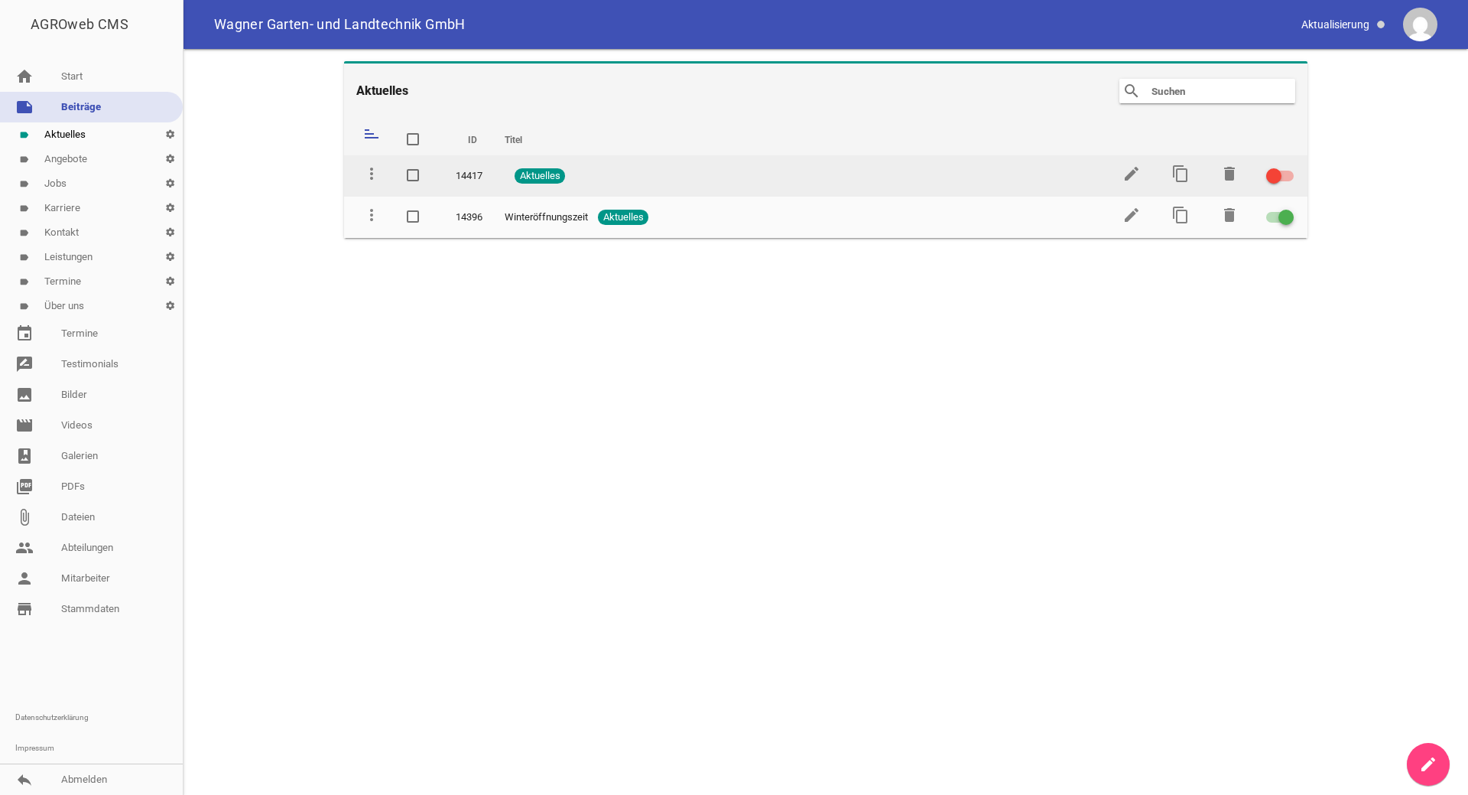
click at [477, 175] on td "14417" at bounding box center [466, 175] width 49 height 41
click at [1132, 174] on icon "edit" at bounding box center [1132, 173] width 18 height 18
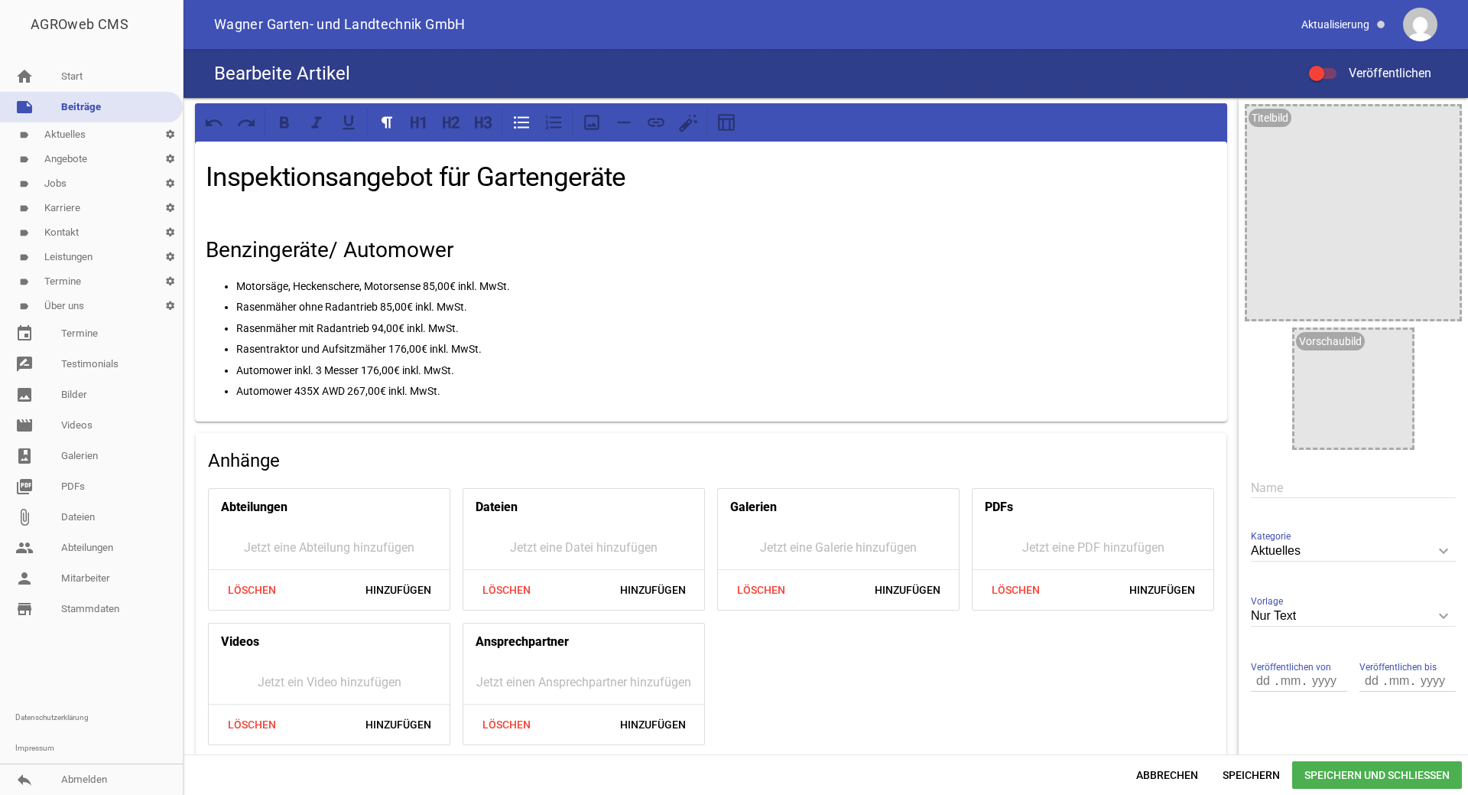
click at [1285, 480] on input "text" at bounding box center [1353, 487] width 205 height 21
type input "Inspektionsangebot GW"
click at [1383, 355] on div "image" at bounding box center [1396, 345] width 26 height 24
click at [1387, 348] on icon "image" at bounding box center [1396, 345] width 24 height 24
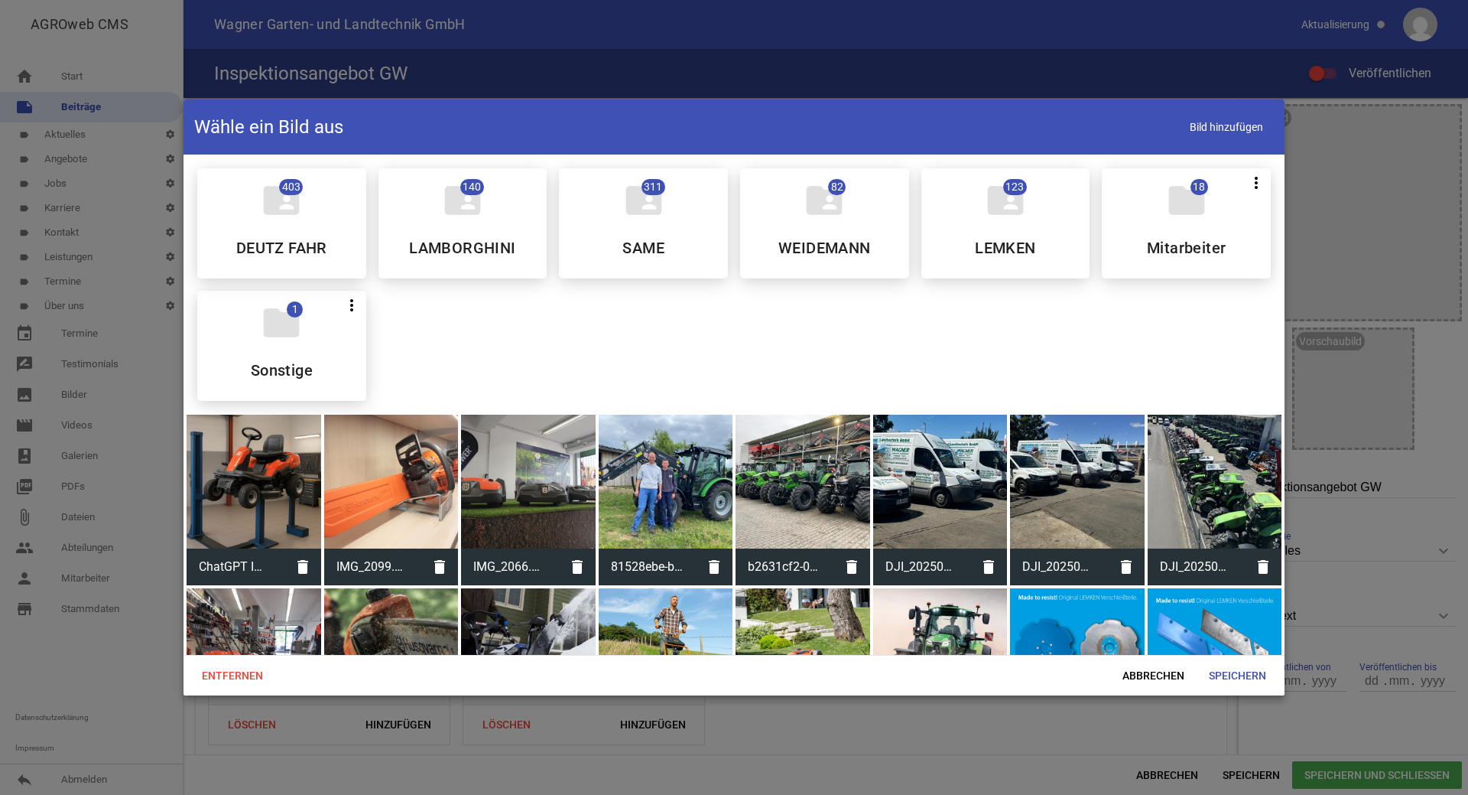
click at [292, 493] on div at bounding box center [254, 481] width 135 height 135
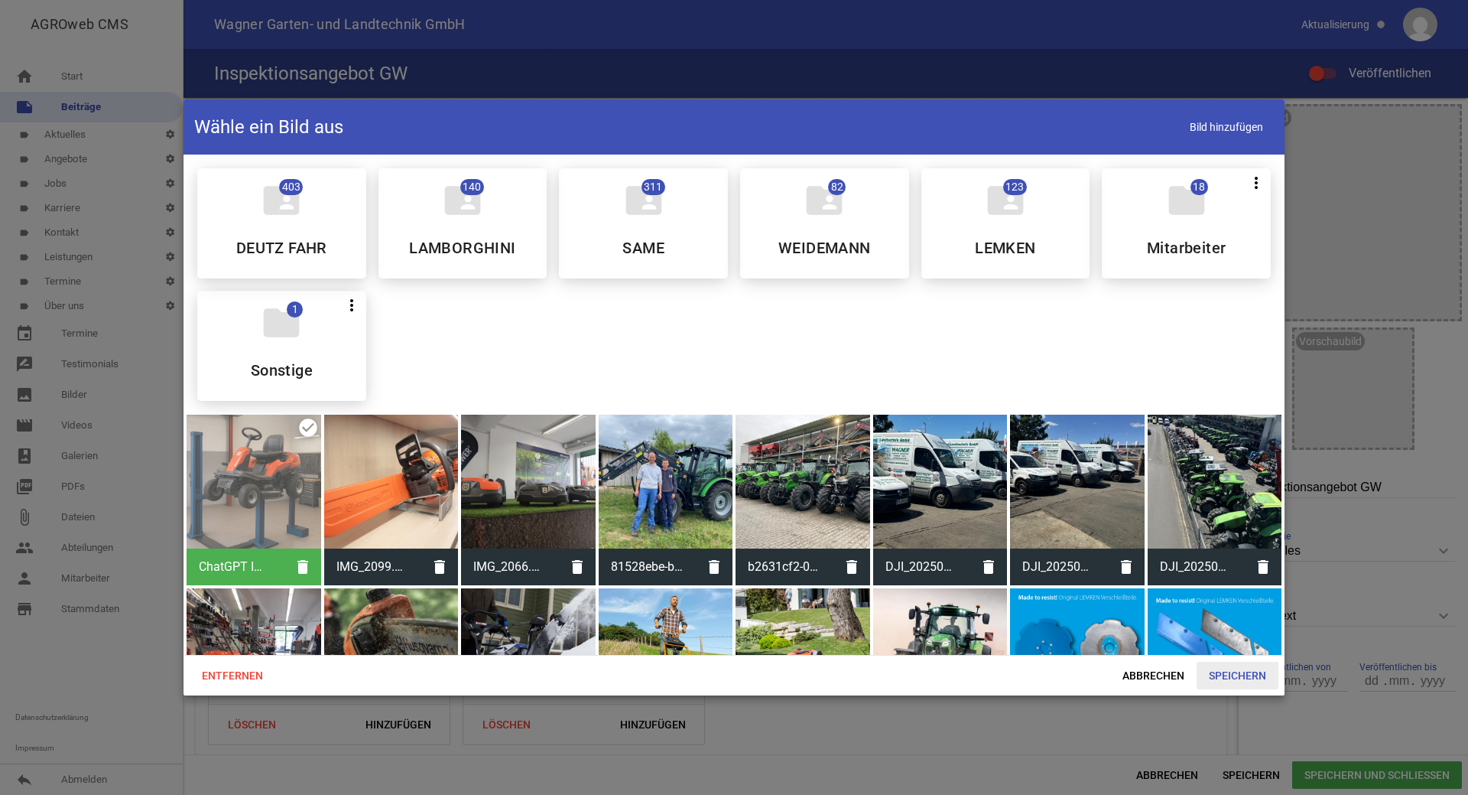
click at [1226, 678] on span "Speichern" at bounding box center [1238, 675] width 82 height 28
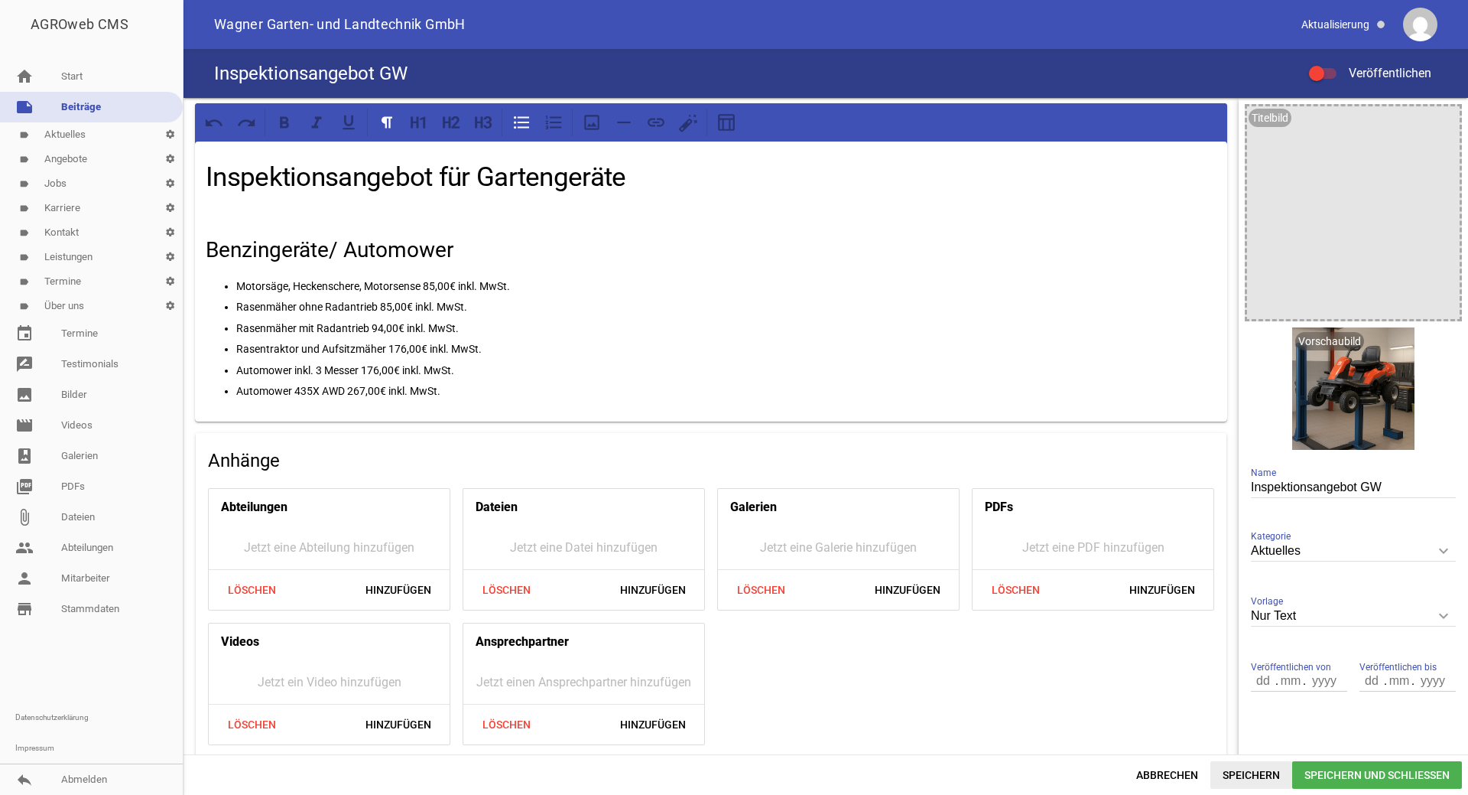
click at [1252, 771] on span "Speichern" at bounding box center [1252, 775] width 82 height 28
click at [1333, 72] on div at bounding box center [1323, 73] width 28 height 11
click at [1331, 64] on input "Veröffentlichen" at bounding box center [1331, 64] width 0 height 0
click at [1398, 770] on span "Speichern und Schließen" at bounding box center [1377, 775] width 170 height 28
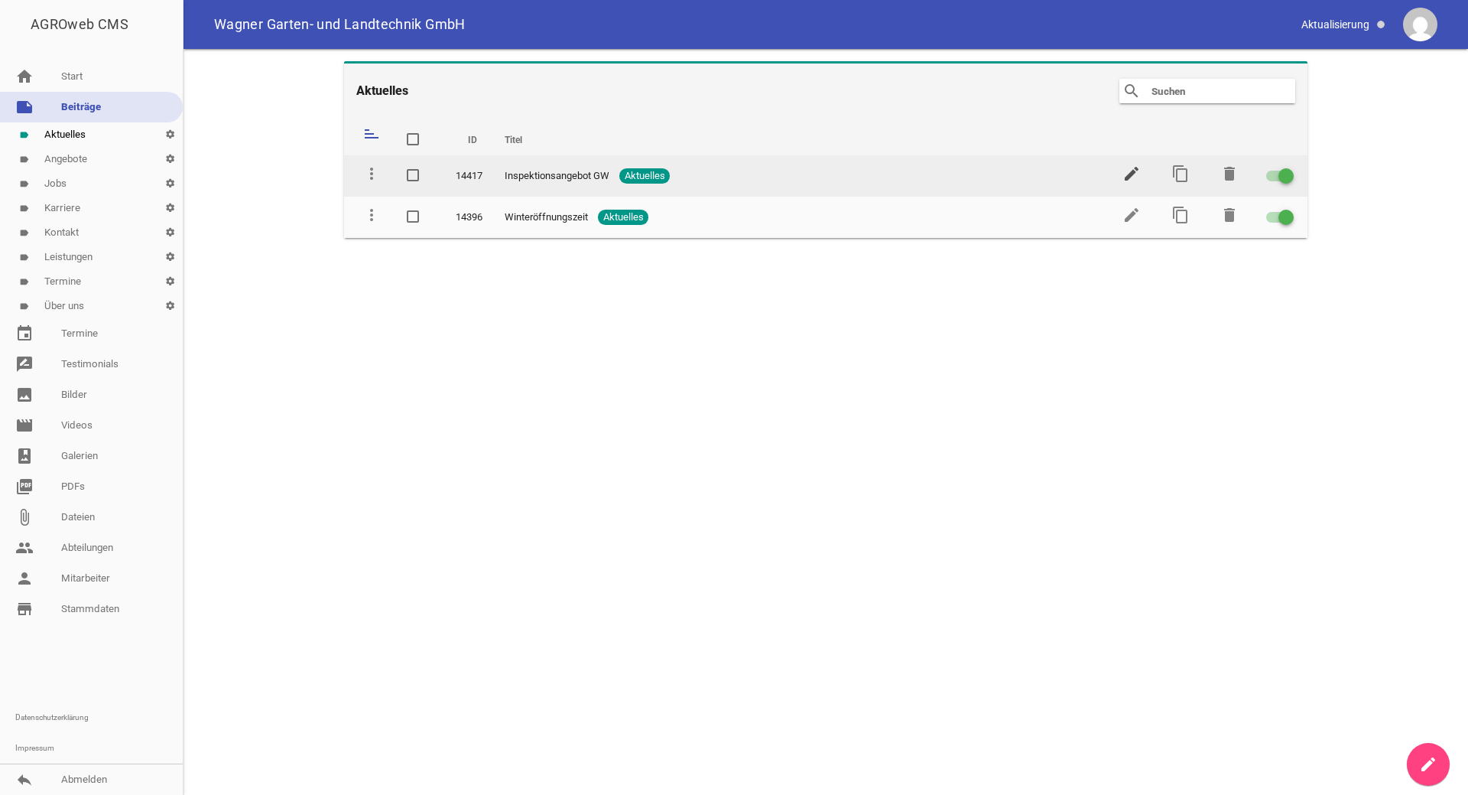
click at [1134, 177] on icon "edit" at bounding box center [1132, 173] width 18 height 18
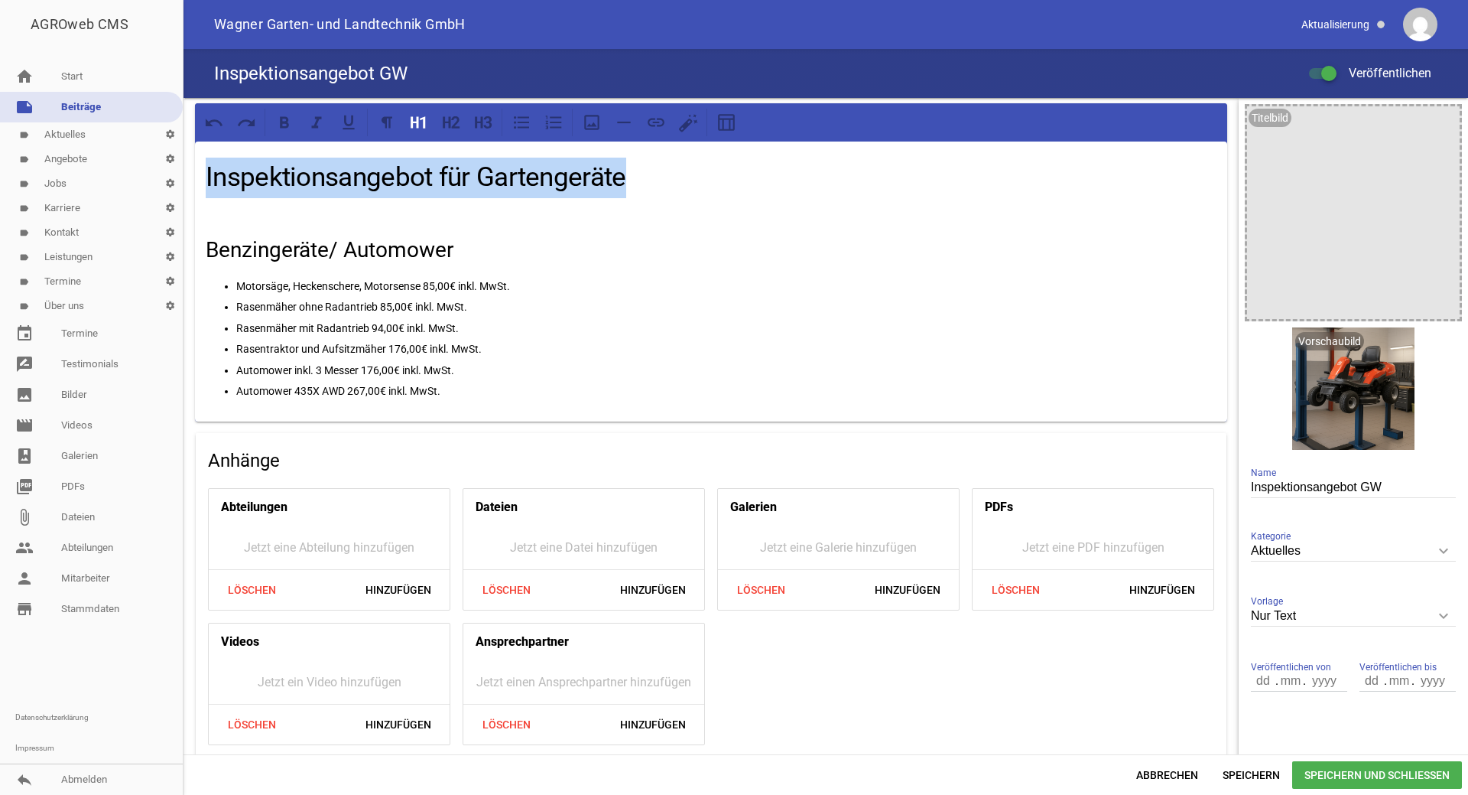
drag, startPoint x: 639, startPoint y: 184, endPoint x: 190, endPoint y: 192, distance: 449.0
click at [190, 192] on div "Inspektionsangebot für Gartengeräte Benzingeräte/ Automower Motorsäge, Heckensc…" at bounding box center [711, 430] width 1055 height 665
copy h1 "Inspektionsangebot für Gartengeräte"
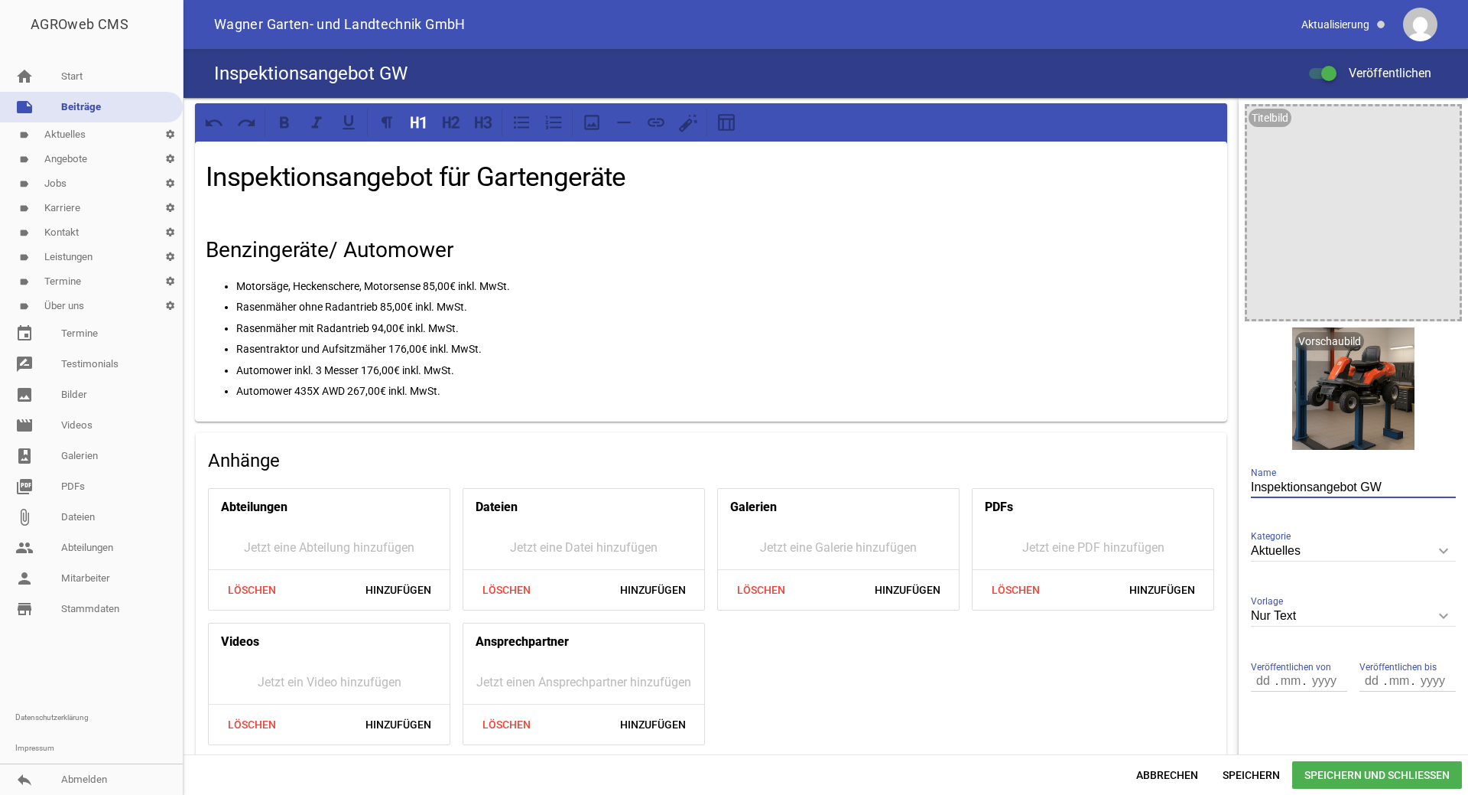
drag, startPoint x: 1383, startPoint y: 483, endPoint x: 1194, endPoint y: 494, distance: 189.2
click at [1194, 494] on div "Inspektionsangebot für Gartengeräte Benzingeräte/ Automower Motorsäge, Heckensc…" at bounding box center [826, 426] width 1285 height 656
paste input "für Gartengeräte"
type input "Inspektionsangebot für Gartengeräte"
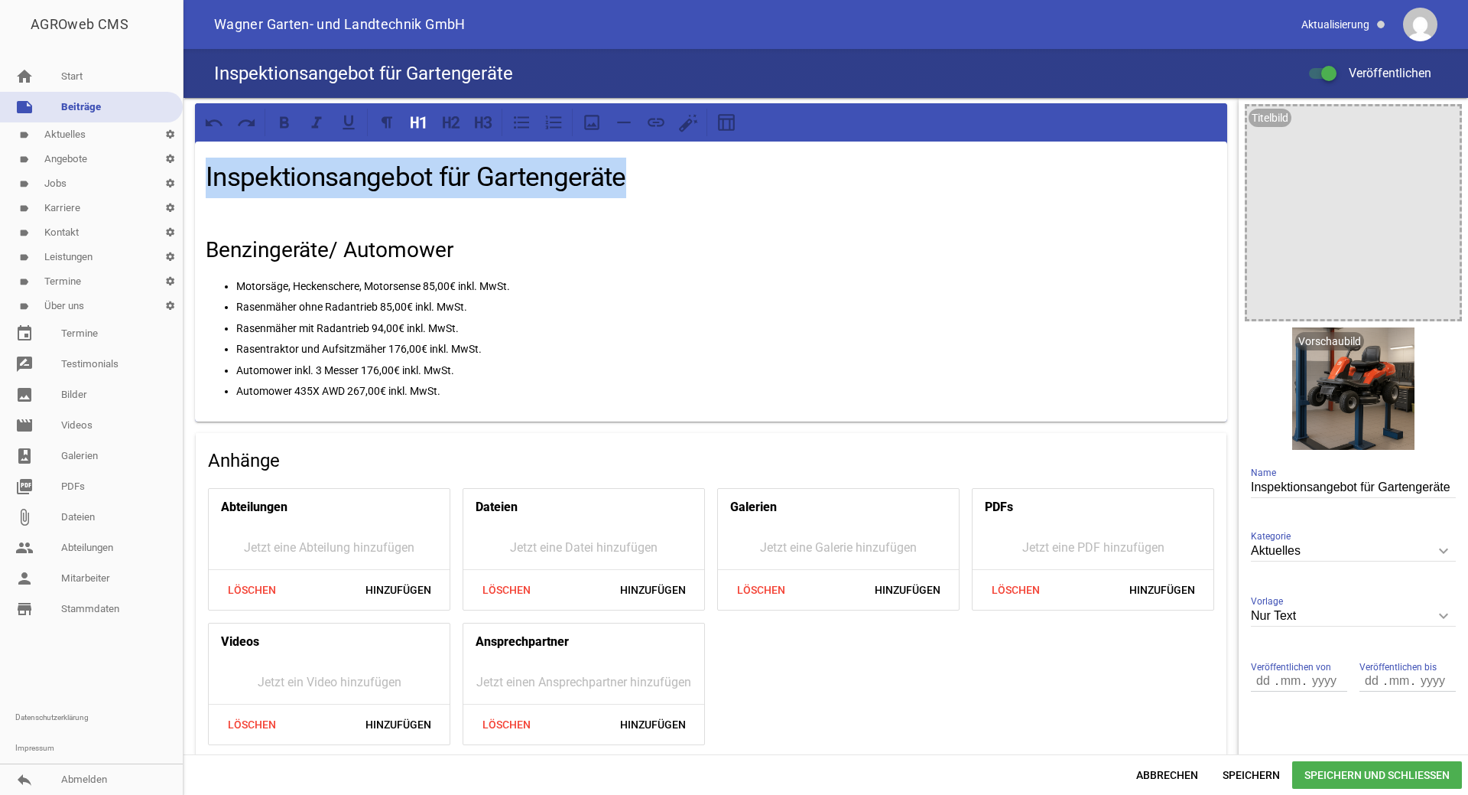
drag, startPoint x: 622, startPoint y: 174, endPoint x: 200, endPoint y: 180, distance: 422.2
click at [201, 180] on div "Inspektionsangebot für Gartengeräte Benzingeräte/ Automower Motorsäge, Heckensc…" at bounding box center [711, 281] width 1032 height 280
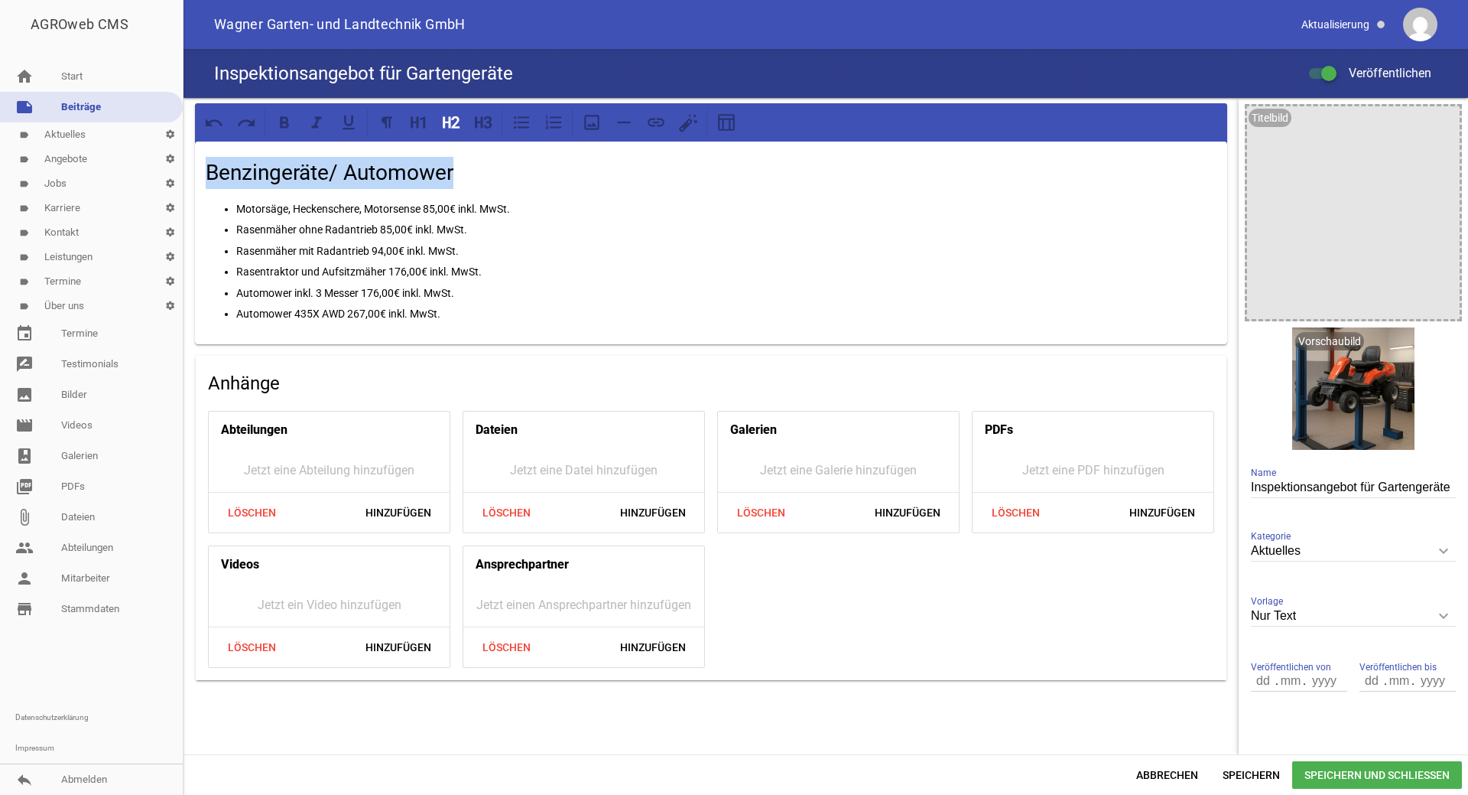
drag, startPoint x: 455, startPoint y: 177, endPoint x: 193, endPoint y: 177, distance: 262.3
click at [193, 177] on div "Benzingeräte/ Automower Motorsäge, Heckenschere, Motorsense 85,00€ inkl. MwSt. …" at bounding box center [711, 392] width 1055 height 588
click at [416, 125] on icon at bounding box center [419, 122] width 20 height 20
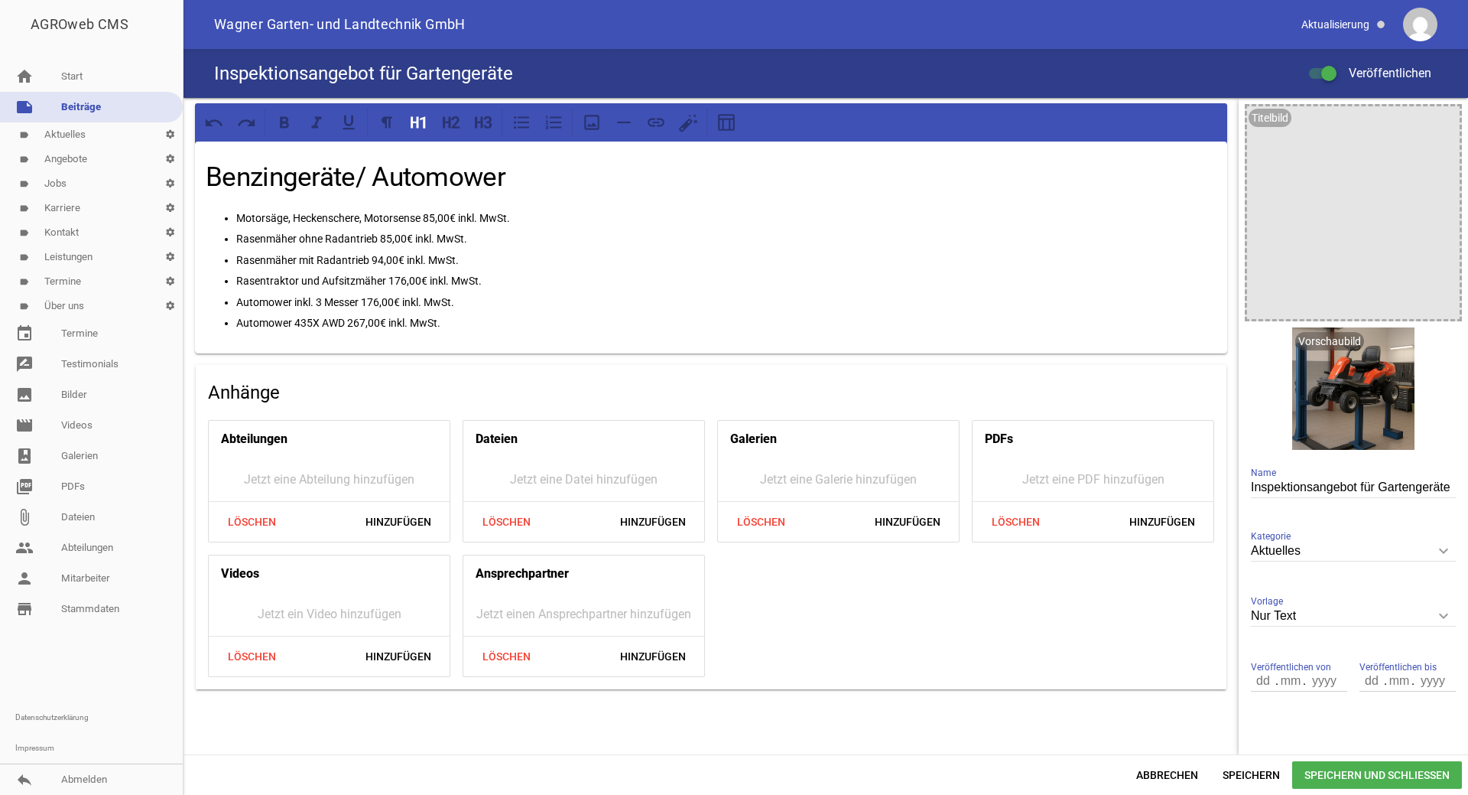
click at [517, 187] on h1 "Benzingeräte/ Automower" at bounding box center [711, 178] width 1011 height 41
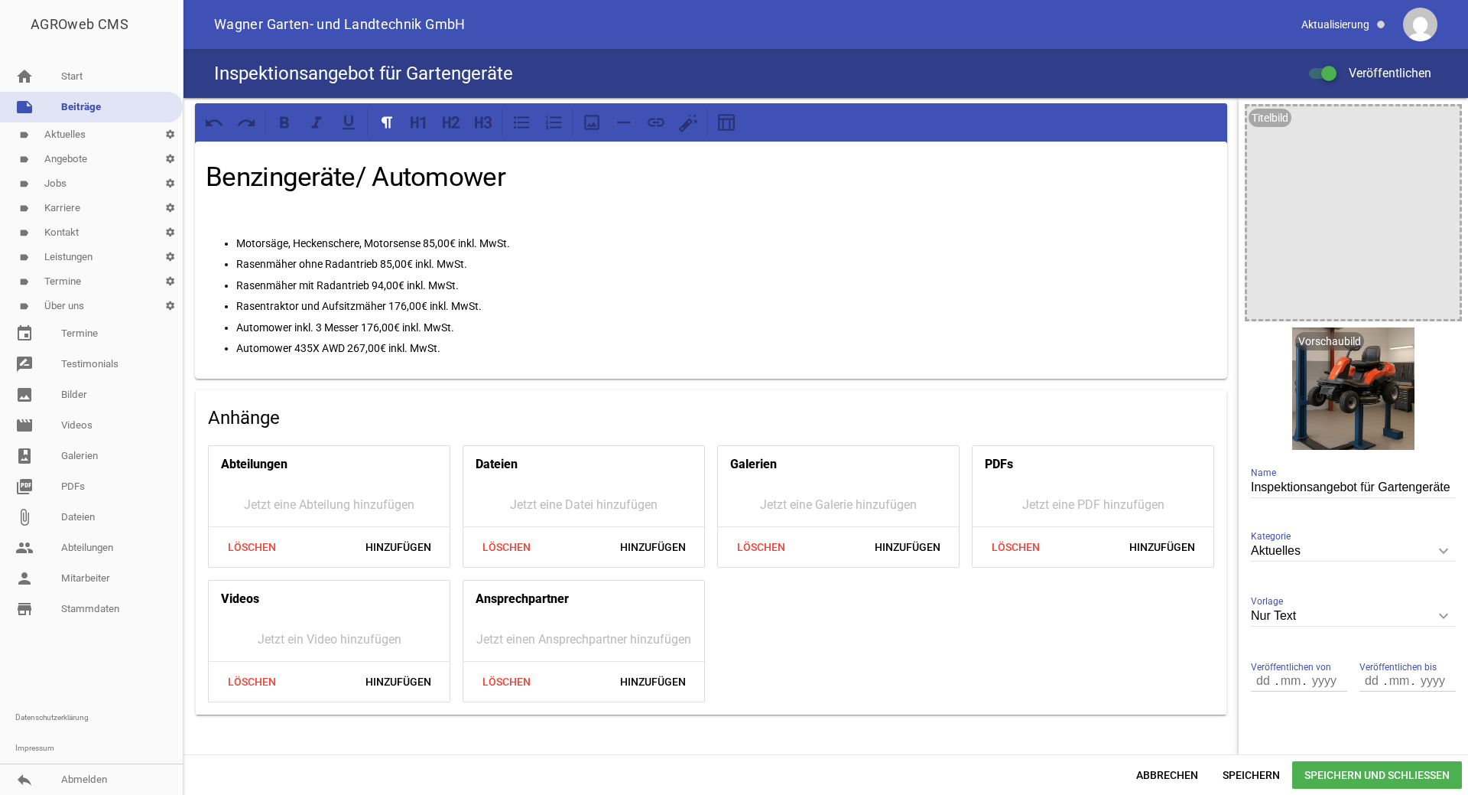
click at [1340, 765] on span "Speichern und Schließen" at bounding box center [1377, 775] width 170 height 28
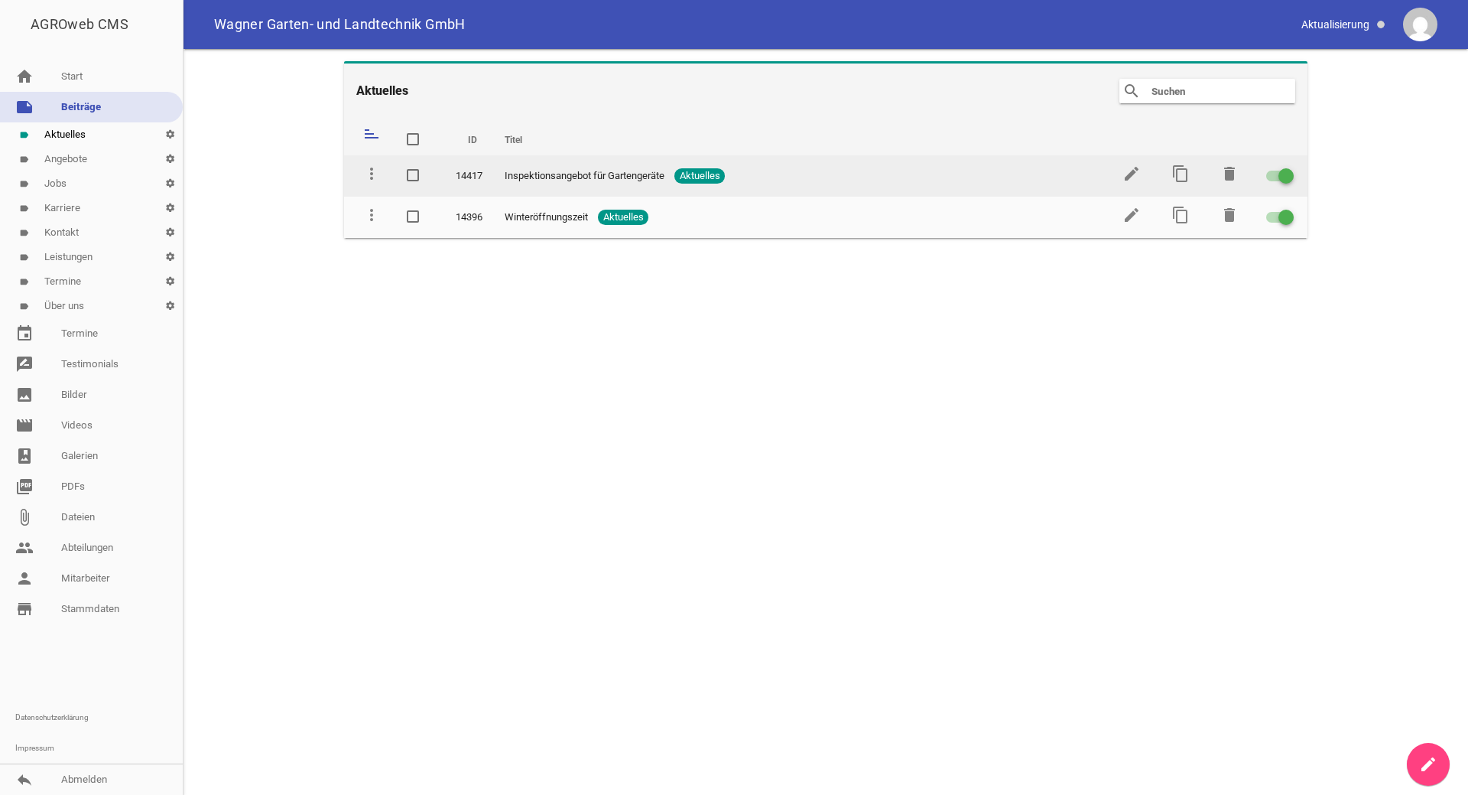
click at [1283, 174] on span at bounding box center [1286, 176] width 6 height 6
click at [1289, 167] on input "checkbox" at bounding box center [1289, 167] width 0 height 0
click at [1179, 175] on icon "content_copy" at bounding box center [1181, 173] width 18 height 18
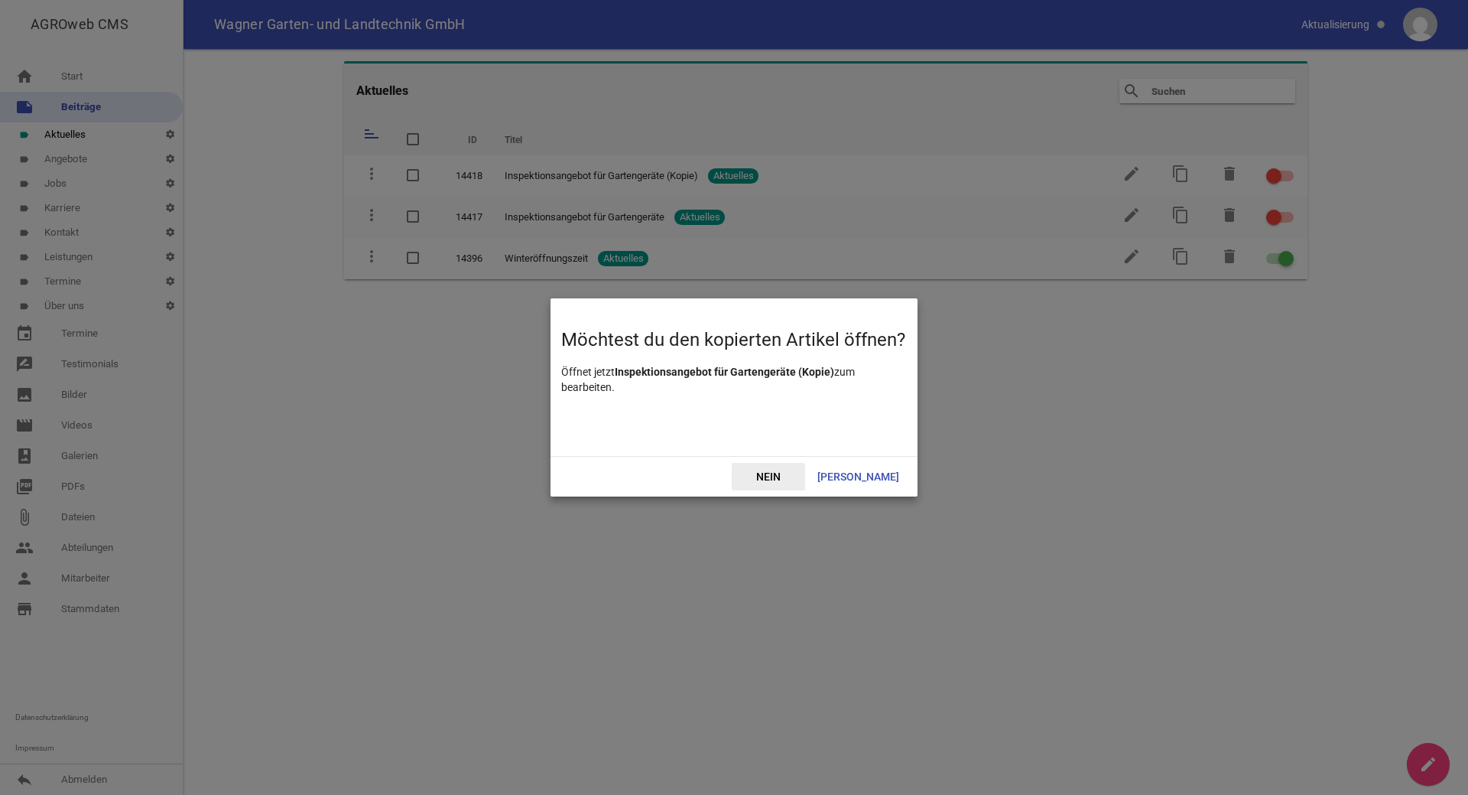
click at [801, 482] on span "Nein" at bounding box center [768, 477] width 73 height 28
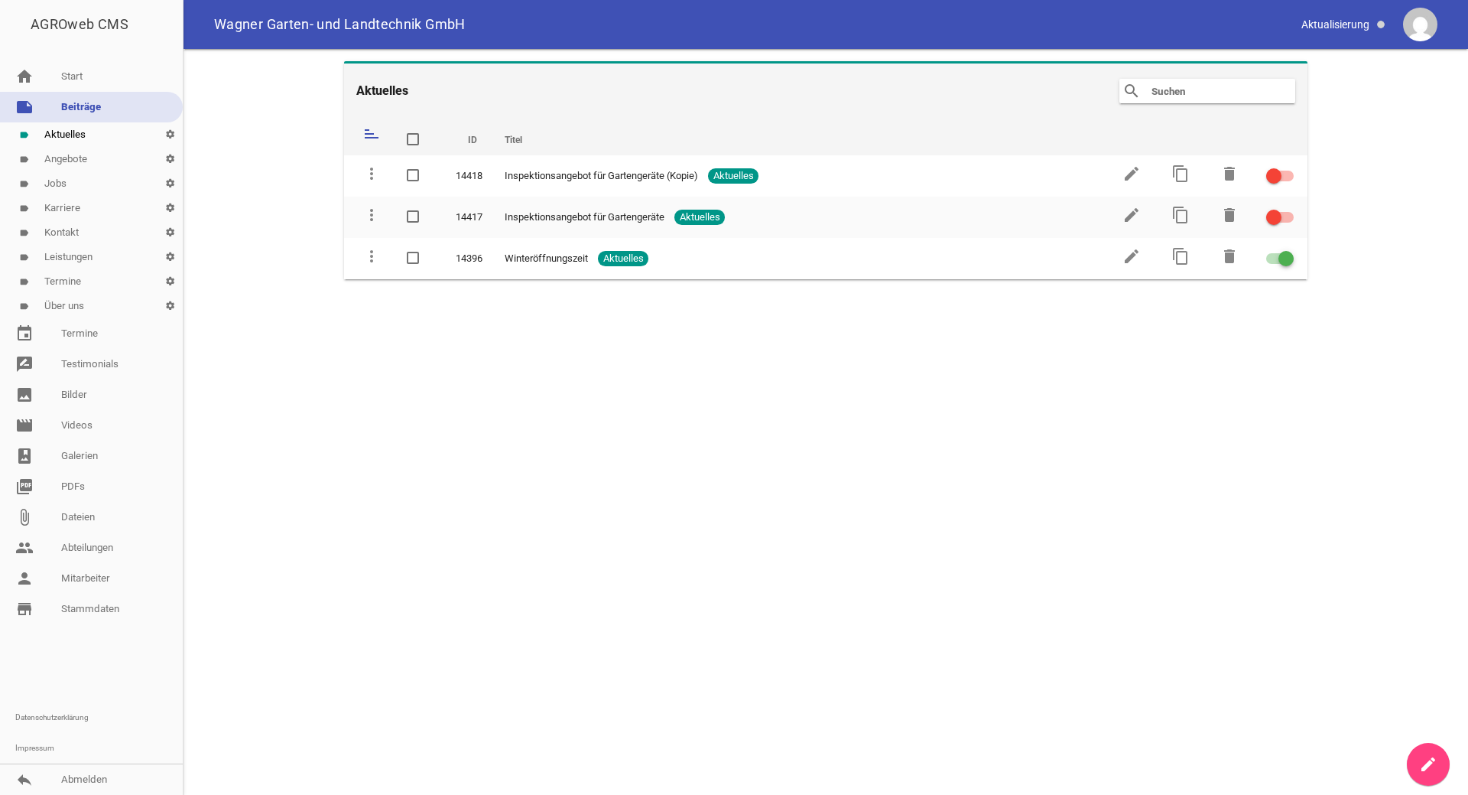
click at [77, 161] on link "label Angebote settings" at bounding box center [91, 159] width 183 height 24
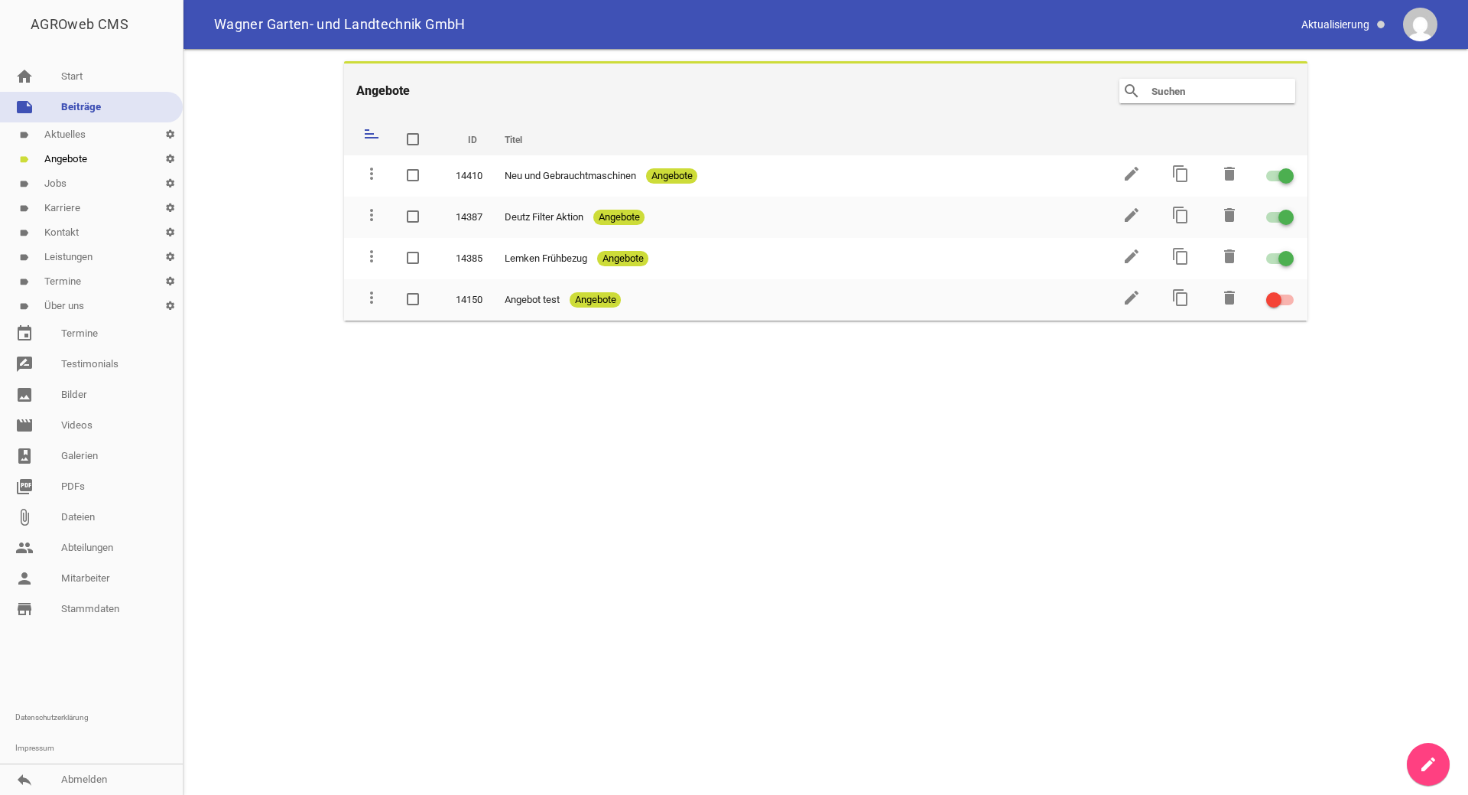
click at [1451, 758] on main "Angebote search clear sort ID Titel delete more_vert 14410 Neu und Gebrauchtmas…" at bounding box center [826, 422] width 1285 height 746
click at [1432, 764] on icon "create" at bounding box center [1428, 764] width 18 height 18
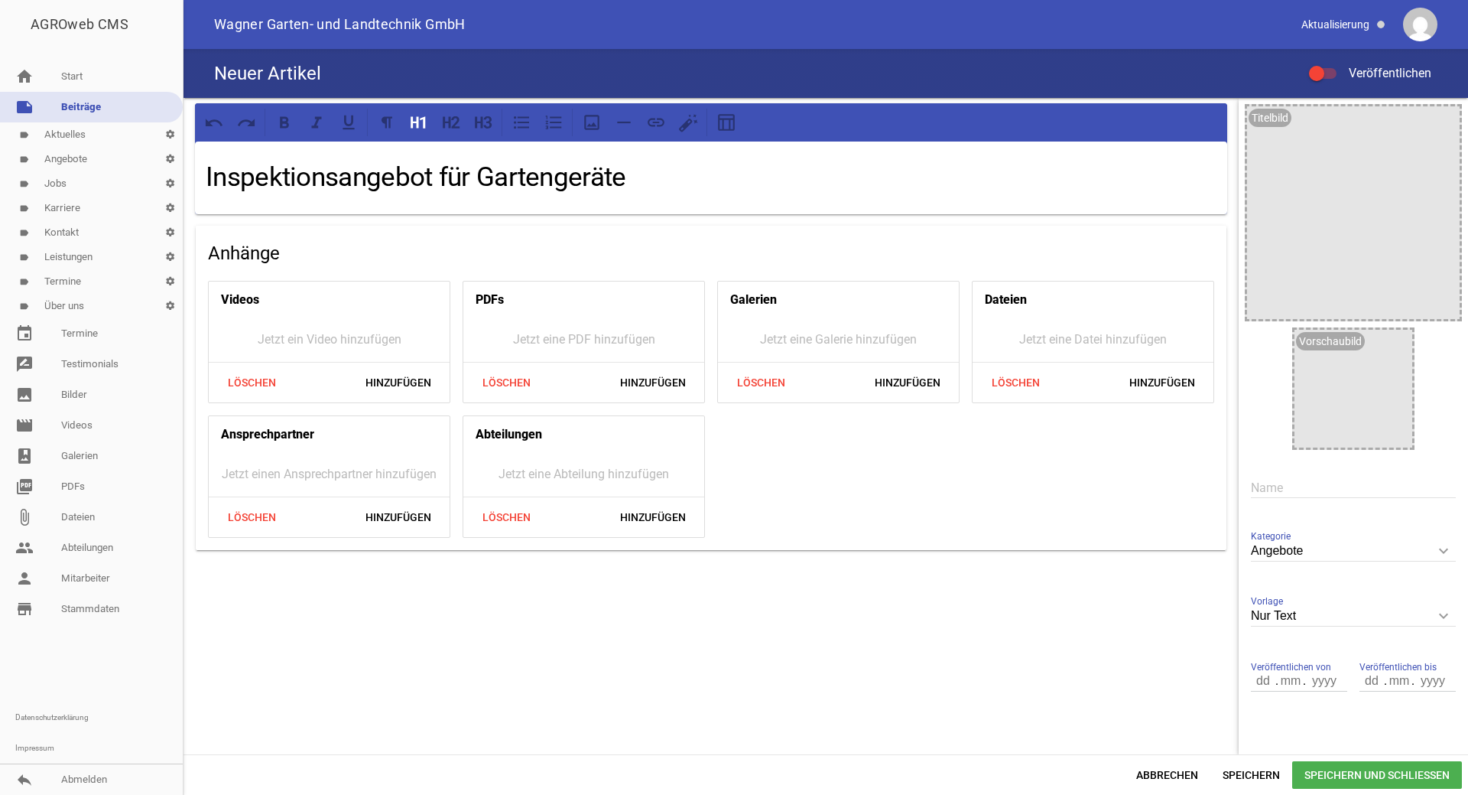
click at [86, 141] on link "label Aktuelles settings" at bounding box center [91, 134] width 183 height 24
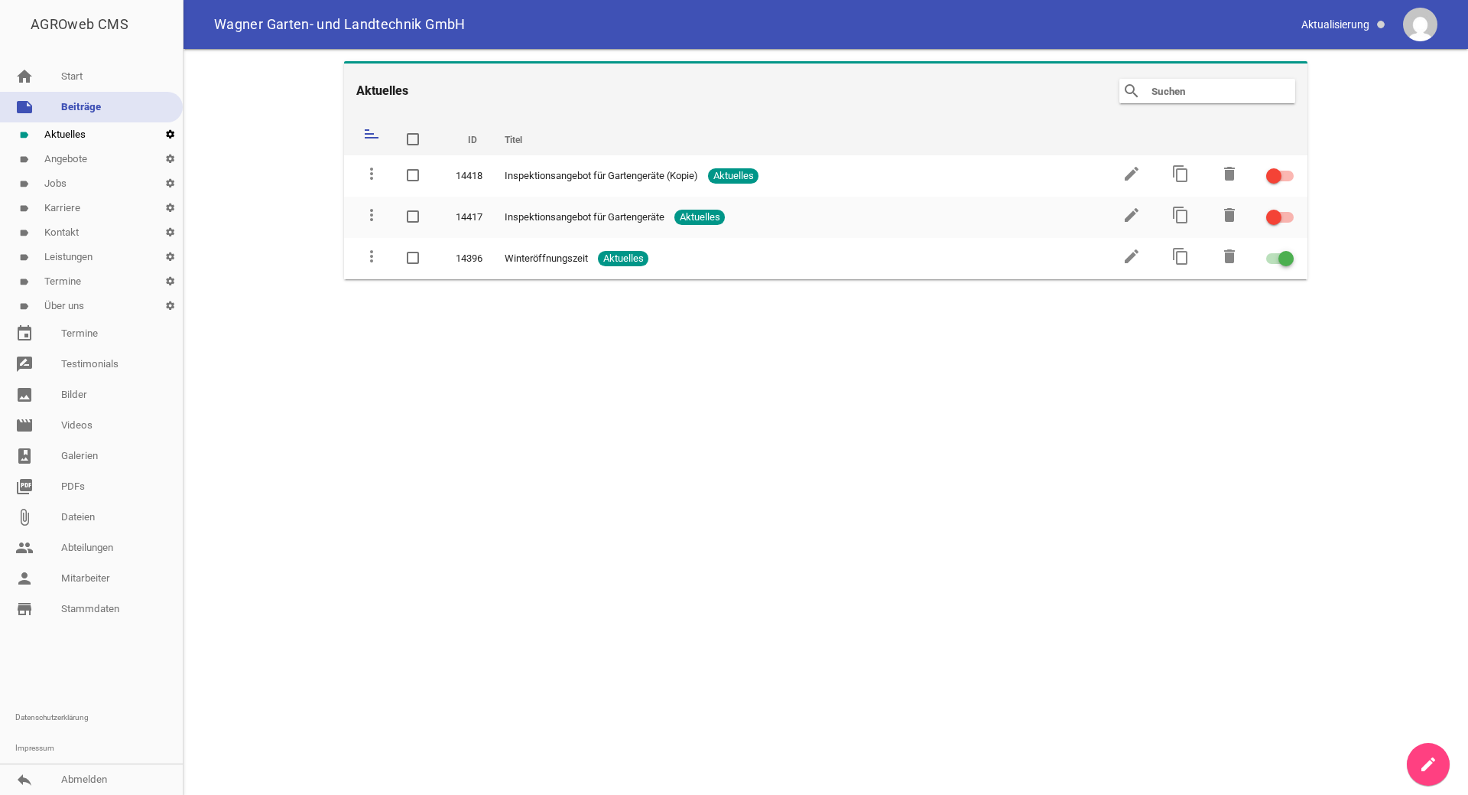
click at [169, 135] on icon "settings" at bounding box center [170, 134] width 25 height 24
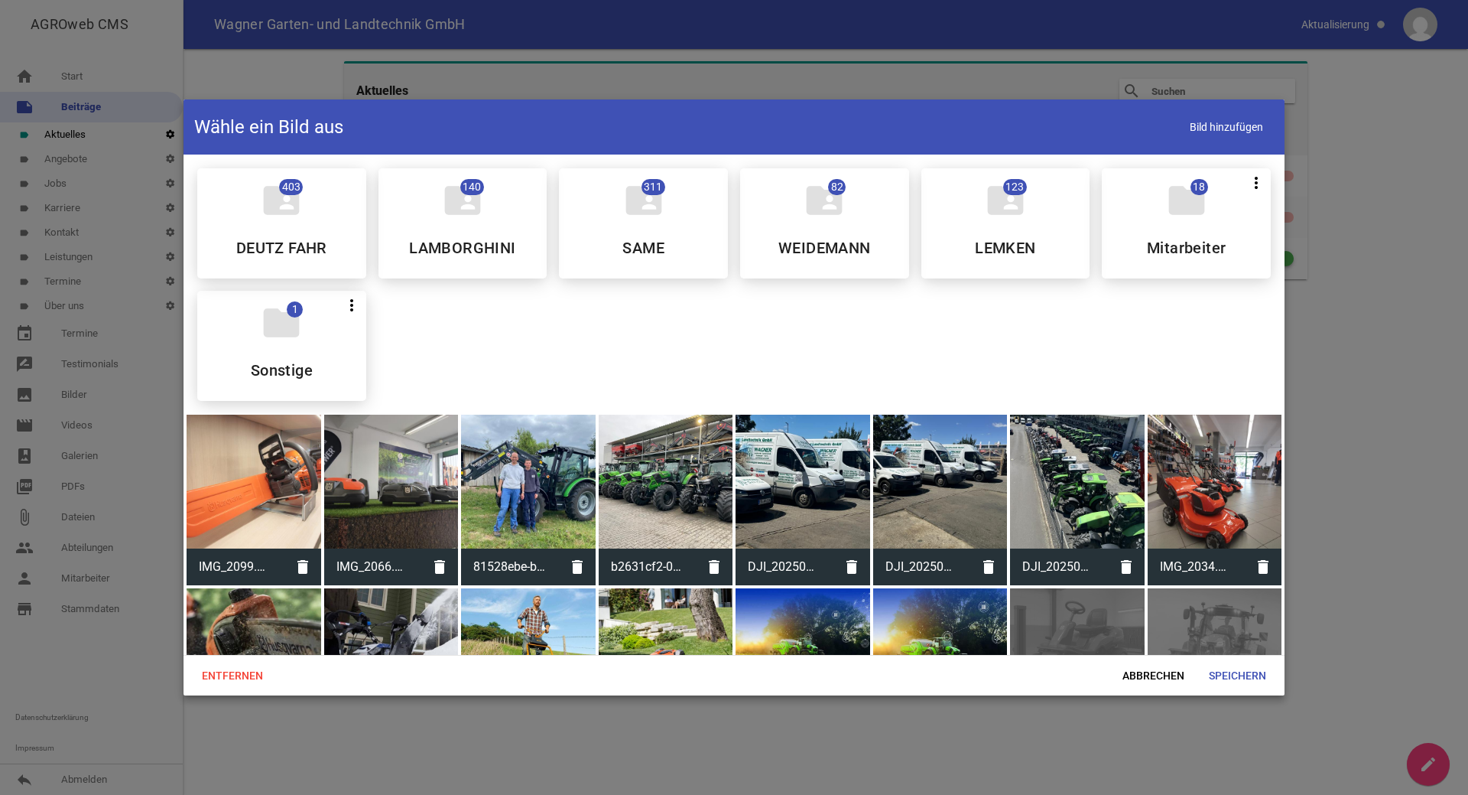
click at [169, 135] on div at bounding box center [734, 397] width 1468 height 795
click at [96, 130] on div at bounding box center [734, 397] width 1468 height 795
click at [1167, 682] on span "Abbrechen" at bounding box center [1153, 675] width 86 height 28
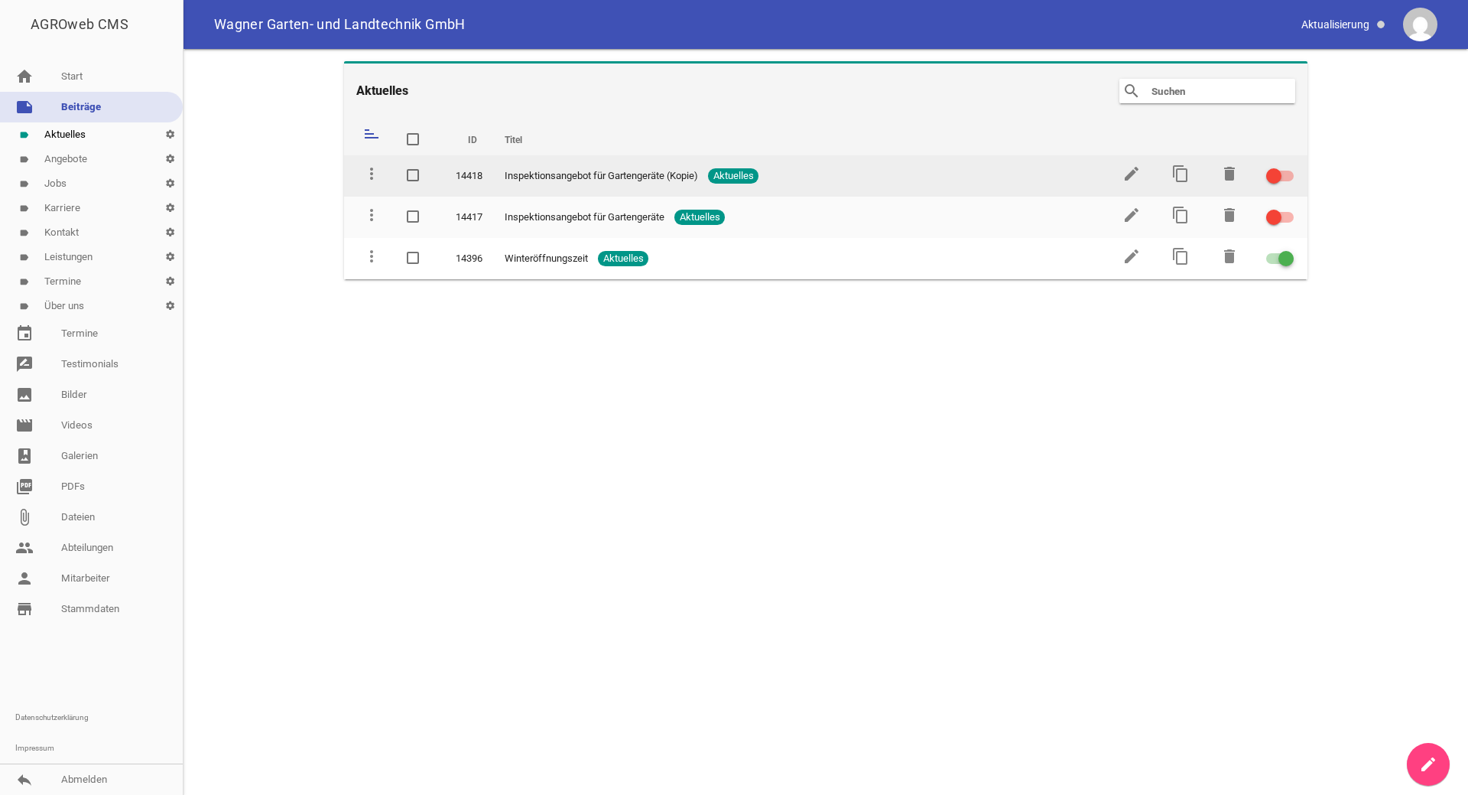
click at [590, 174] on span "Inspektionsangebot für Gartengeräte (Kopie)" at bounding box center [601, 175] width 193 height 15
click at [1227, 172] on icon "delete" at bounding box center [1229, 173] width 18 height 18
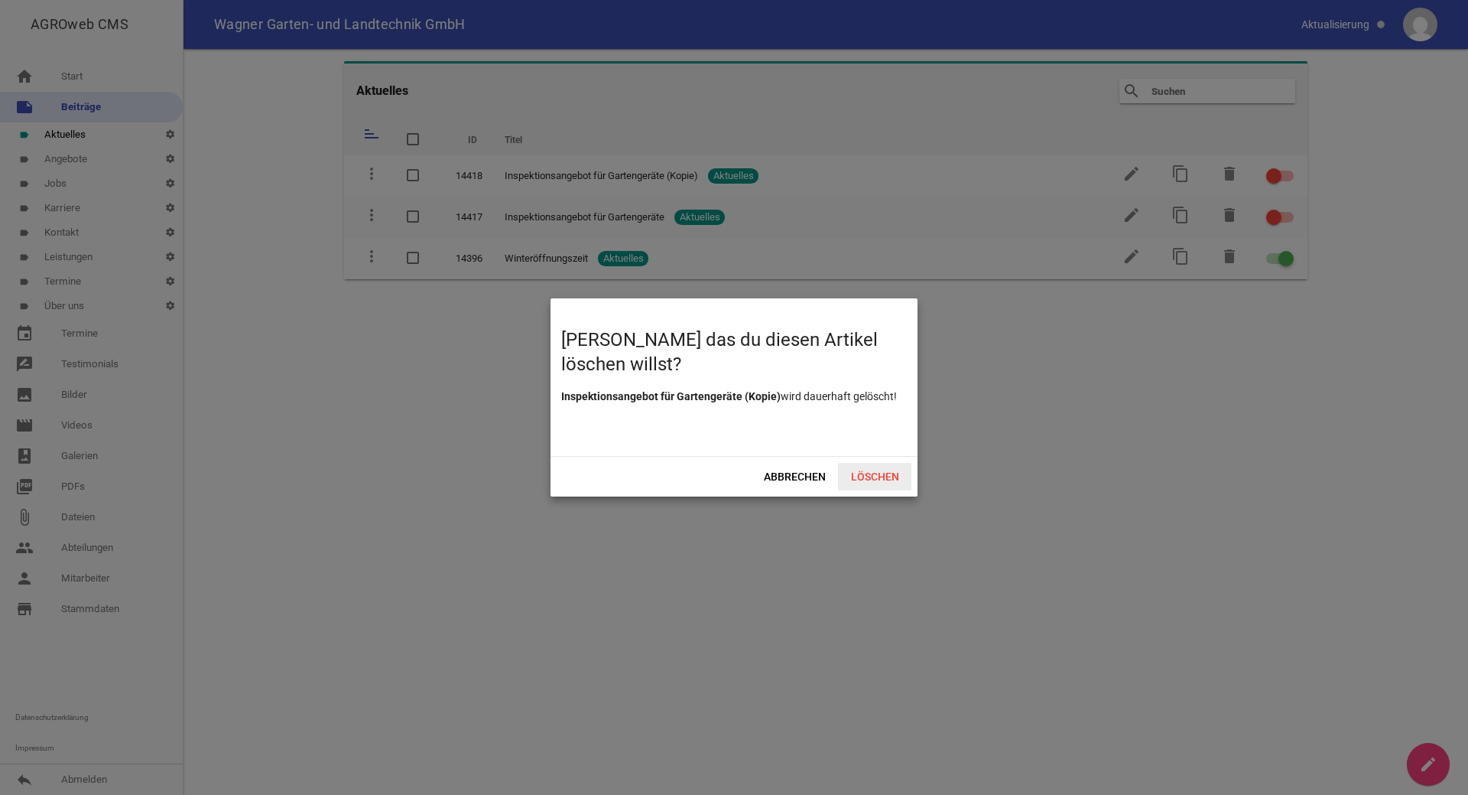
click at [879, 473] on span "Löschen" at bounding box center [874, 477] width 73 height 28
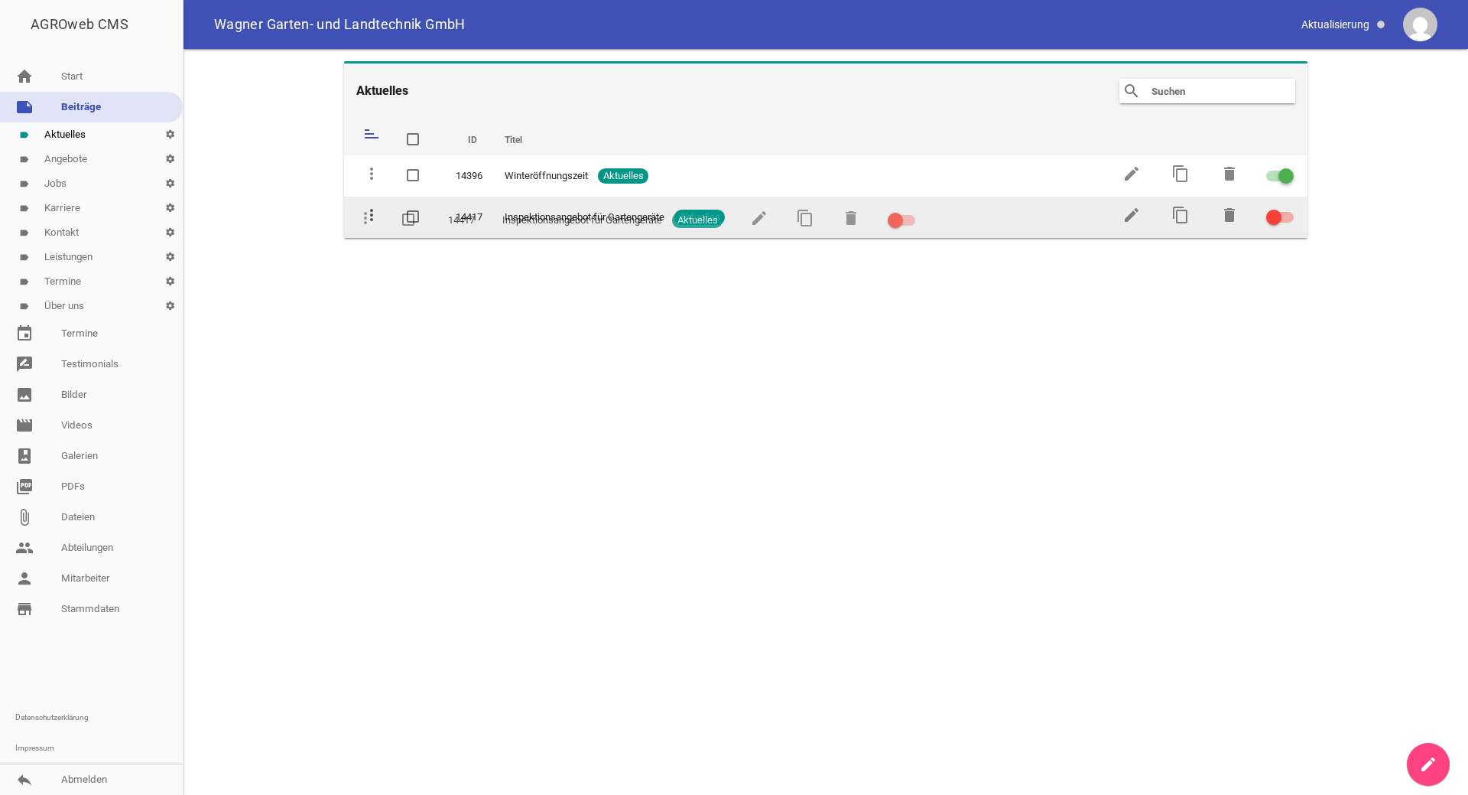
drag, startPoint x: 371, startPoint y: 172, endPoint x: 365, endPoint y: 216, distance: 44.8
click at [1281, 215] on div at bounding box center [1273, 217] width 15 height 15
click at [1289, 208] on input "checkbox" at bounding box center [1289, 208] width 0 height 0
click at [1279, 217] on div at bounding box center [1286, 217] width 15 height 15
click at [1289, 208] on input "checkbox" at bounding box center [1289, 208] width 0 height 0
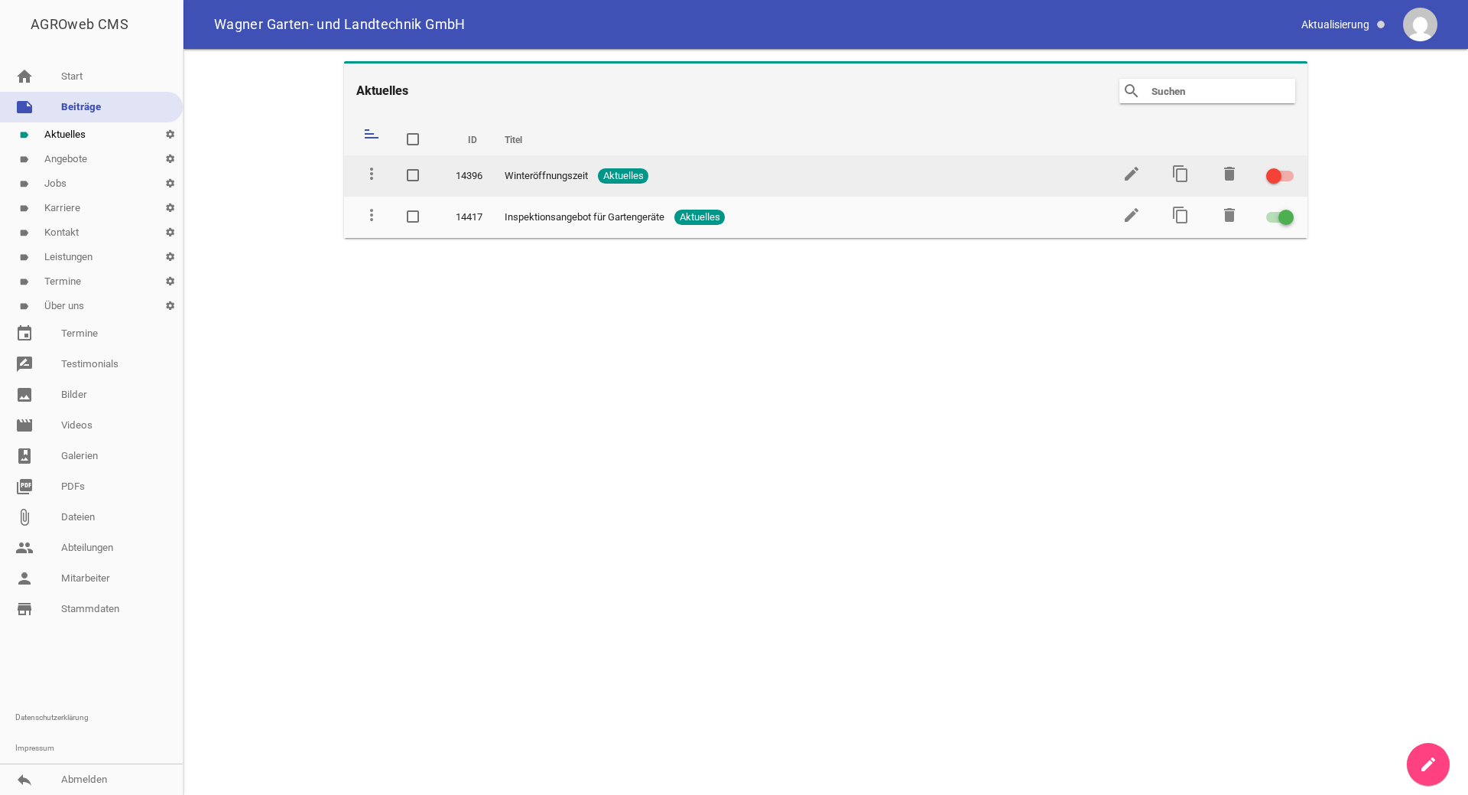
click at [1269, 178] on div at bounding box center [1273, 175] width 15 height 15
click at [1289, 167] on input "checkbox" at bounding box center [1289, 167] width 0 height 0
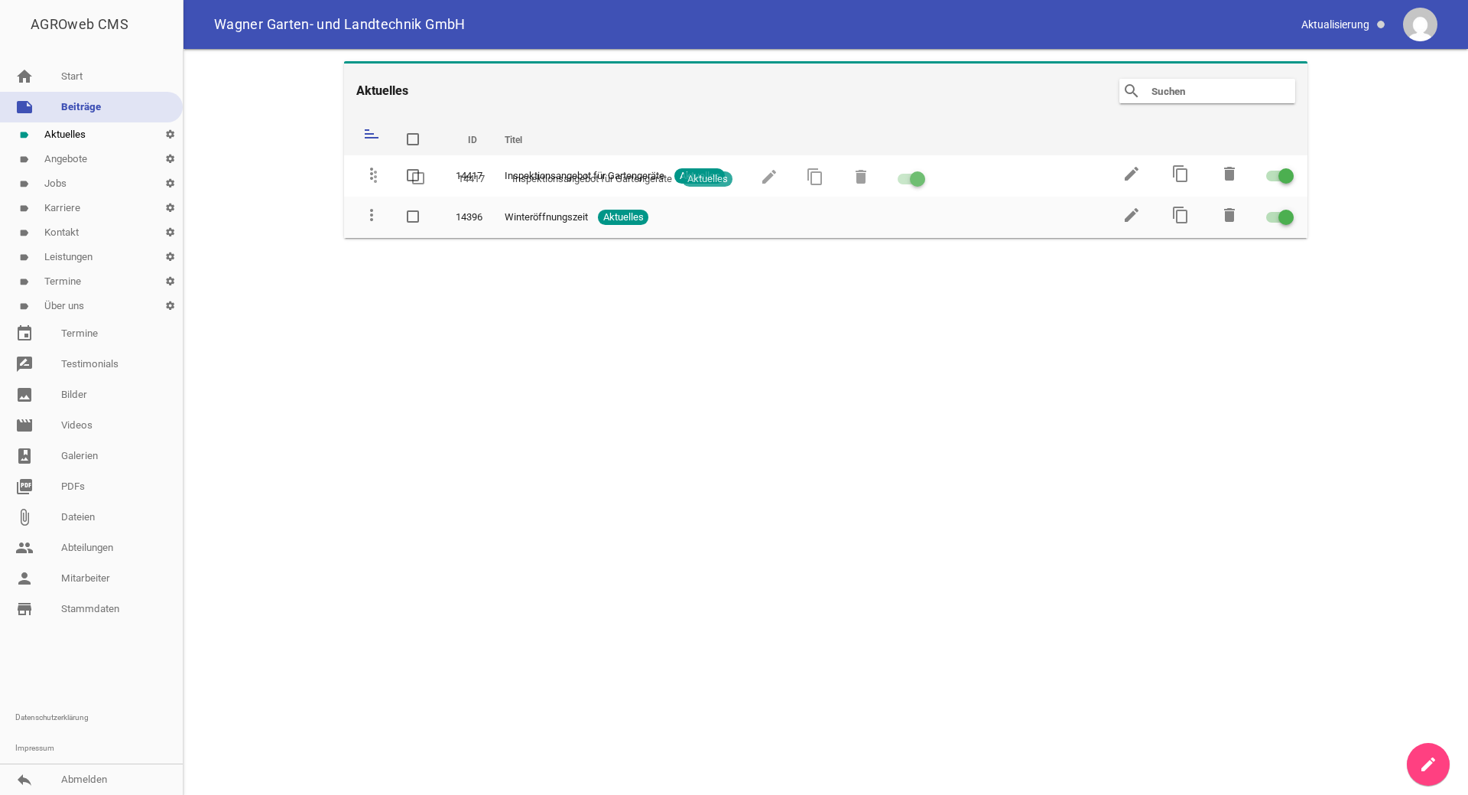
drag, startPoint x: 369, startPoint y: 209, endPoint x: 372, endPoint y: 171, distance: 38.4
click at [417, 316] on main "Aktuelles search clear sort ID Titel delete more_vert 14417 Inspektionsangebot …" at bounding box center [826, 422] width 1285 height 746
click at [80, 153] on link "label Angebote settings" at bounding box center [91, 159] width 183 height 24
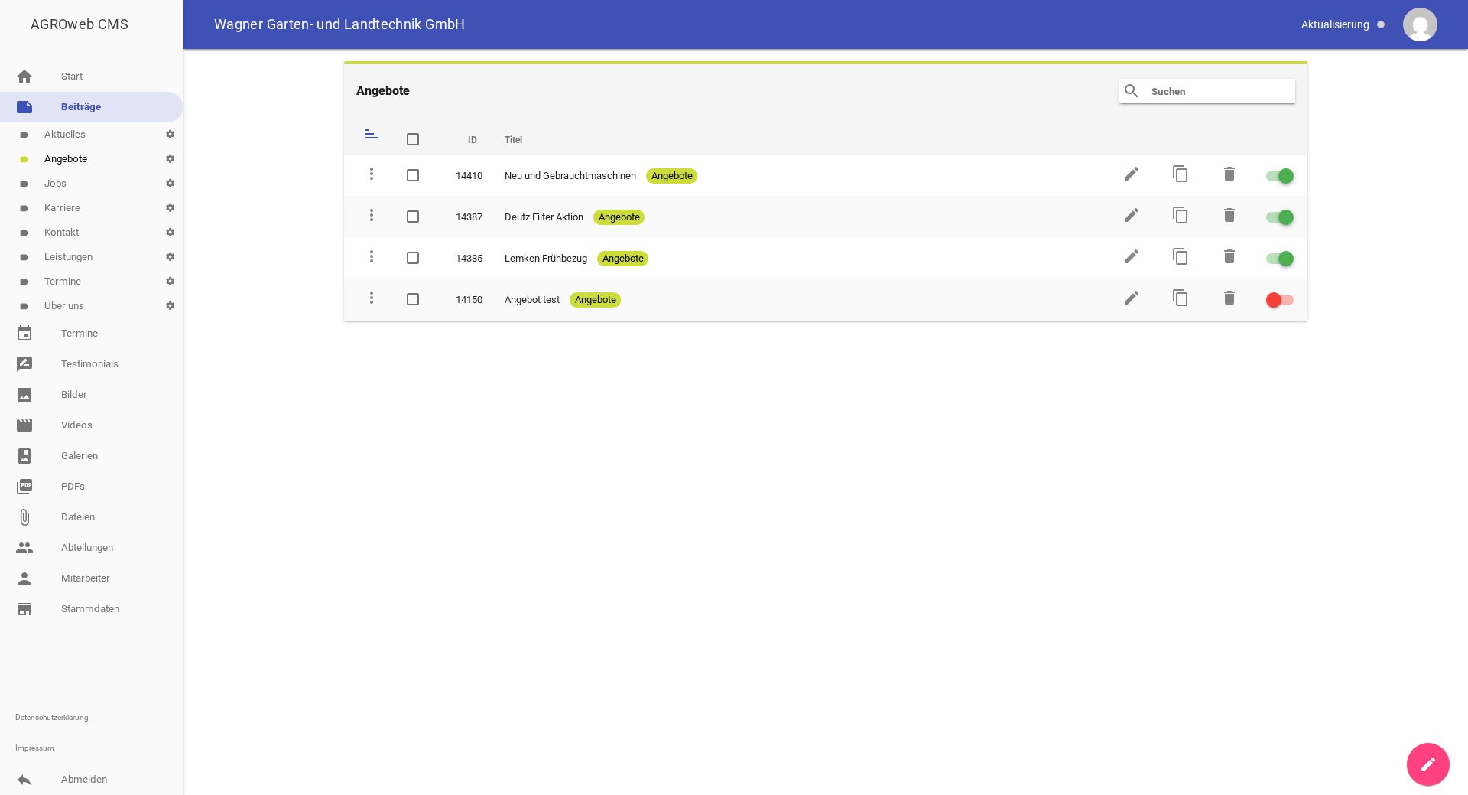
click at [76, 137] on link "label Aktuelles settings" at bounding box center [91, 134] width 183 height 24
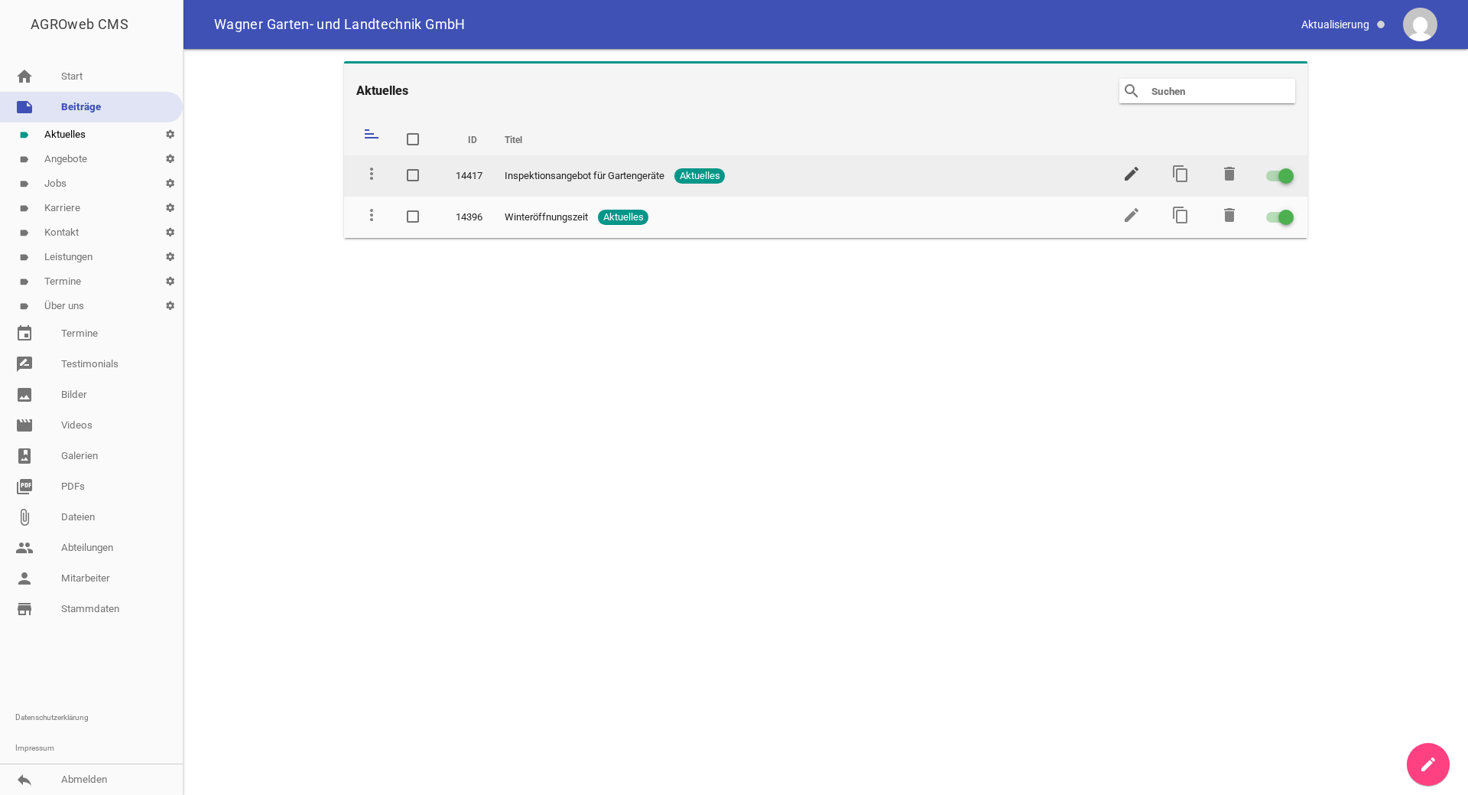
click at [1136, 174] on icon "edit" at bounding box center [1132, 173] width 18 height 18
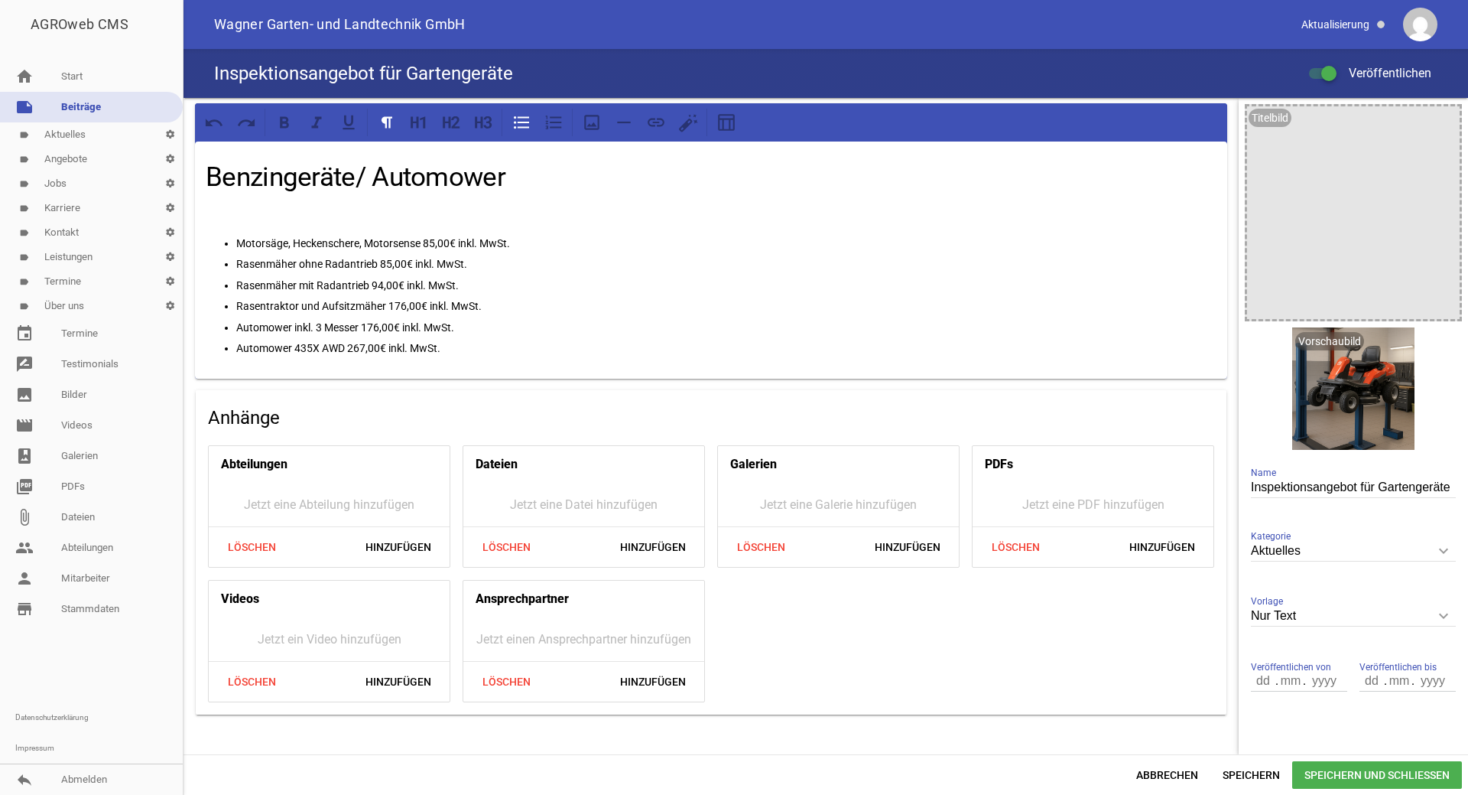
click at [1347, 486] on input "Inspektionsangebot für Gartengeräte" at bounding box center [1353, 487] width 205 height 21
type input "Inspektionsangebot 2025 für Gartengeräte"
click at [1244, 773] on span "Speichern" at bounding box center [1252, 775] width 82 height 28
click at [1391, 777] on span "Speichern und Schließen" at bounding box center [1377, 775] width 170 height 28
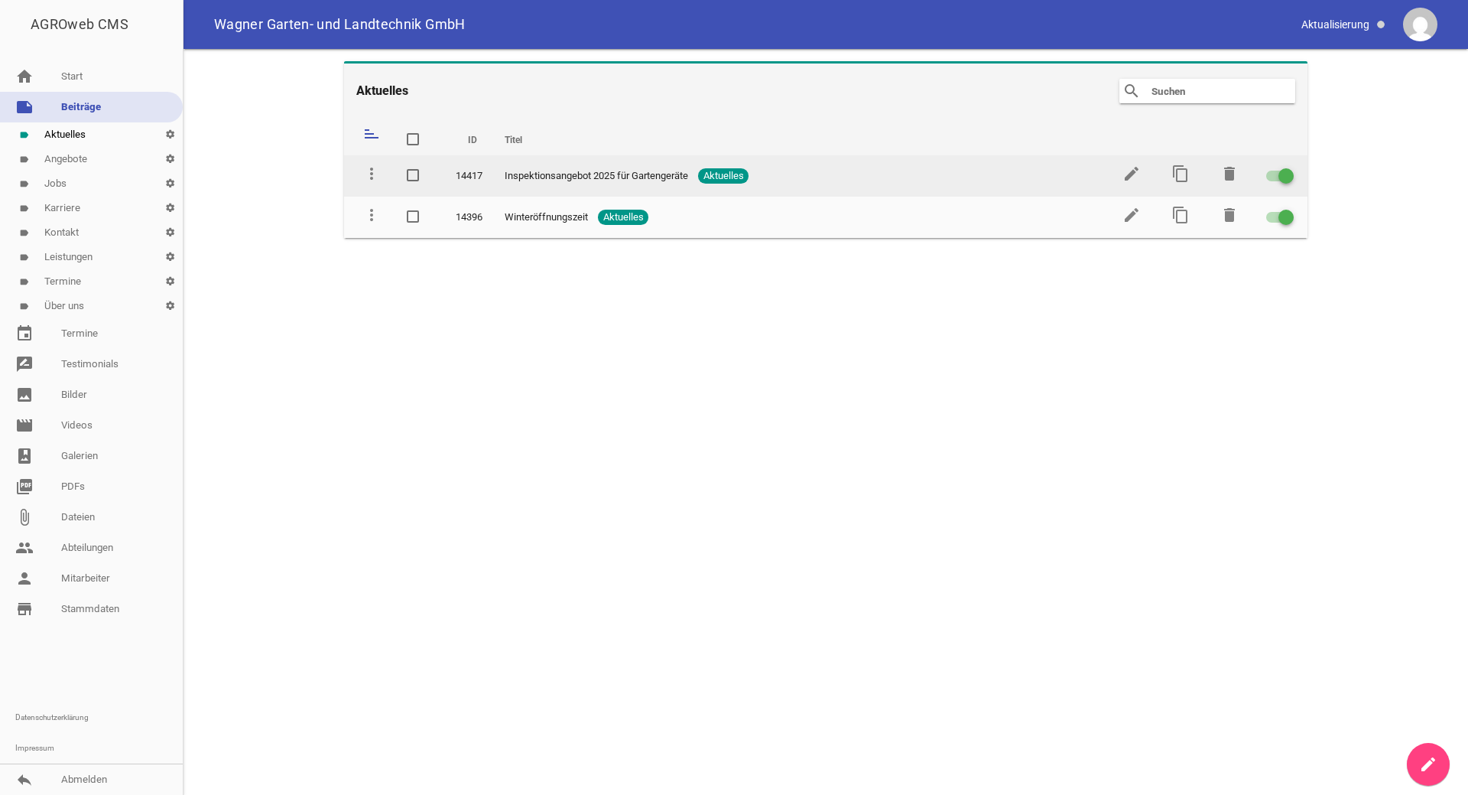
click at [412, 174] on span at bounding box center [413, 175] width 10 height 9
click at [428, 167] on input "checkbox" at bounding box center [428, 167] width 0 height 0
click at [412, 174] on span at bounding box center [413, 175] width 10 height 9
click at [428, 167] on input "checkbox" at bounding box center [428, 167] width 0 height 0
click at [613, 184] on td "Inspektionsangebot 2025 für Gartengeräte Aktuelles" at bounding box center [798, 175] width 615 height 41
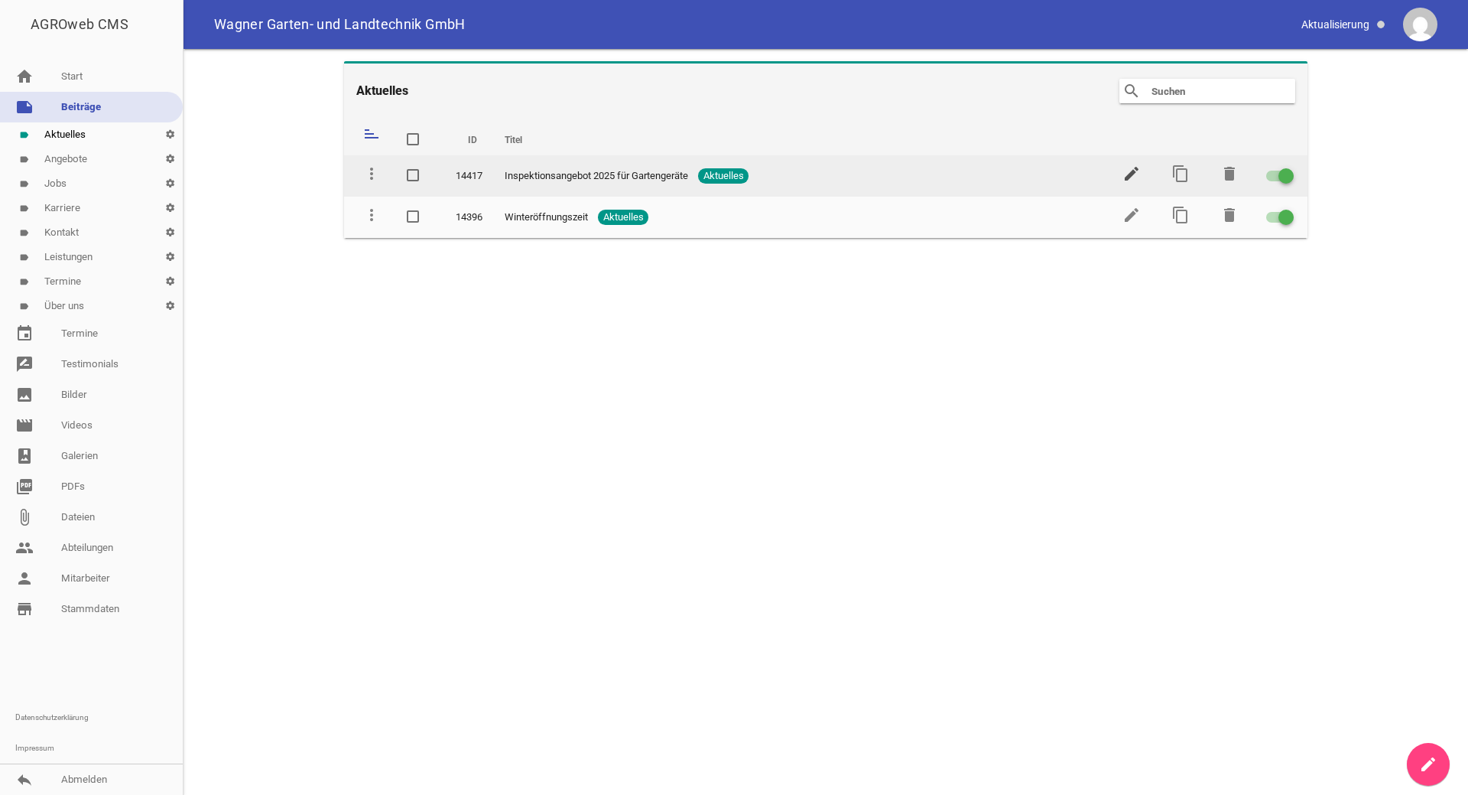
click at [1129, 174] on icon "edit" at bounding box center [1132, 173] width 18 height 18
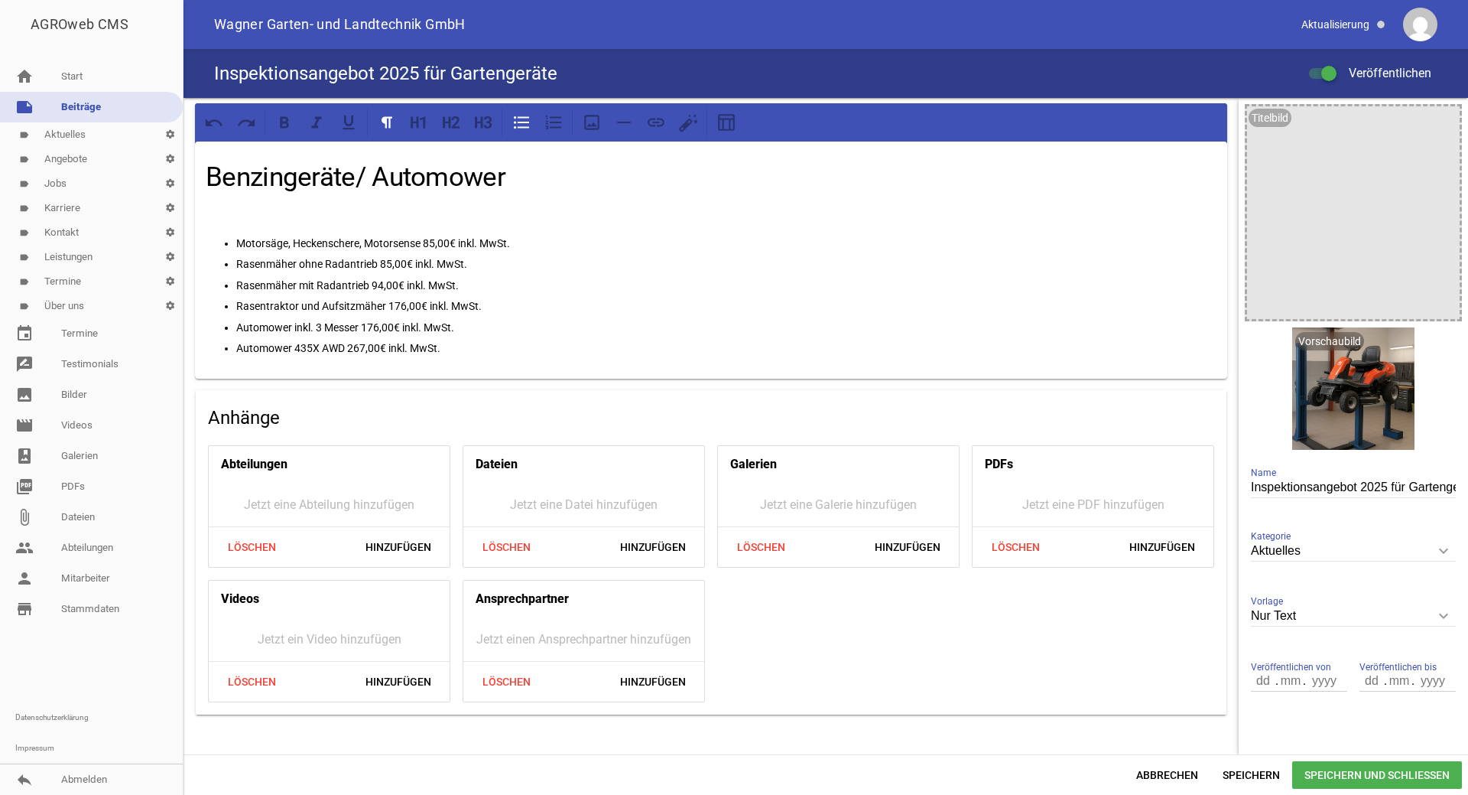
click at [462, 343] on p "Automower 435X AWD 267,00€ inkl. MwSt." at bounding box center [726, 348] width 980 height 18
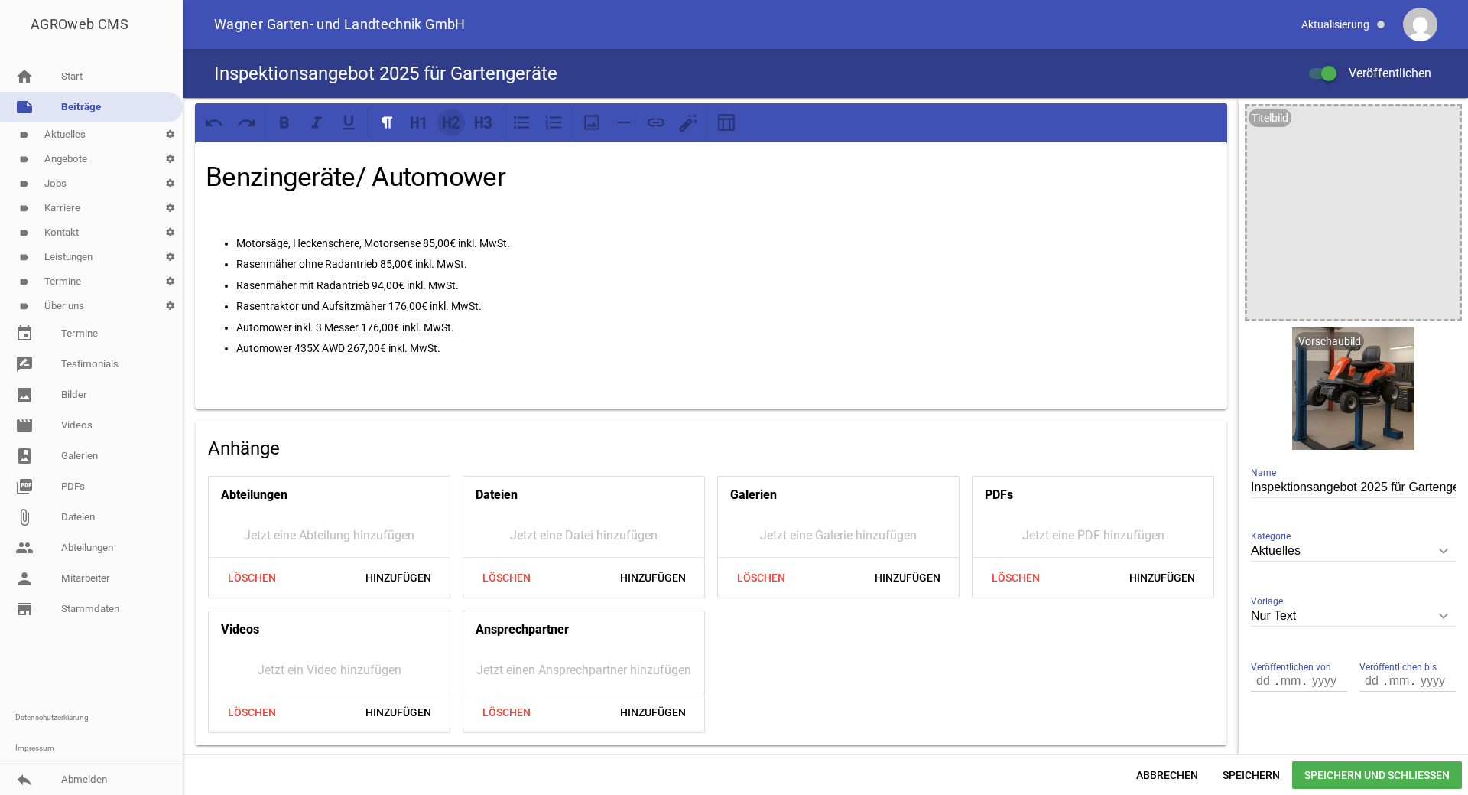
click at [447, 128] on icon at bounding box center [451, 122] width 20 height 20
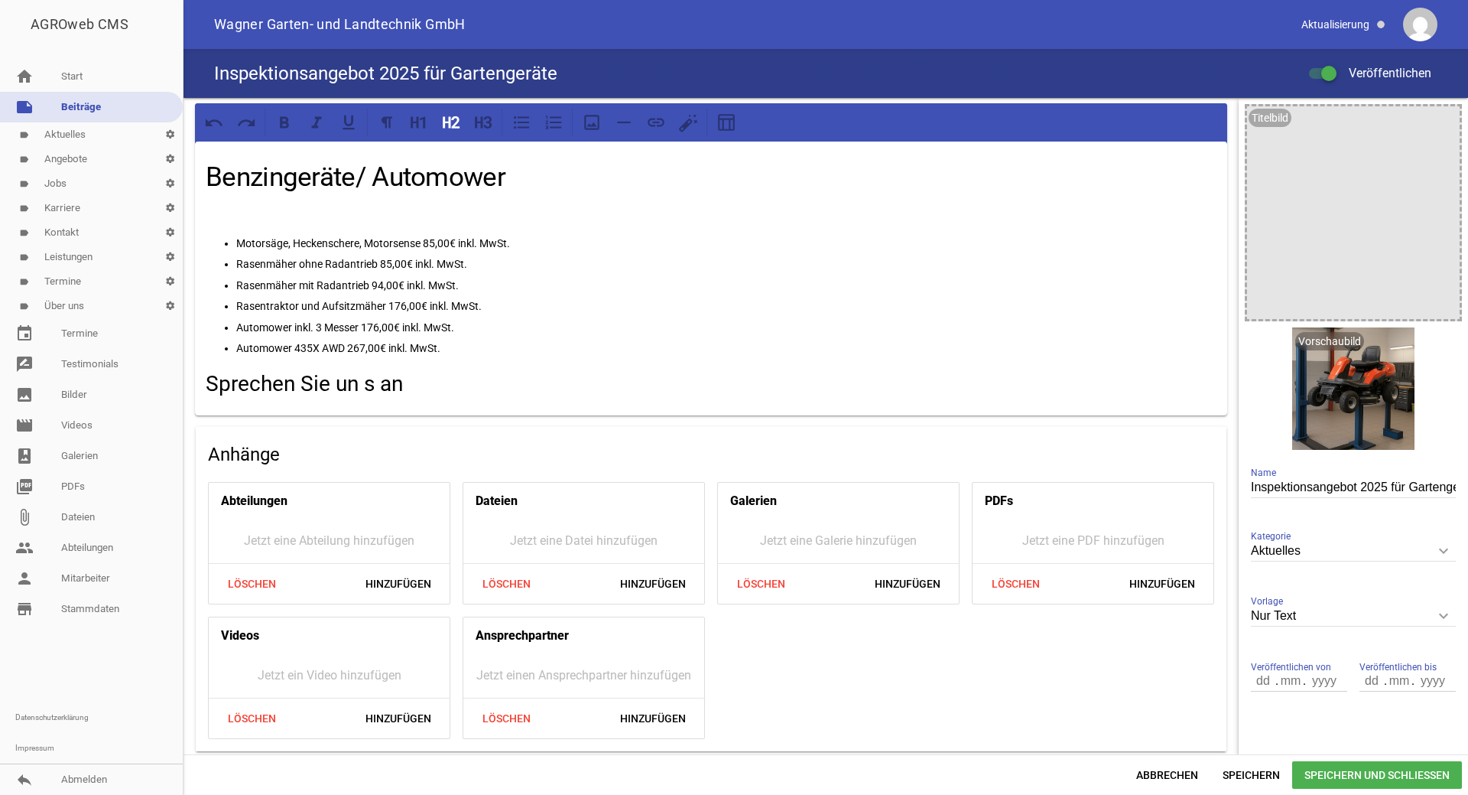
click at [366, 374] on h2 "Sprechen Sie un s an" at bounding box center [711, 384] width 1011 height 32
click at [407, 374] on h2 "Sprechen Sie uns an" at bounding box center [711, 384] width 1011 height 32
click at [398, 580] on span "Hinzufügen" at bounding box center [398, 584] width 90 height 28
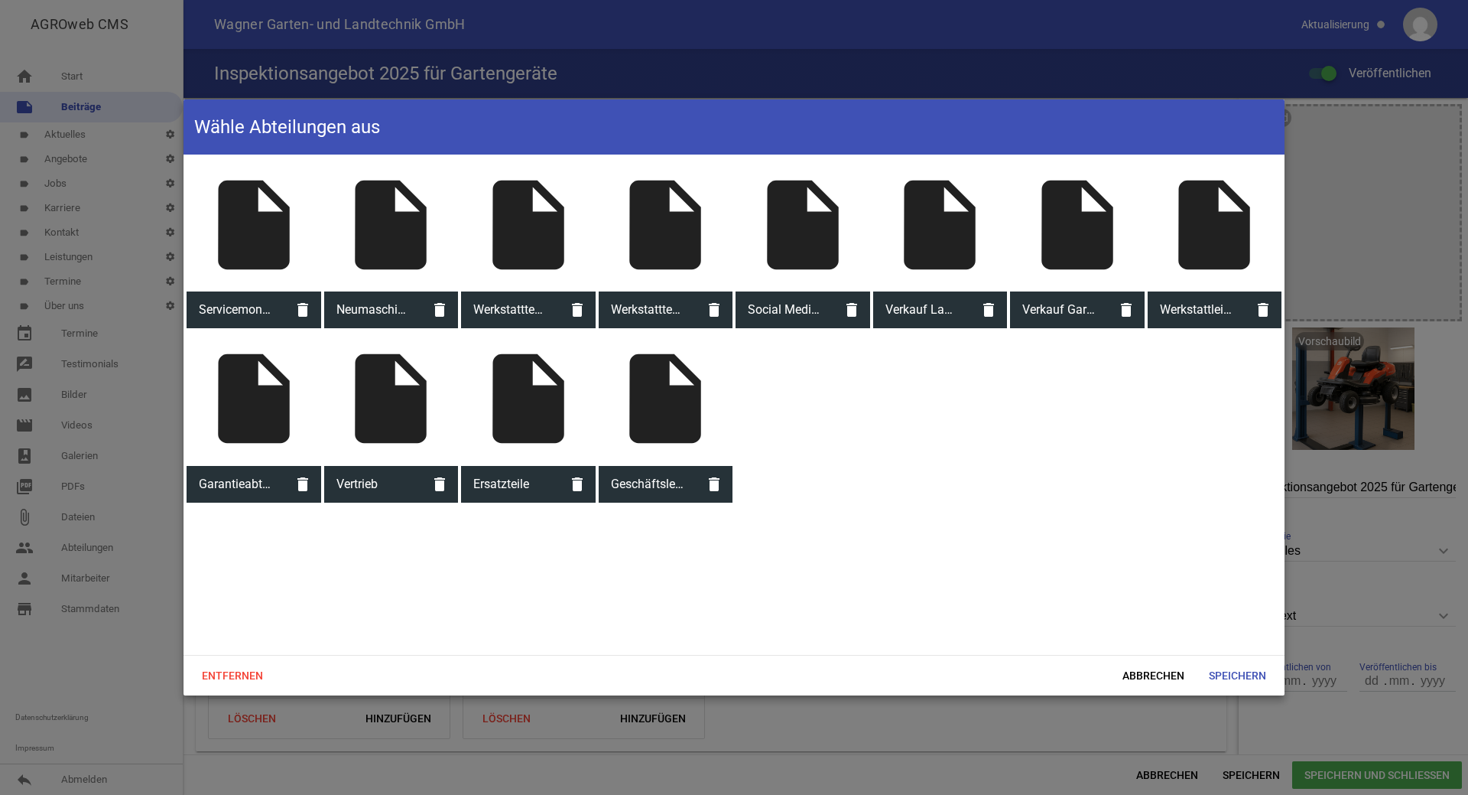
click at [268, 416] on div "insert_drive_file" at bounding box center [254, 398] width 135 height 135
click at [523, 226] on div "insert_drive_file" at bounding box center [528, 225] width 135 height 135
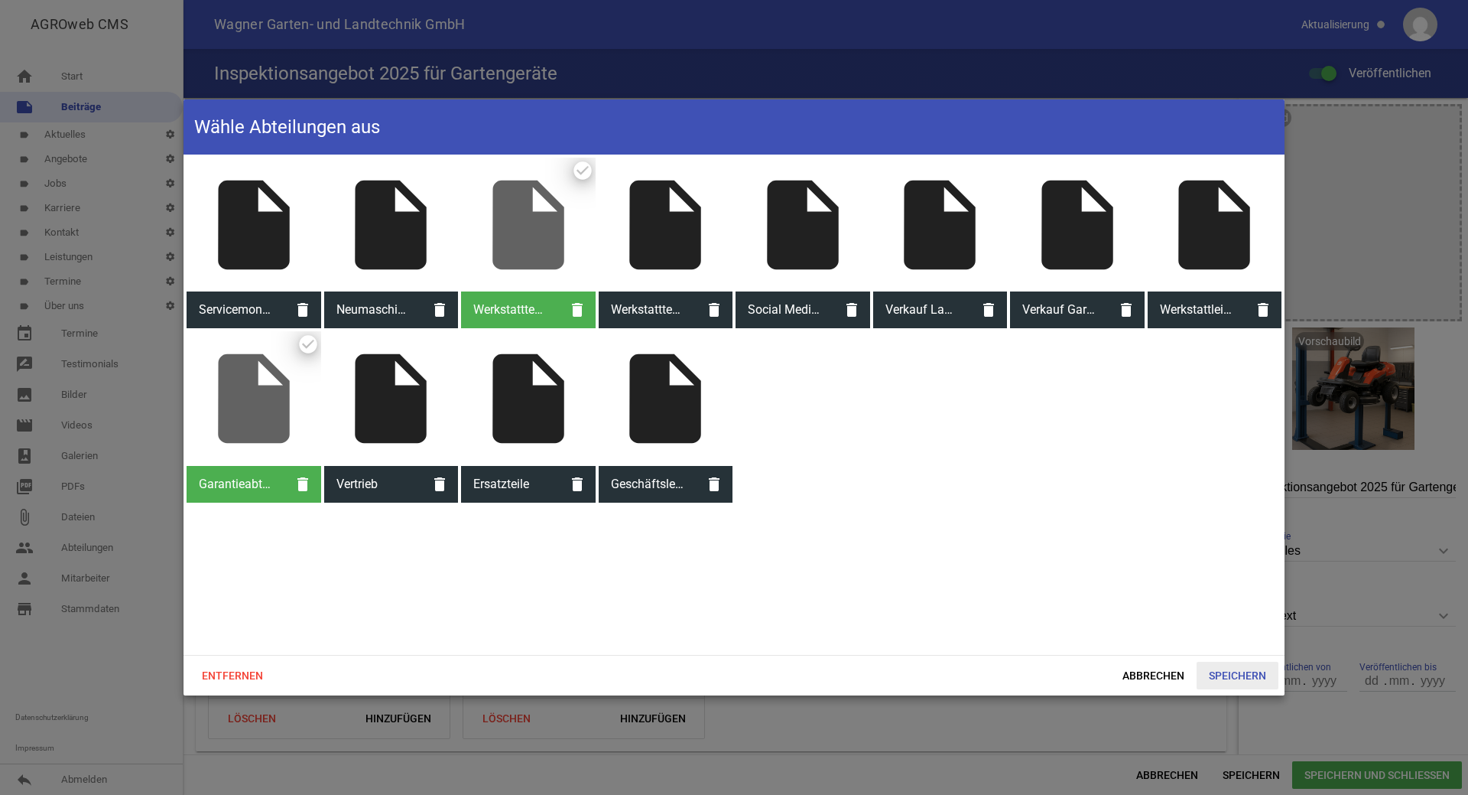
click at [1220, 672] on span "Speichern" at bounding box center [1238, 675] width 82 height 28
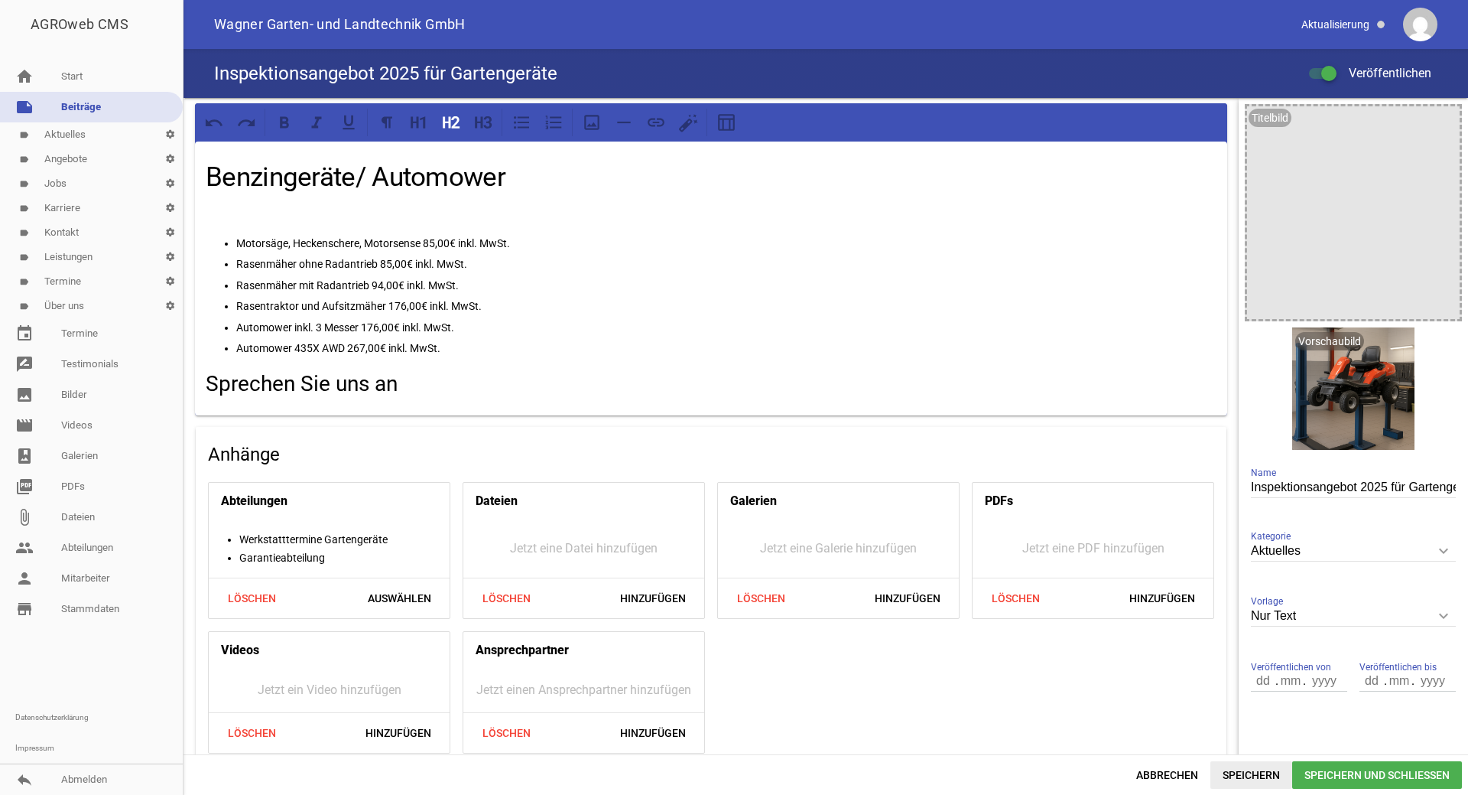
click at [1278, 770] on span "Speichern" at bounding box center [1252, 775] width 82 height 28
click at [83, 128] on link "label Aktuelles settings" at bounding box center [91, 134] width 183 height 24
